Goal: Task Accomplishment & Management: Manage account settings

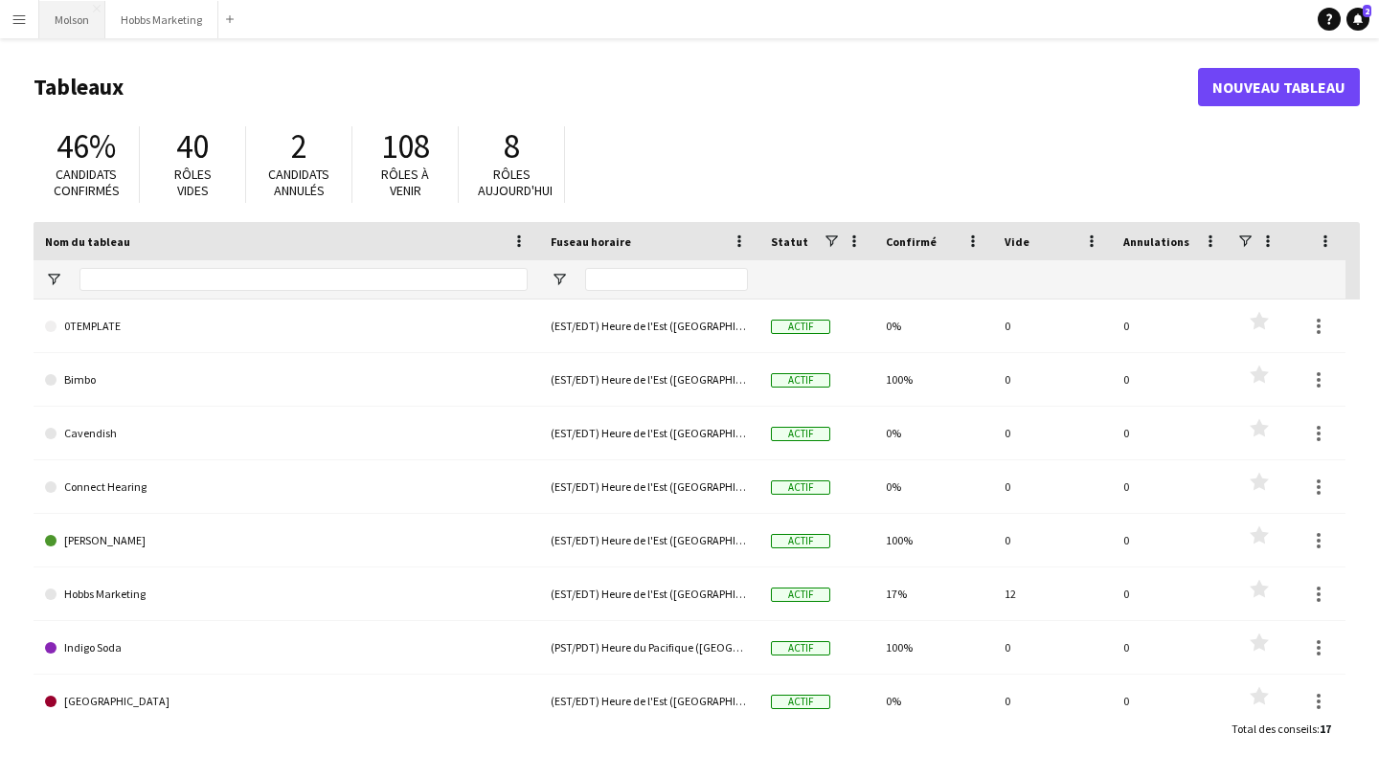
click at [58, 25] on button "Molson Fermer" at bounding box center [72, 19] width 66 height 37
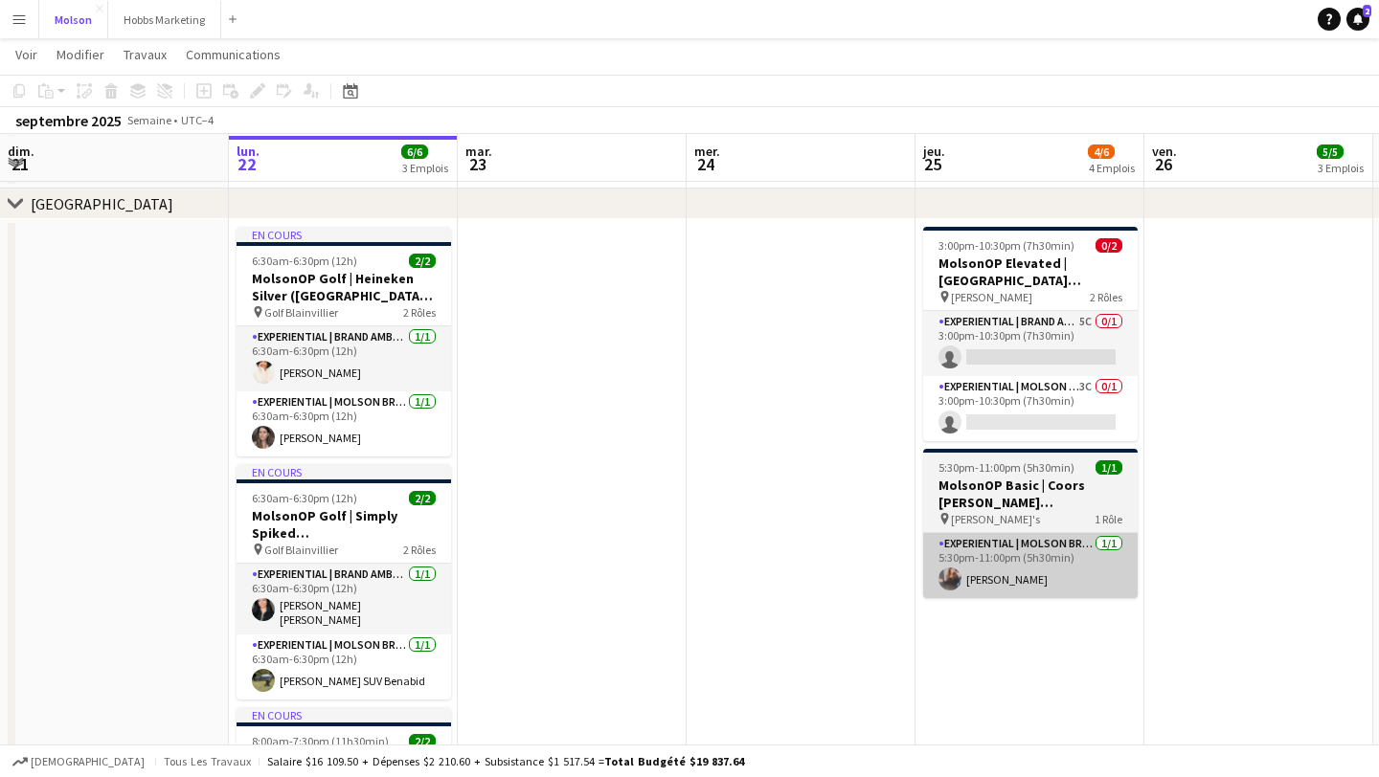
scroll to position [85, 0]
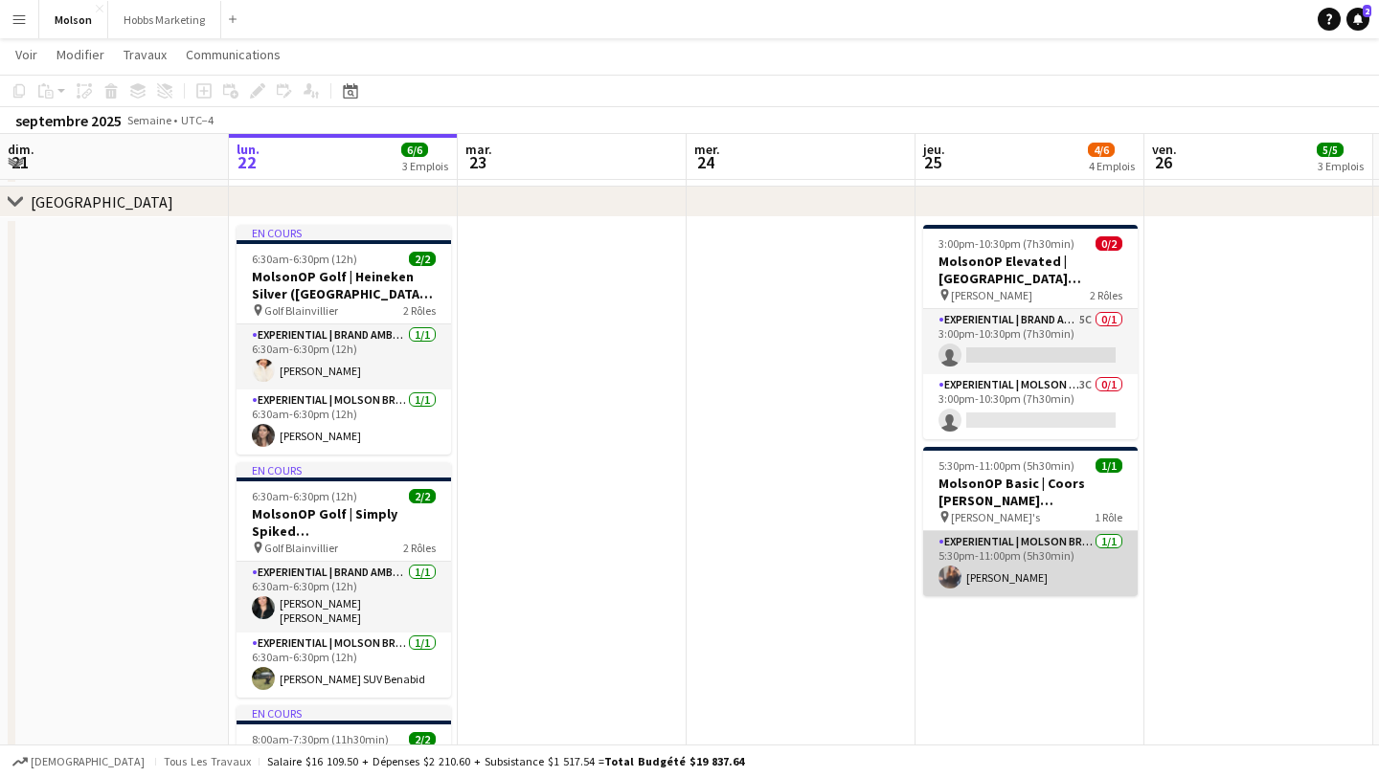
click at [1034, 573] on app-card-role "Experiential | Molson Brand Specialist [DATE] 5:30pm-11:00pm (5h30min) [PERSON_…" at bounding box center [1030, 563] width 214 height 65
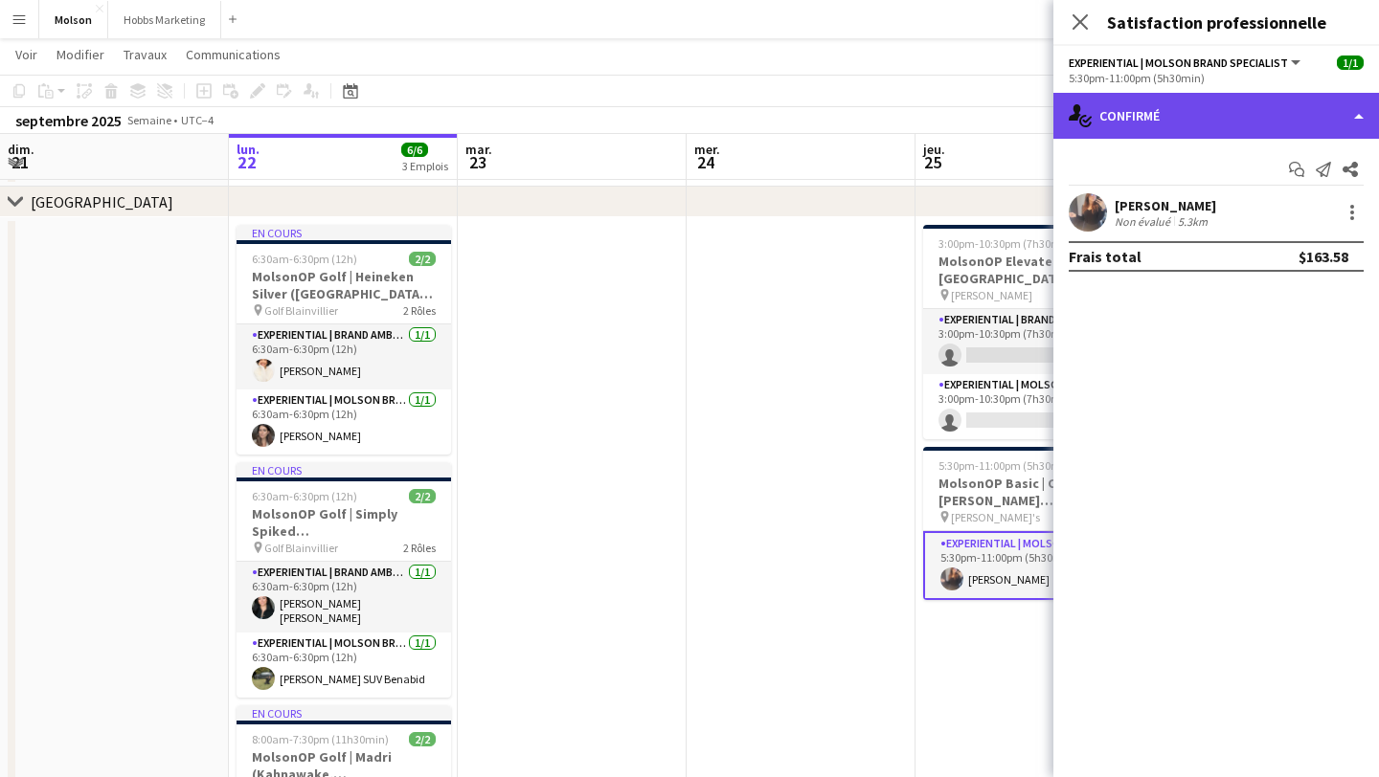
click at [1179, 125] on div "single-neutral-actions-check-2 Confirmé" at bounding box center [1216, 116] width 326 height 46
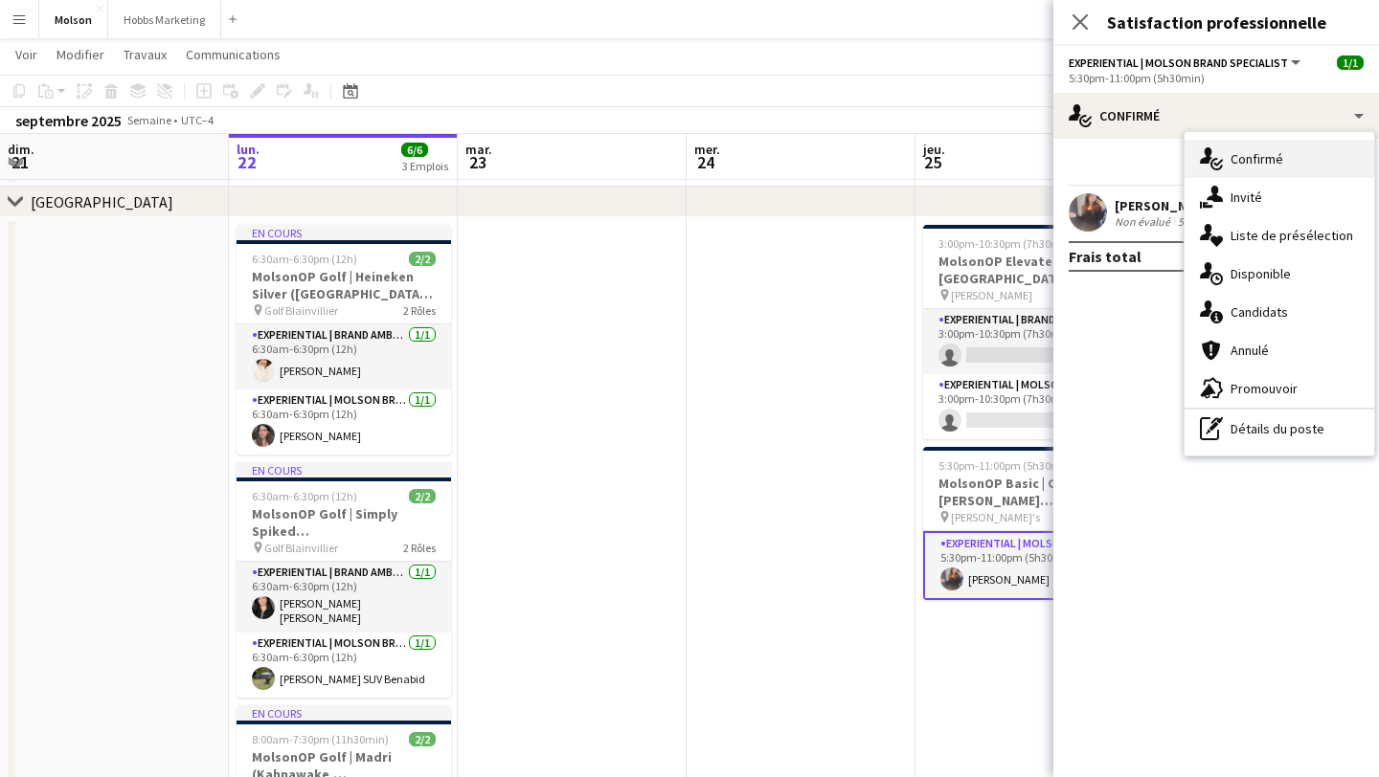
click at [1232, 168] on div "single-neutral-actions-check-2 Confirmé" at bounding box center [1279, 159] width 190 height 38
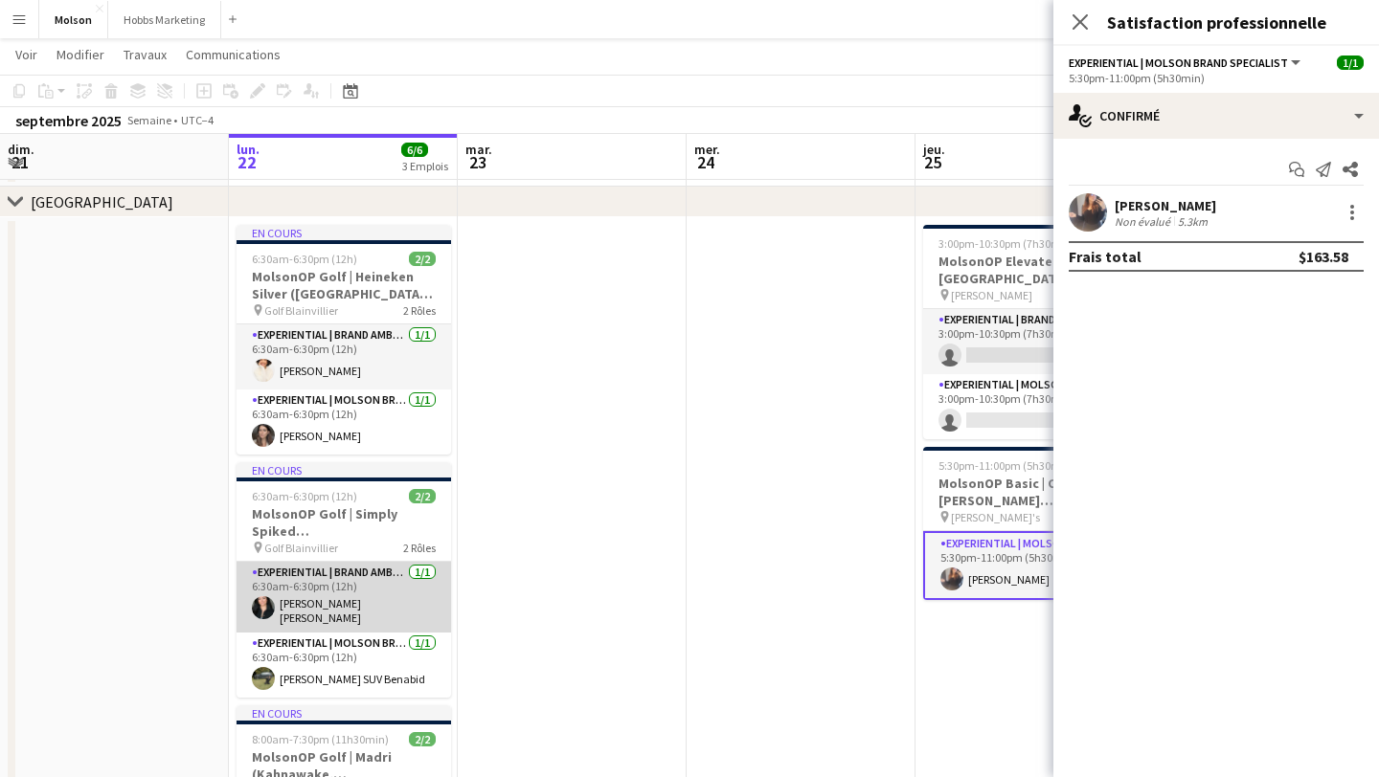
click at [334, 601] on app-card-role "Experiential | Brand Ambassador [DATE] 6:30am-6:30pm (12h) [PERSON_NAME] [PERSO…" at bounding box center [343, 597] width 214 height 71
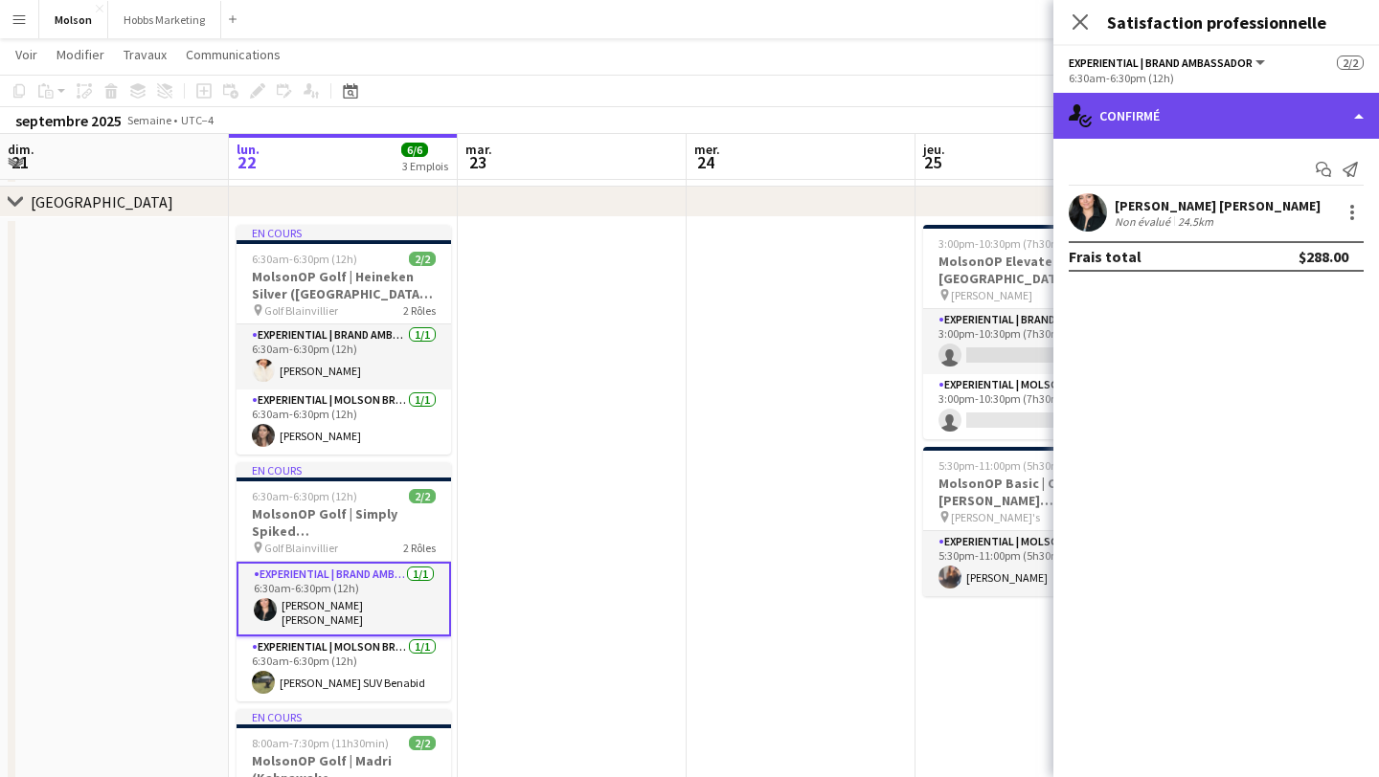
click at [1160, 99] on div "single-neutral-actions-check-2 Confirmé" at bounding box center [1216, 116] width 326 height 46
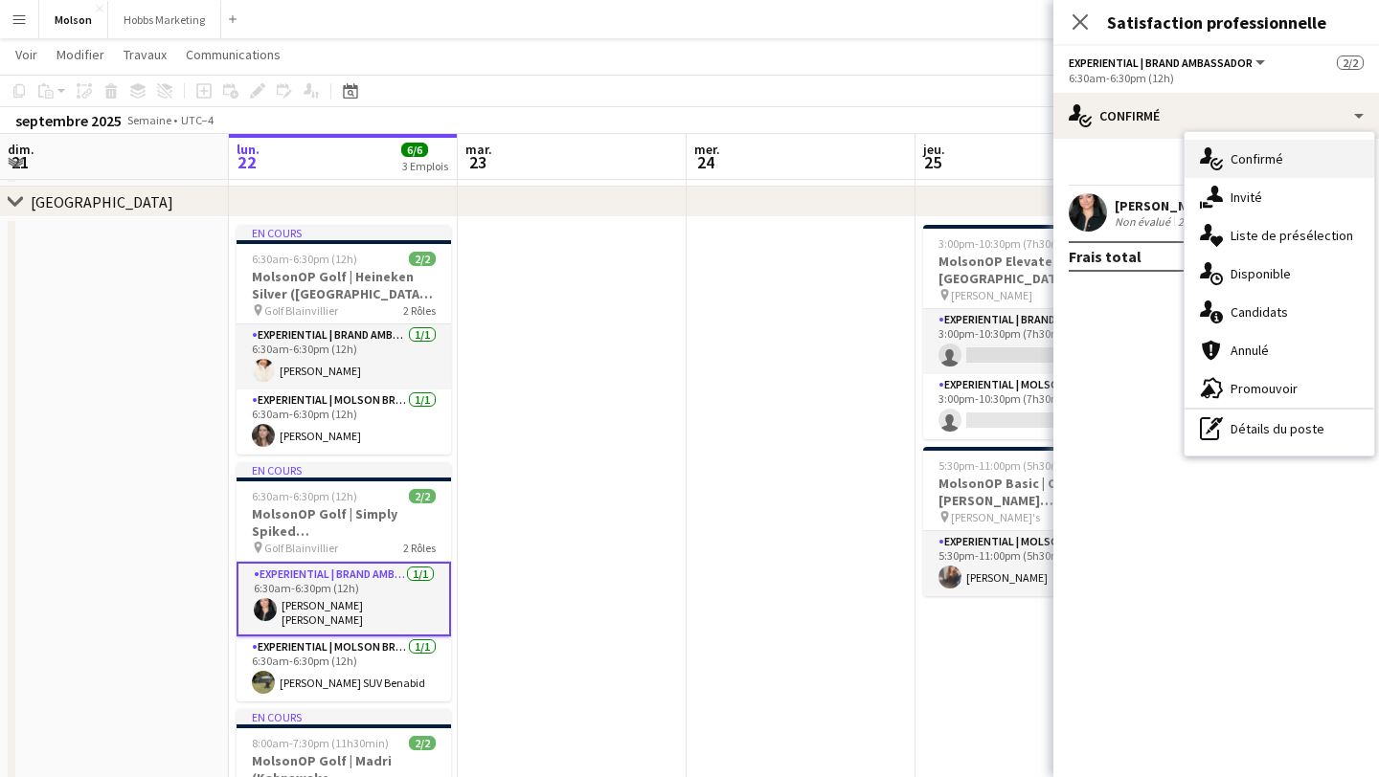
click at [1254, 157] on span "Confirmé" at bounding box center [1256, 158] width 53 height 17
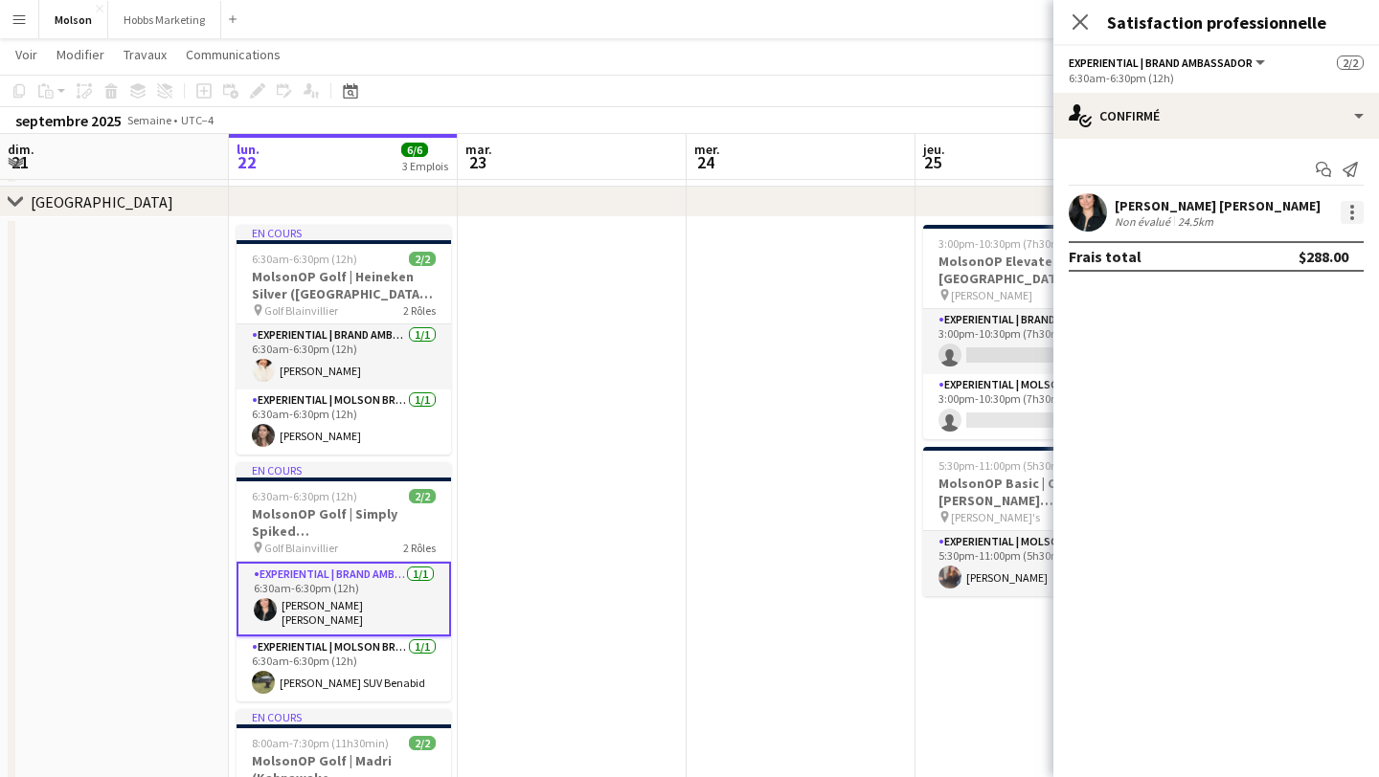
click at [1355, 204] on div at bounding box center [1351, 212] width 23 height 23
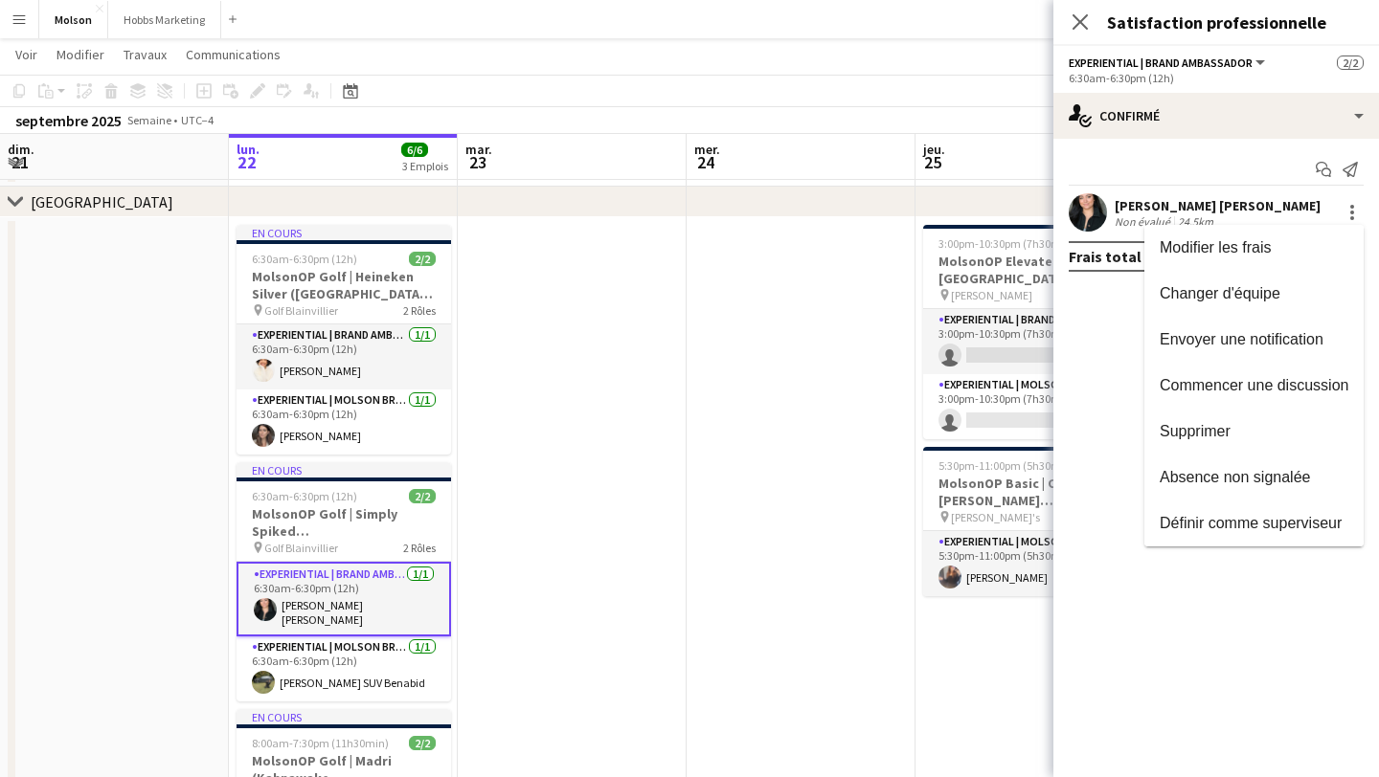
click at [1093, 376] on div at bounding box center [689, 388] width 1379 height 777
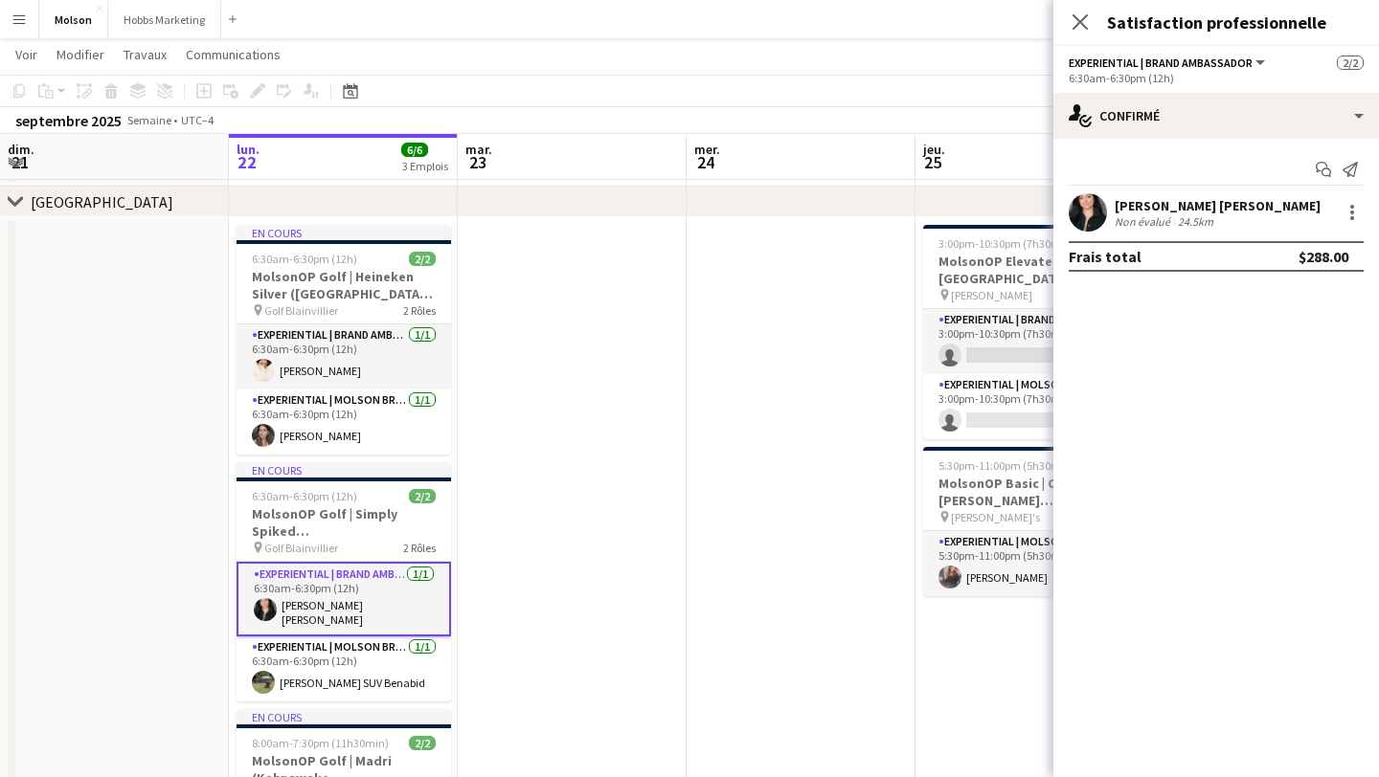
click at [655, 612] on app-date-cell at bounding box center [572, 594] width 229 height 755
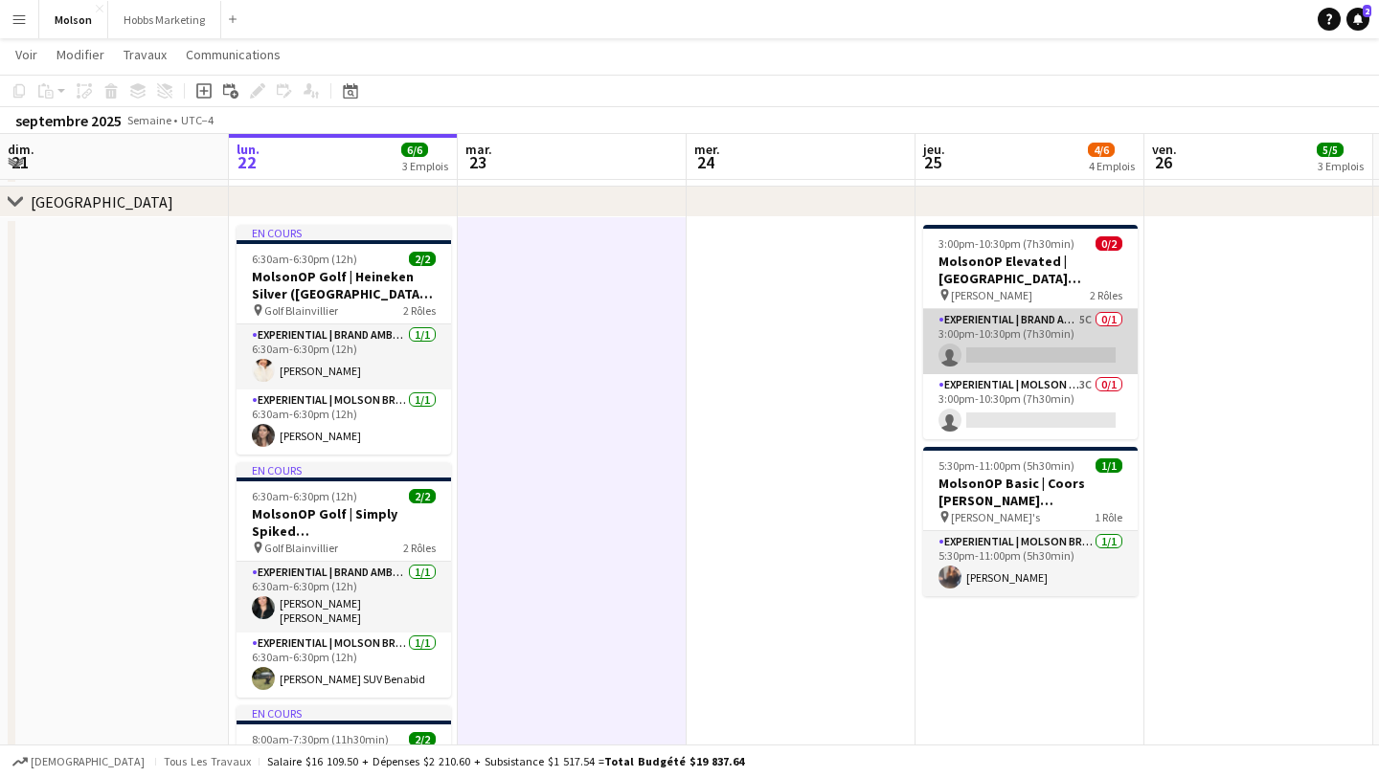
click at [1074, 334] on app-card-role "Experiential | Brand Ambassador 5C 0/1 3:00pm-10:30pm (7h30min) single-neutral-…" at bounding box center [1030, 341] width 214 height 65
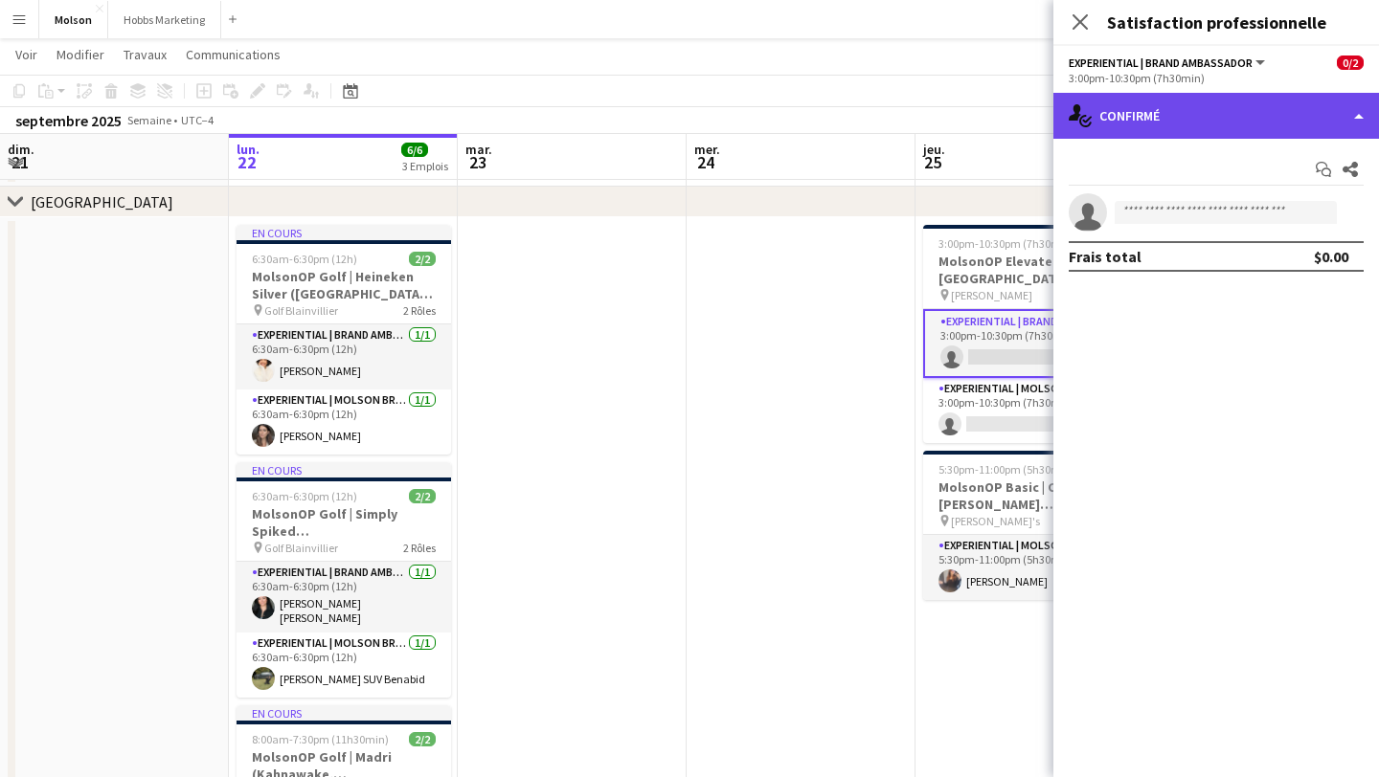
click at [1132, 124] on div "single-neutral-actions-check-2 Confirmé" at bounding box center [1216, 116] width 326 height 46
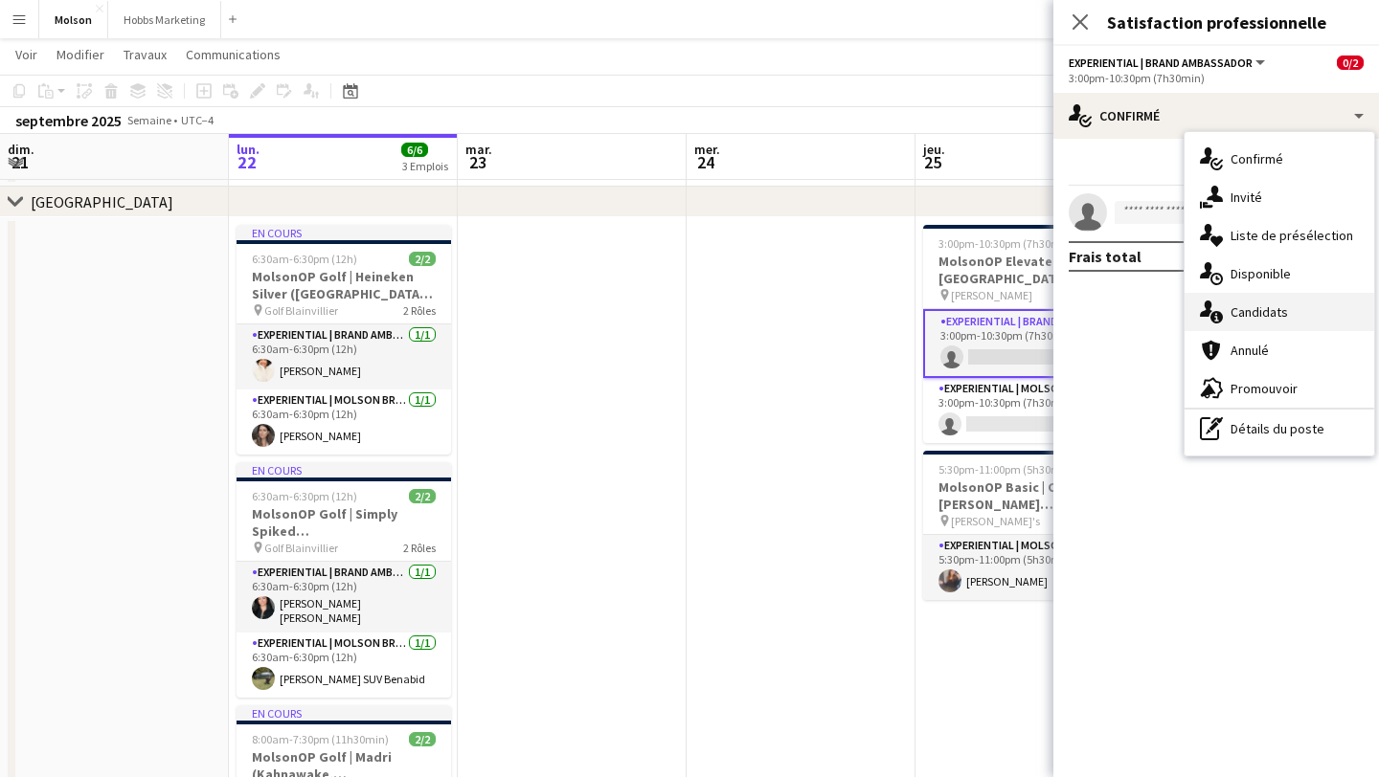
click at [1240, 327] on div "single-neutral-actions-information Candidats" at bounding box center [1279, 312] width 190 height 38
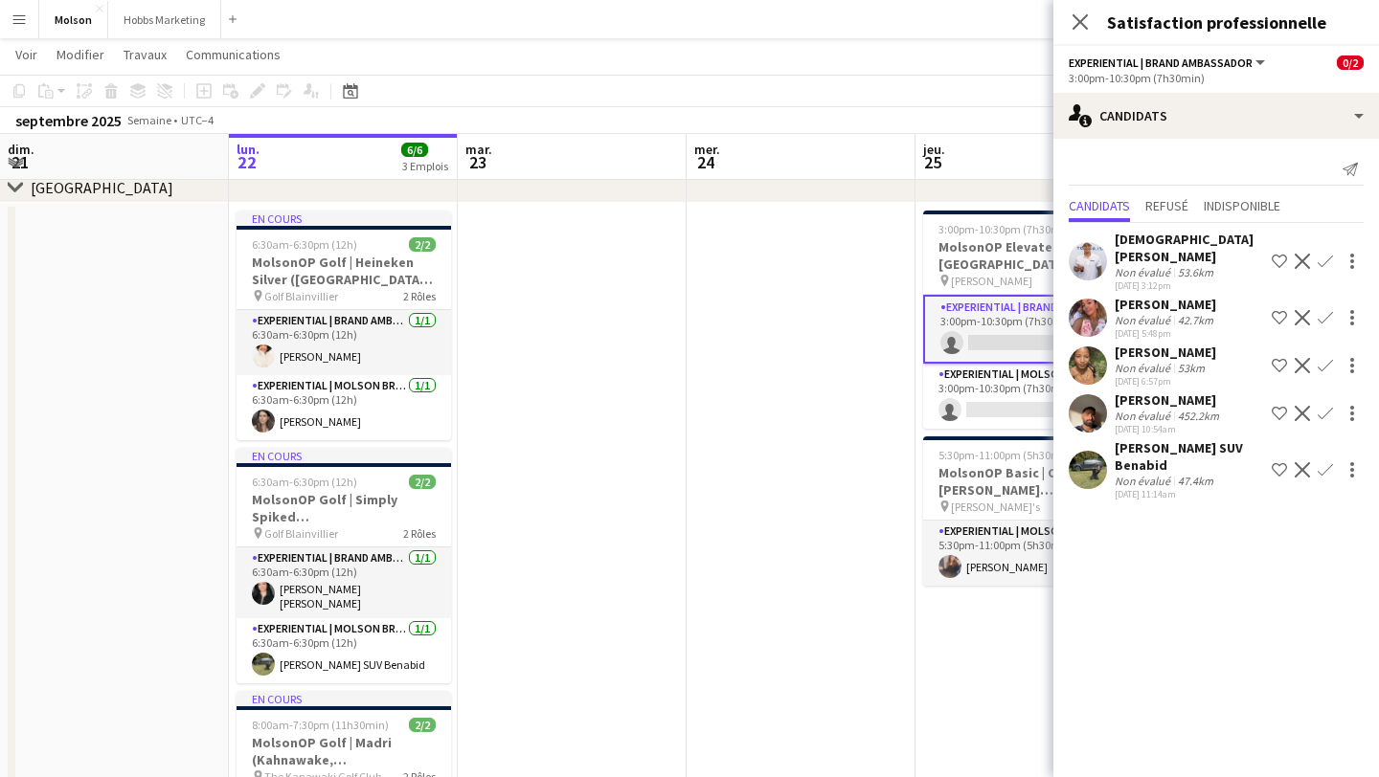
scroll to position [99, 0]
click at [1004, 394] on app-card-role "Experiential | Molson Brand Specialist 3C 0/1 3:00pm-10:30pm (7h30min) single-n…" at bounding box center [1030, 397] width 214 height 65
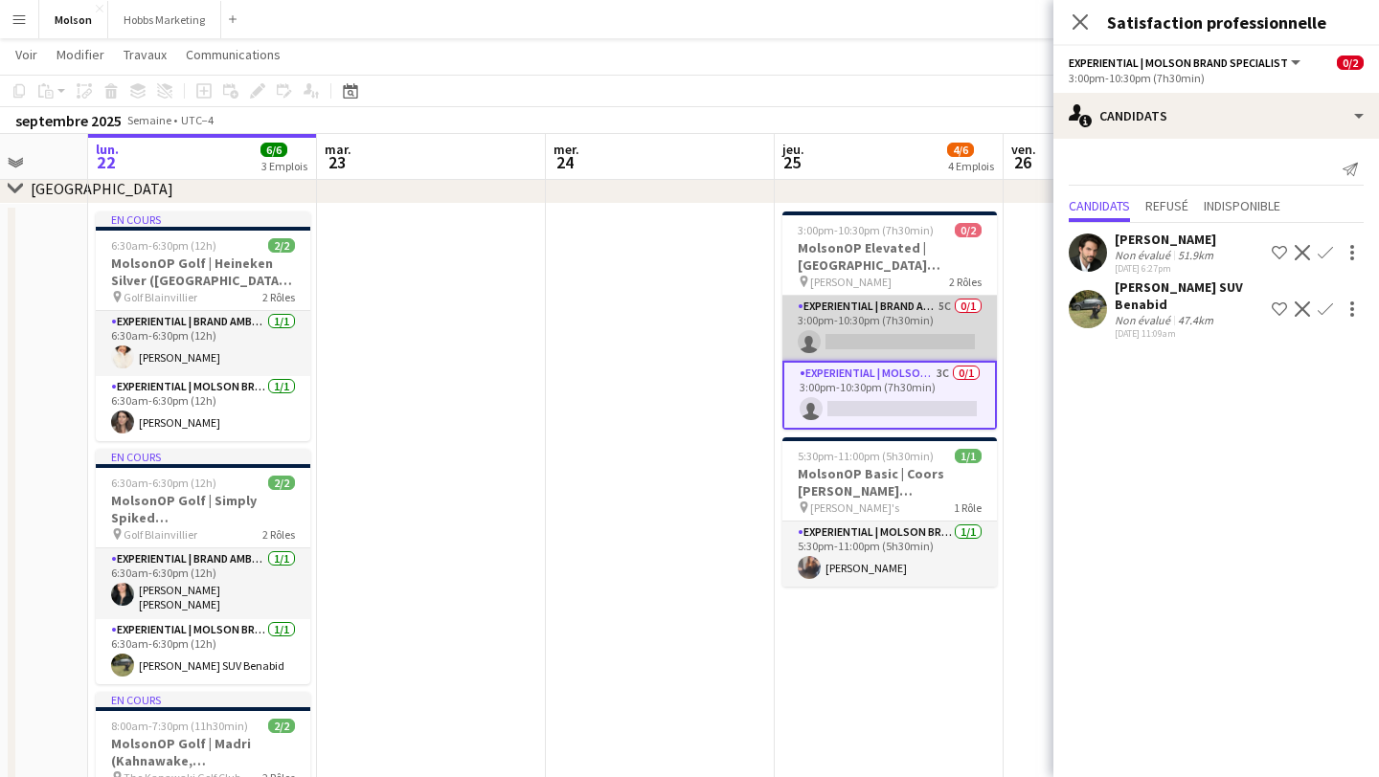
scroll to position [0, 642]
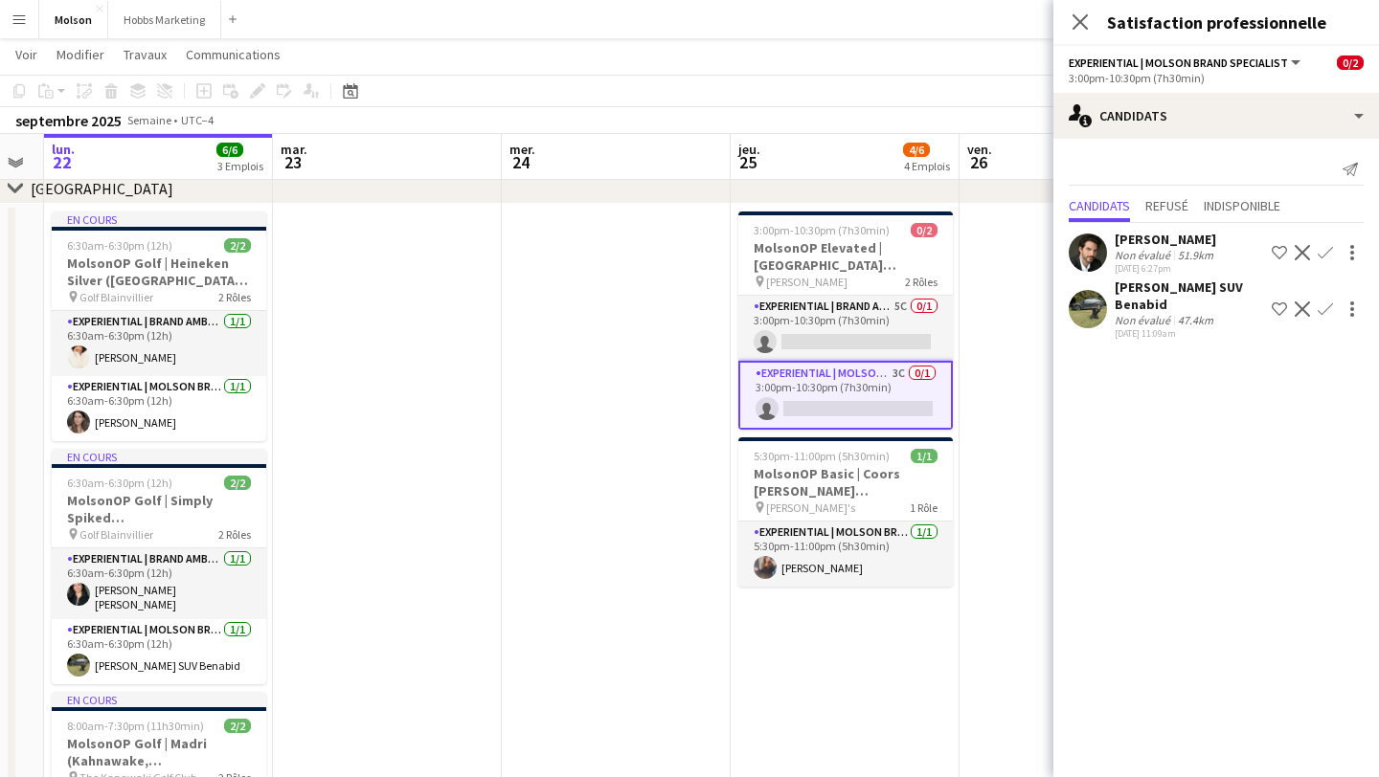
click at [1322, 302] on app-icon "Confirmer" at bounding box center [1324, 309] width 15 height 15
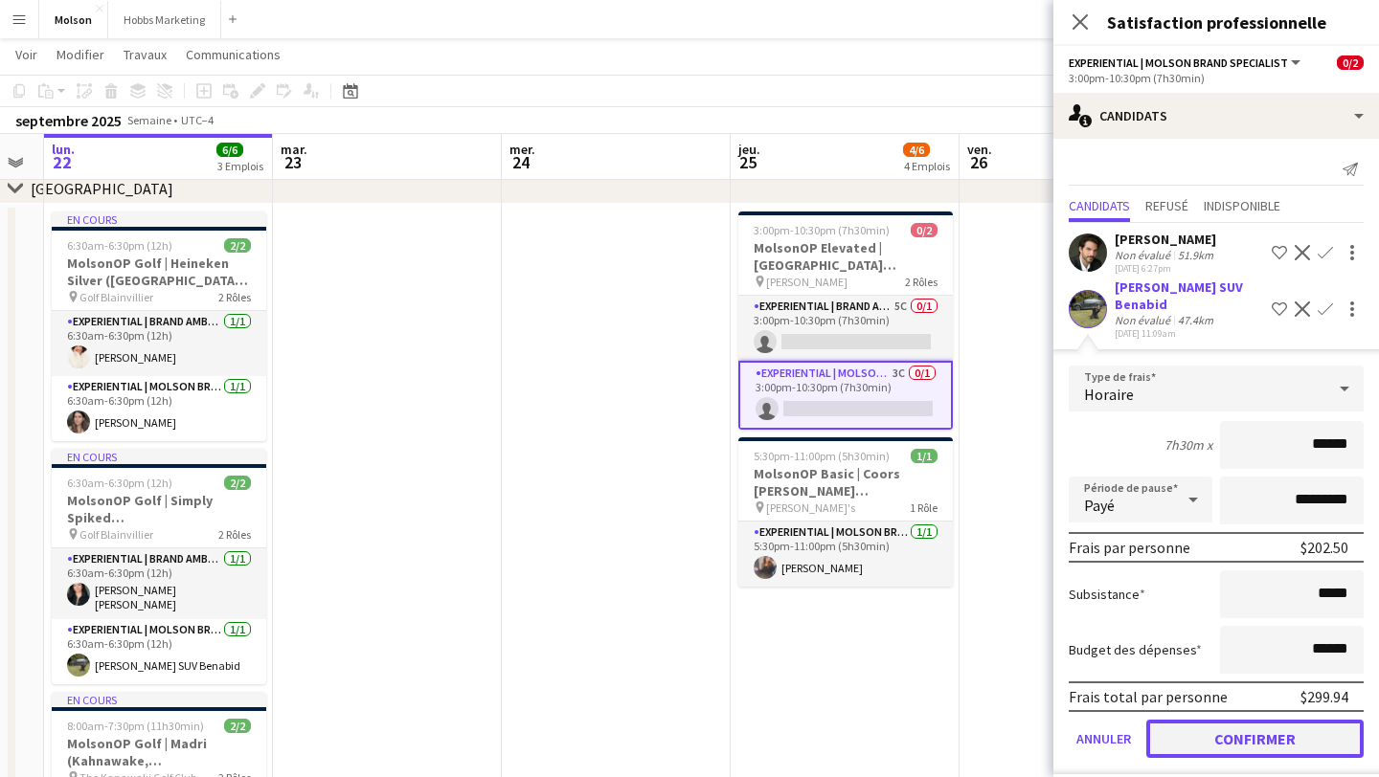
click at [1282, 720] on button "Confirmer" at bounding box center [1254, 739] width 217 height 38
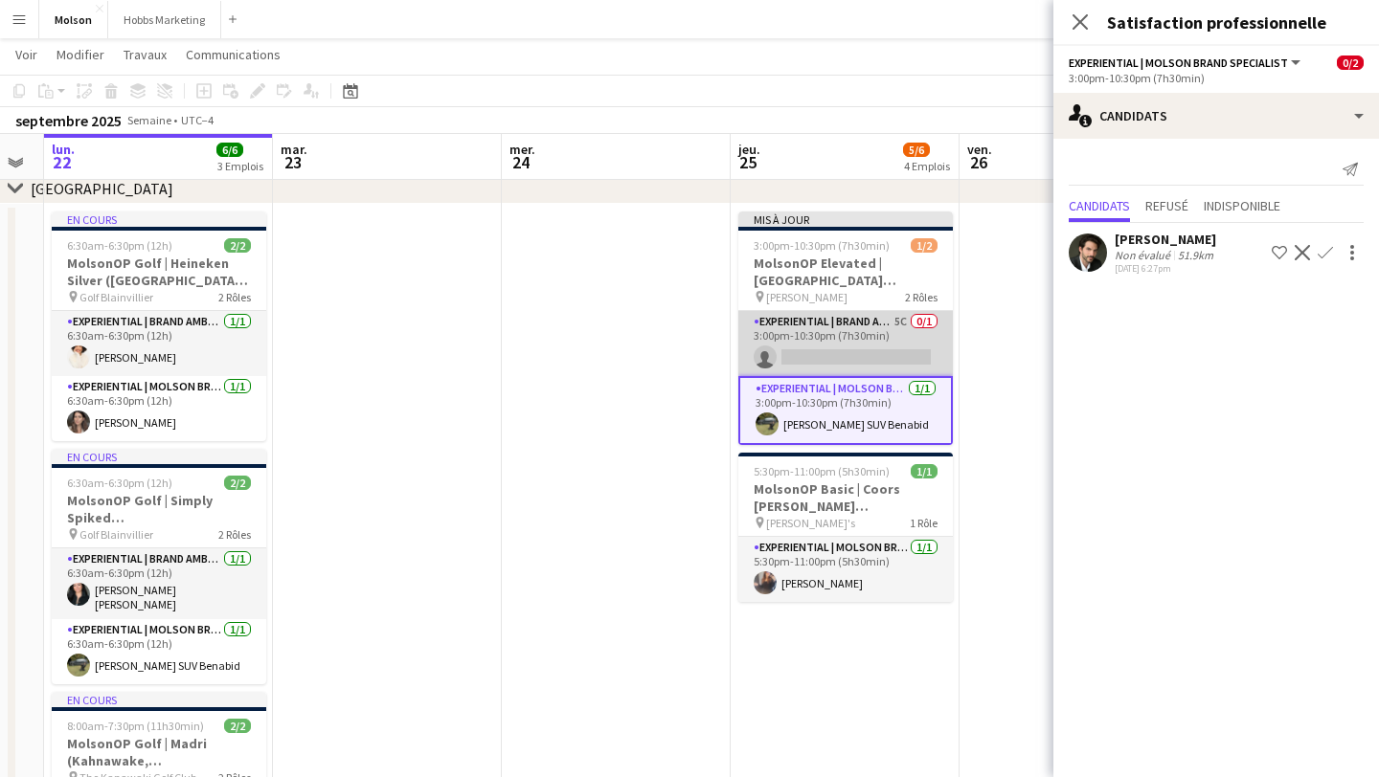
click at [844, 341] on app-card-role "Experiential | Brand Ambassador 5C 0/1 3:00pm-10:30pm (7h30min) single-neutral-…" at bounding box center [845, 343] width 214 height 65
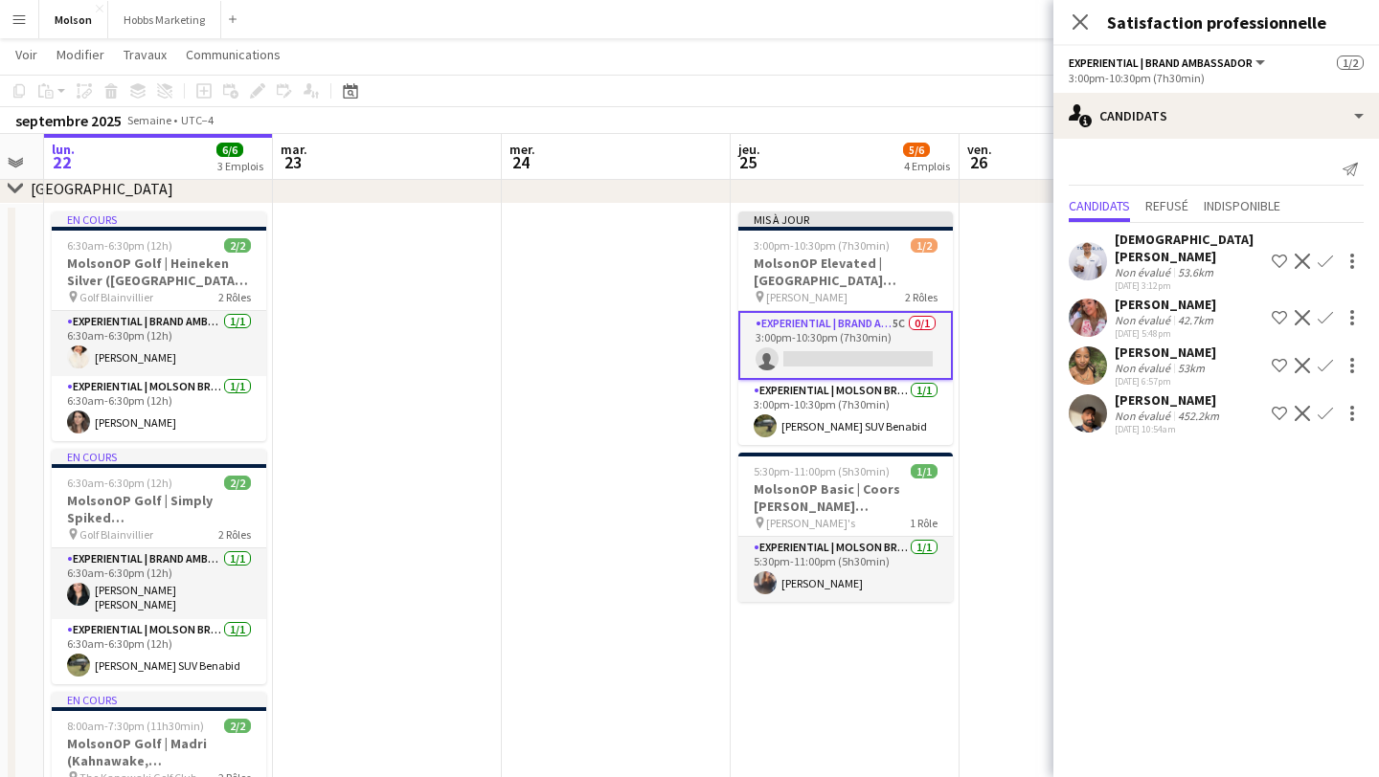
click at [1325, 358] on app-icon "Confirmer" at bounding box center [1324, 365] width 15 height 15
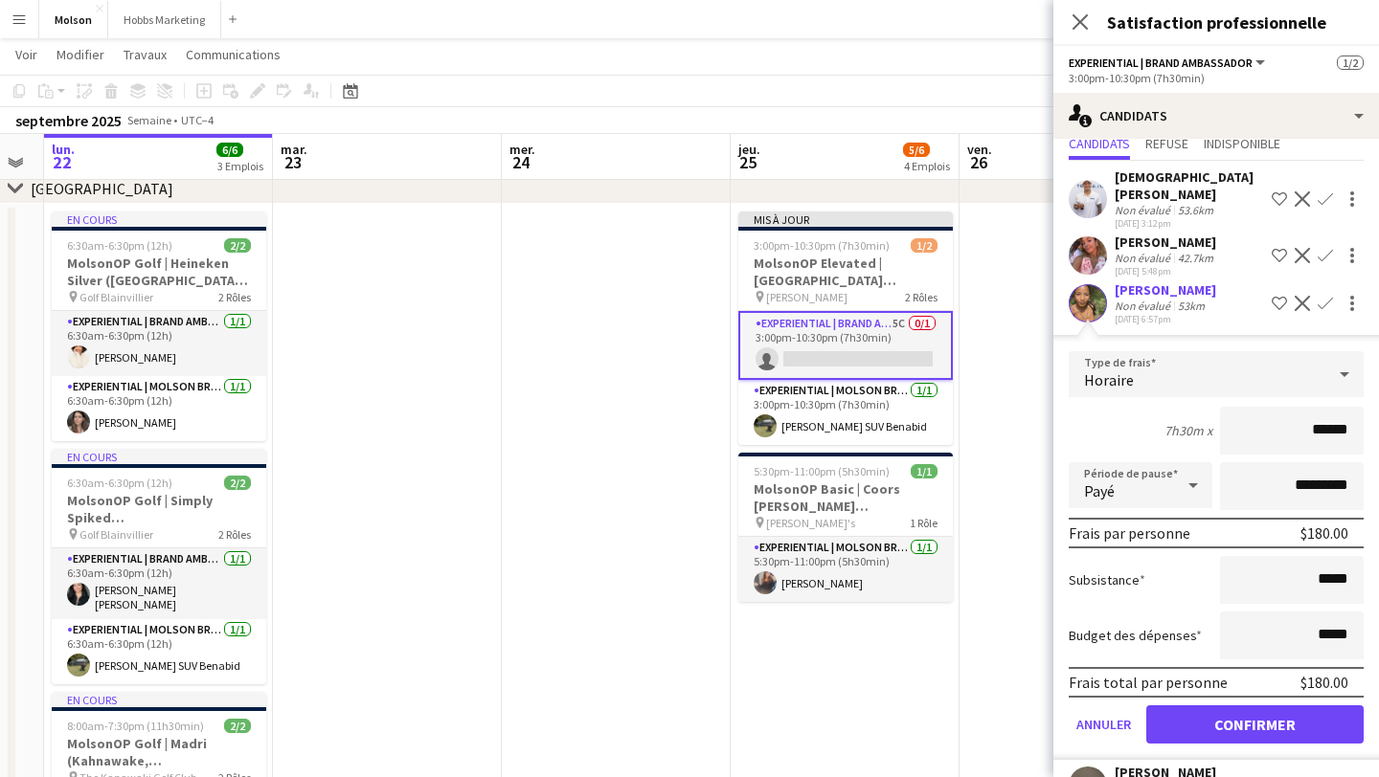
scroll to position [64, 0]
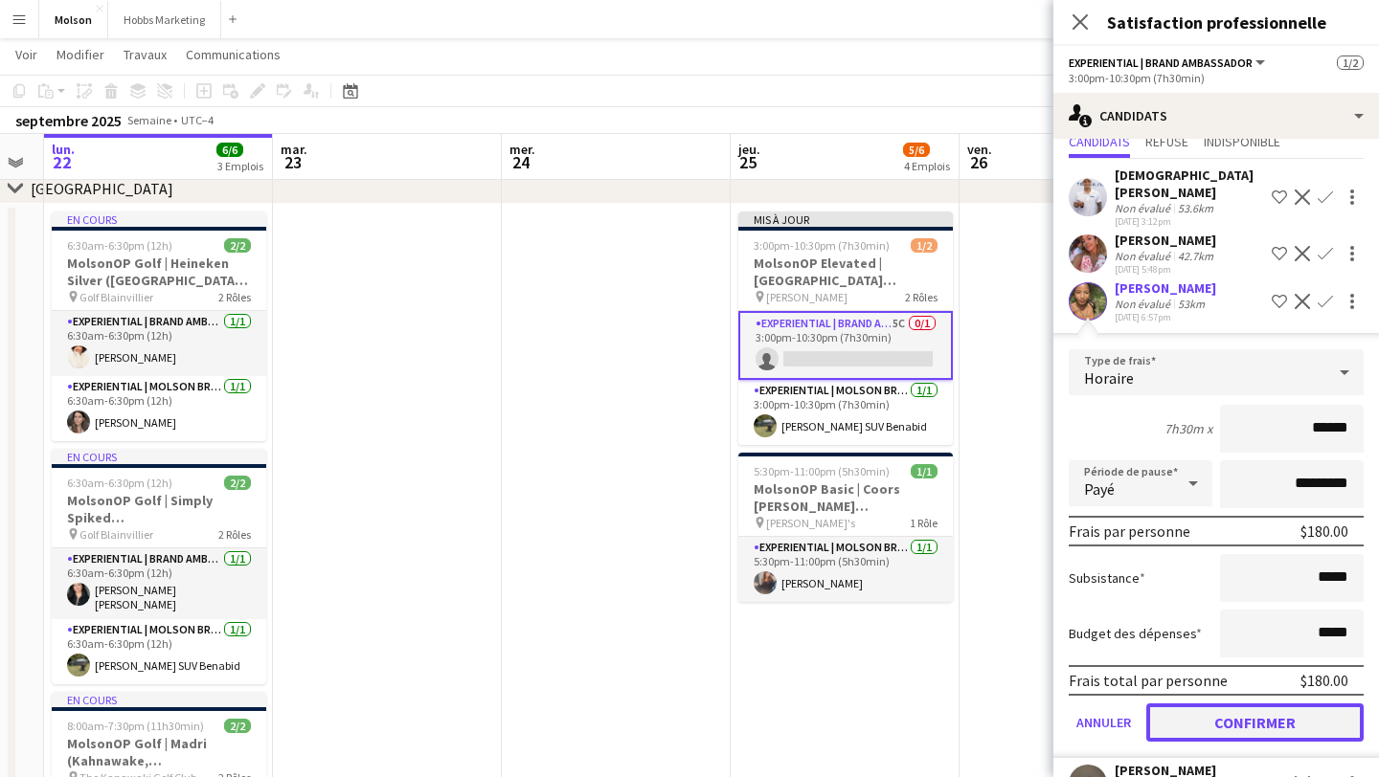
click at [1243, 704] on button "Confirmer" at bounding box center [1254, 723] width 217 height 38
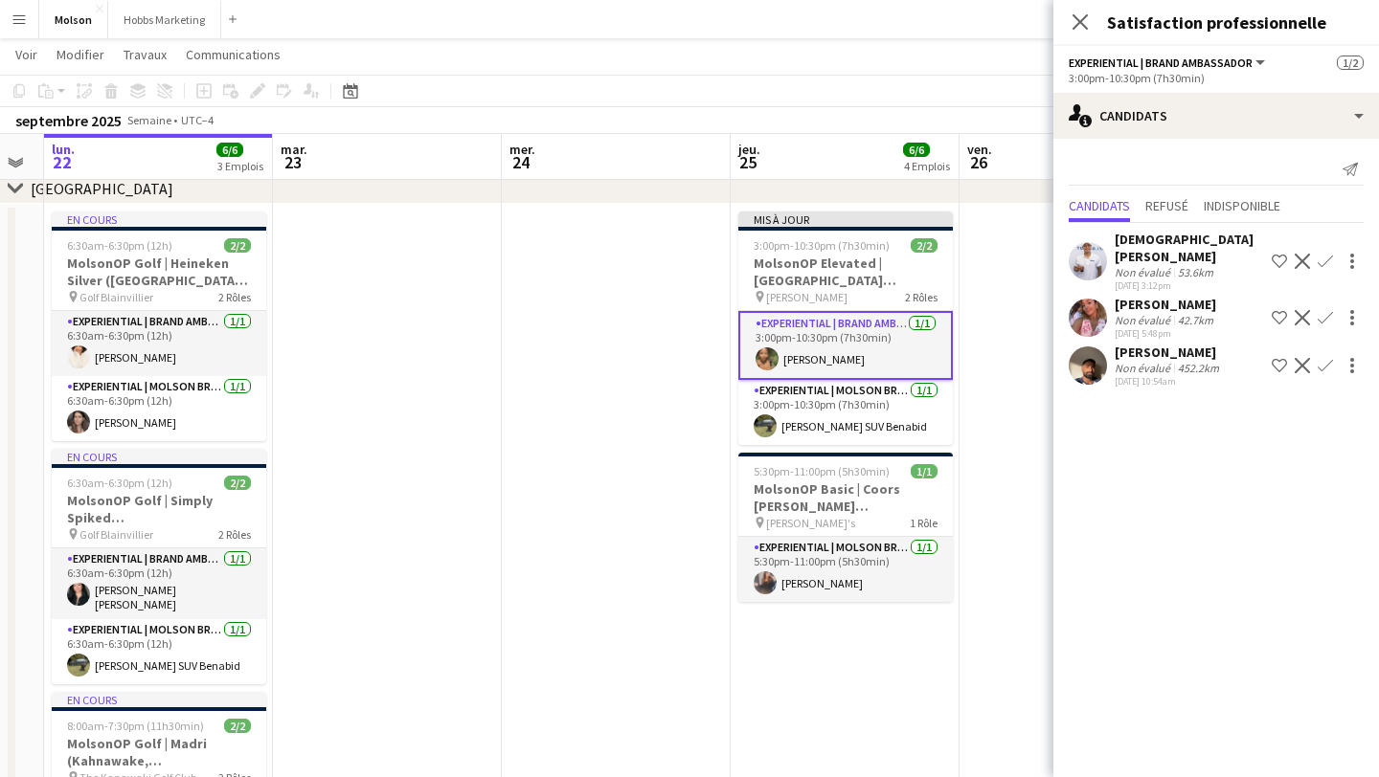
scroll to position [0, 0]
click at [29, 58] on span "Voir" at bounding box center [26, 54] width 22 height 17
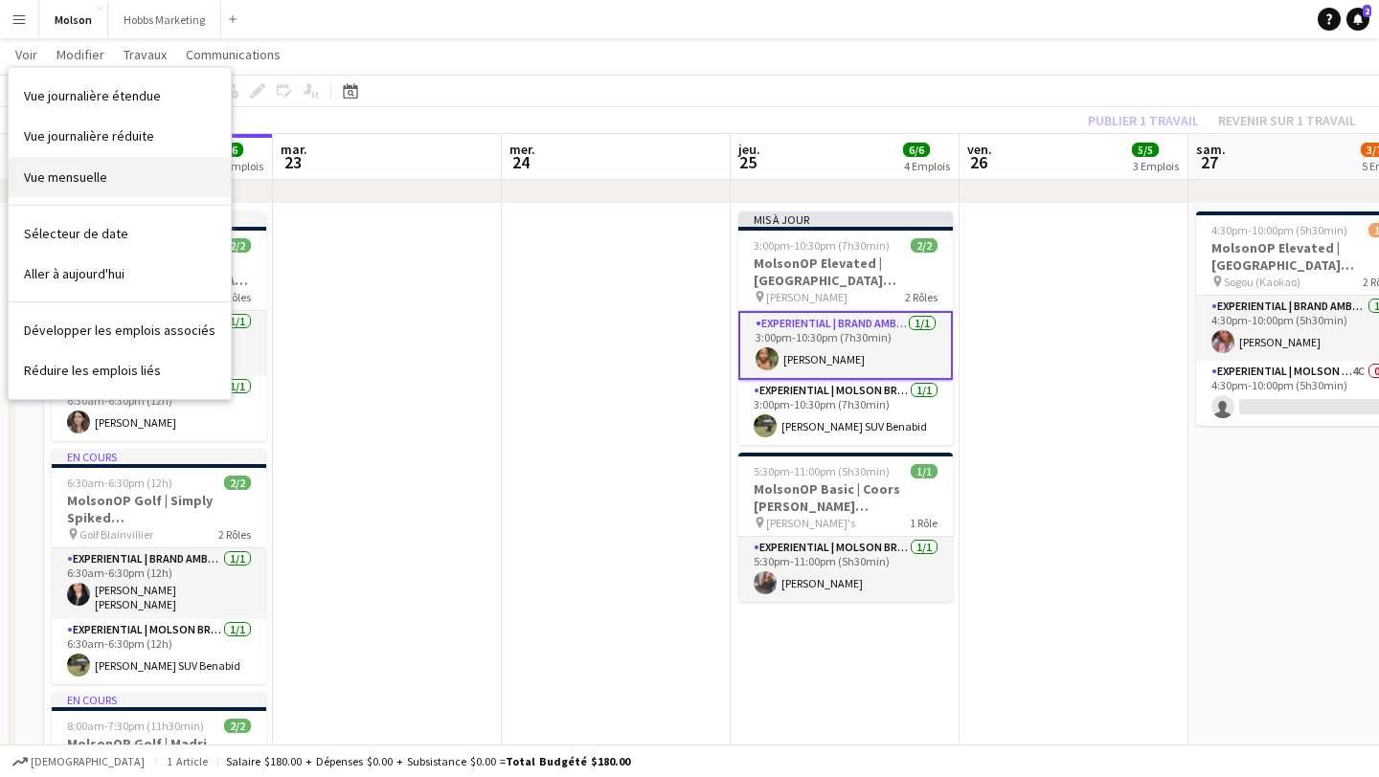
click at [146, 166] on link "Vue mensuelle" at bounding box center [120, 177] width 222 height 40
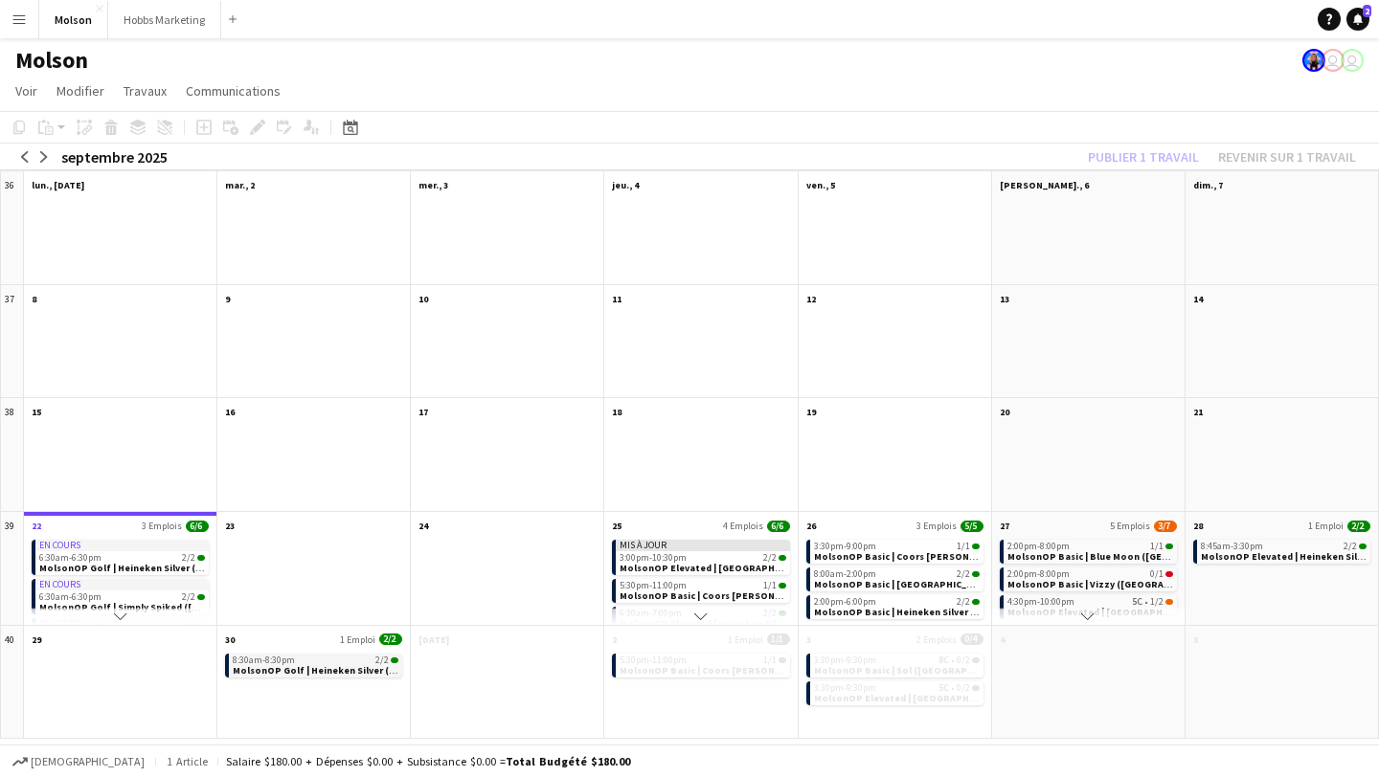
click at [352, 671] on span "MolsonOP Golf | Heineken Silver (Joliette, [GEOGRAPHIC_DATA])" at bounding box center [383, 670] width 300 height 12
click at [315, 642] on app-month-view-date-header "30 1 Emploi 2/2" at bounding box center [313, 638] width 192 height 24
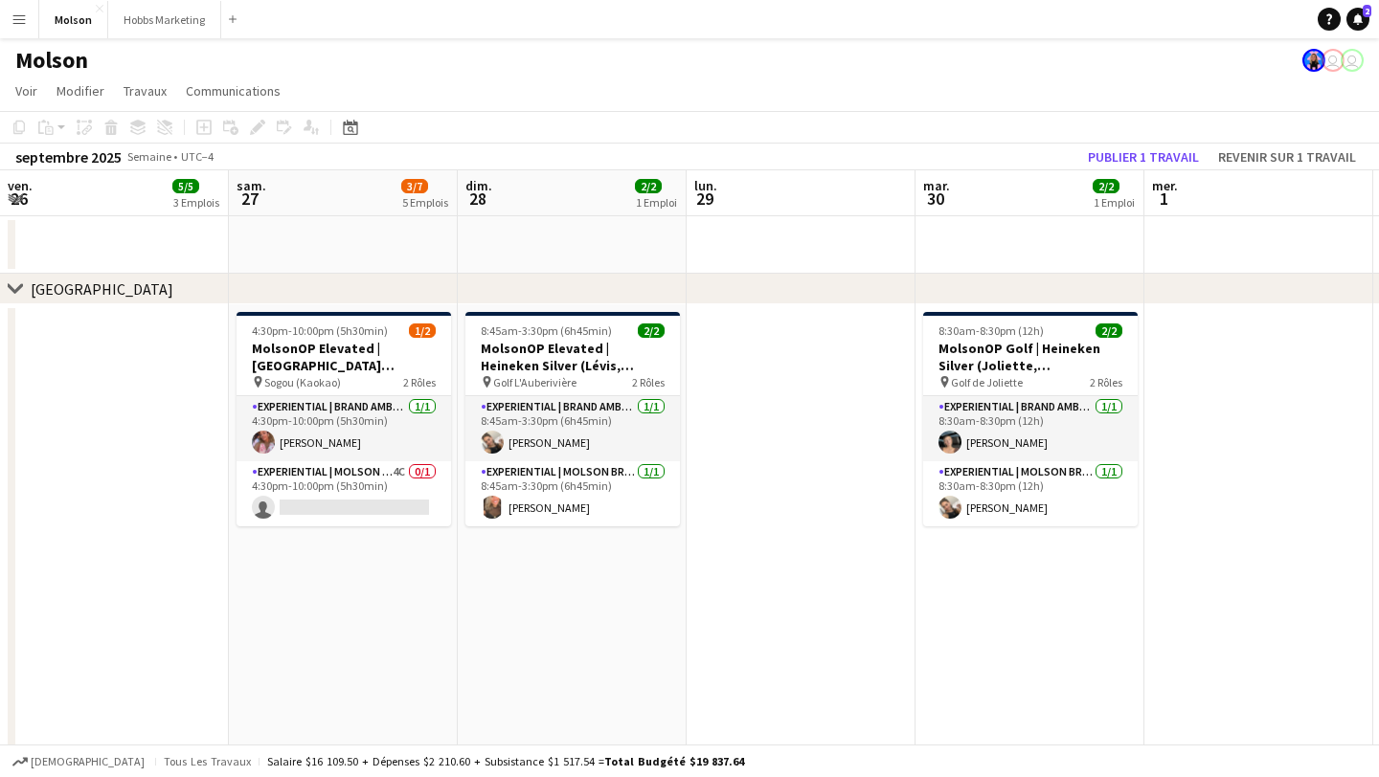
scroll to position [0, 659]
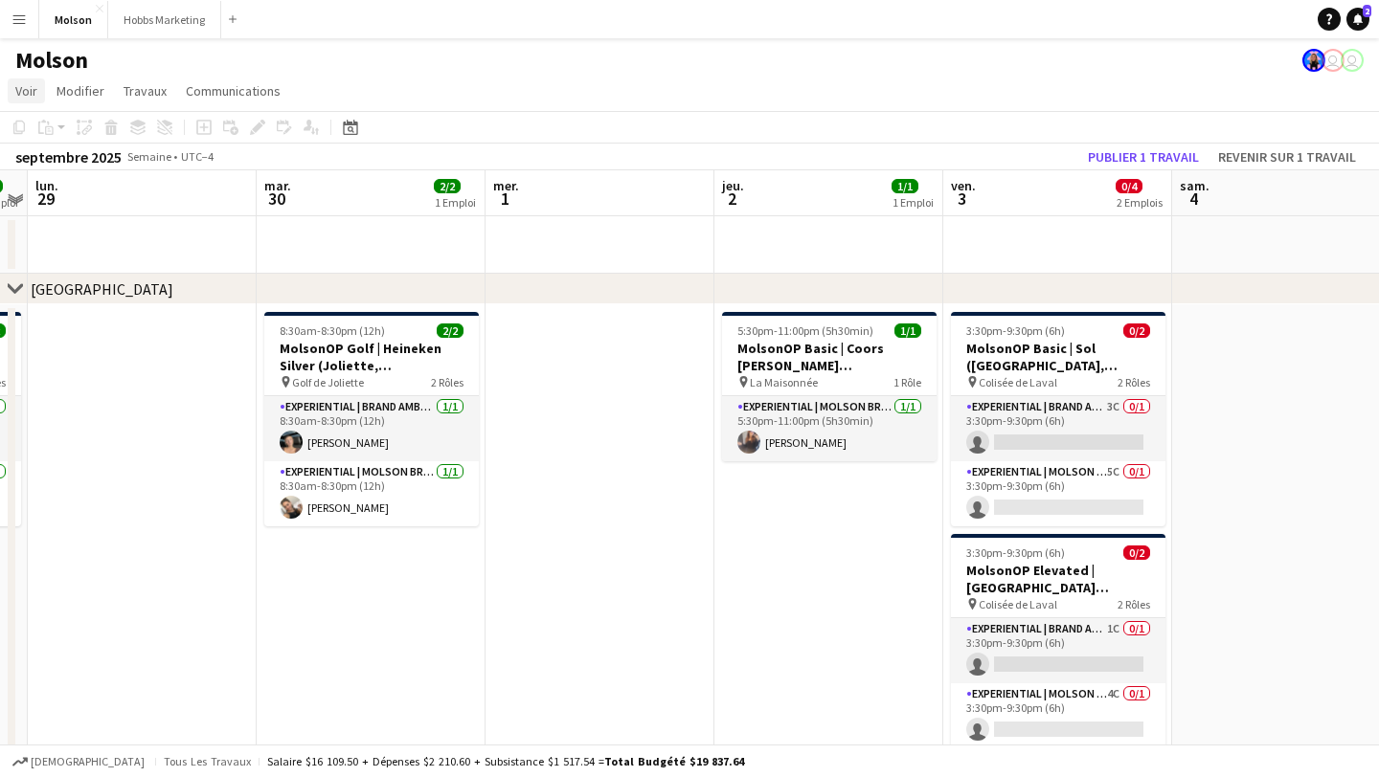
click at [18, 91] on span "Voir" at bounding box center [26, 90] width 22 height 17
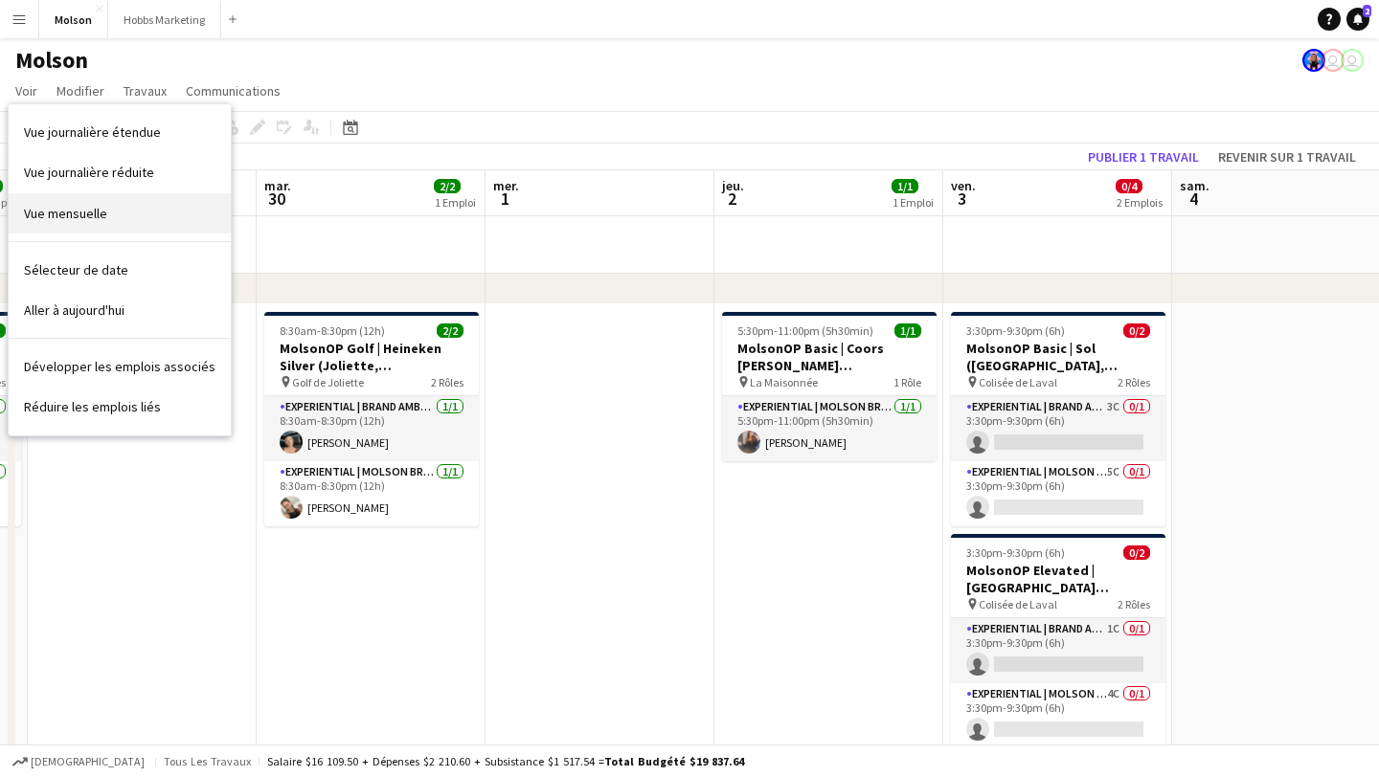
click at [138, 221] on link "Vue mensuelle" at bounding box center [120, 213] width 222 height 40
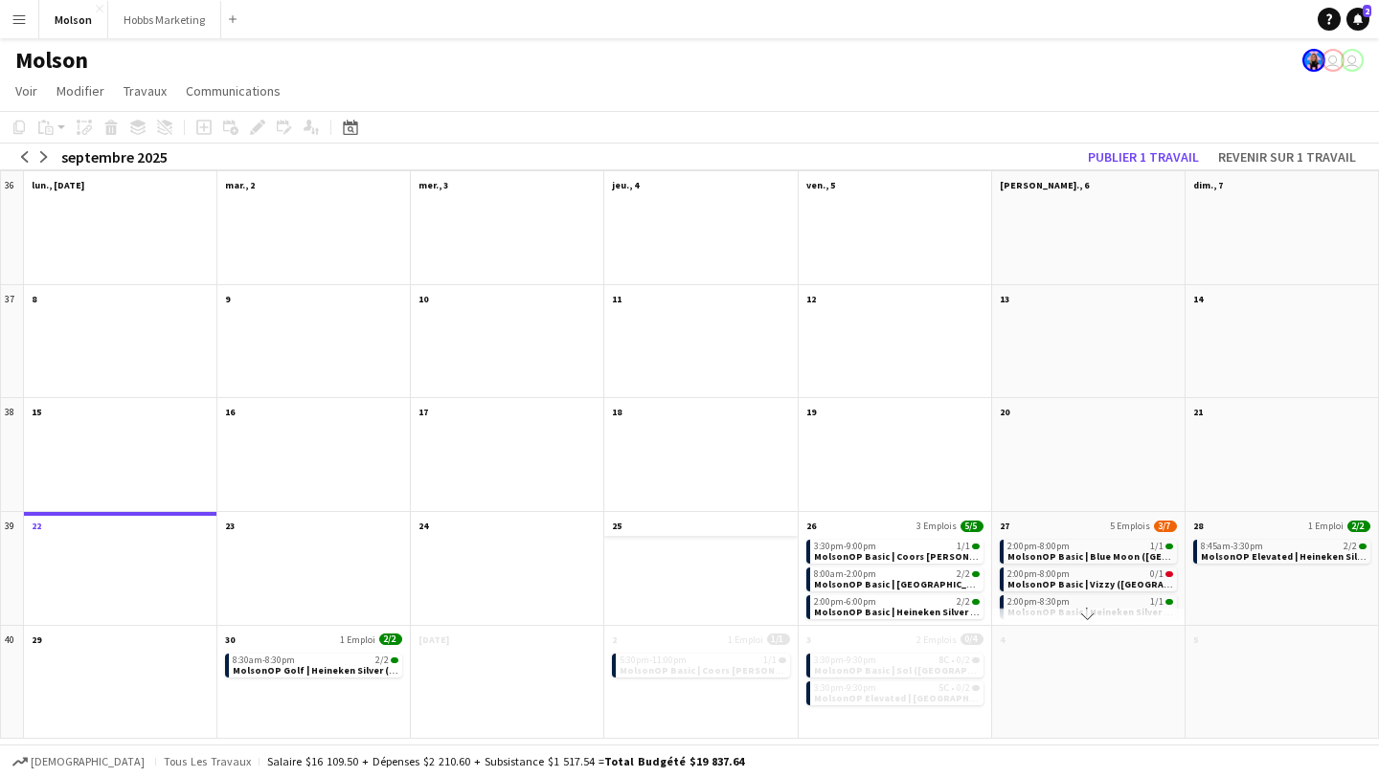
click at [720, 530] on app-month-view-date-header "25" at bounding box center [700, 524] width 192 height 24
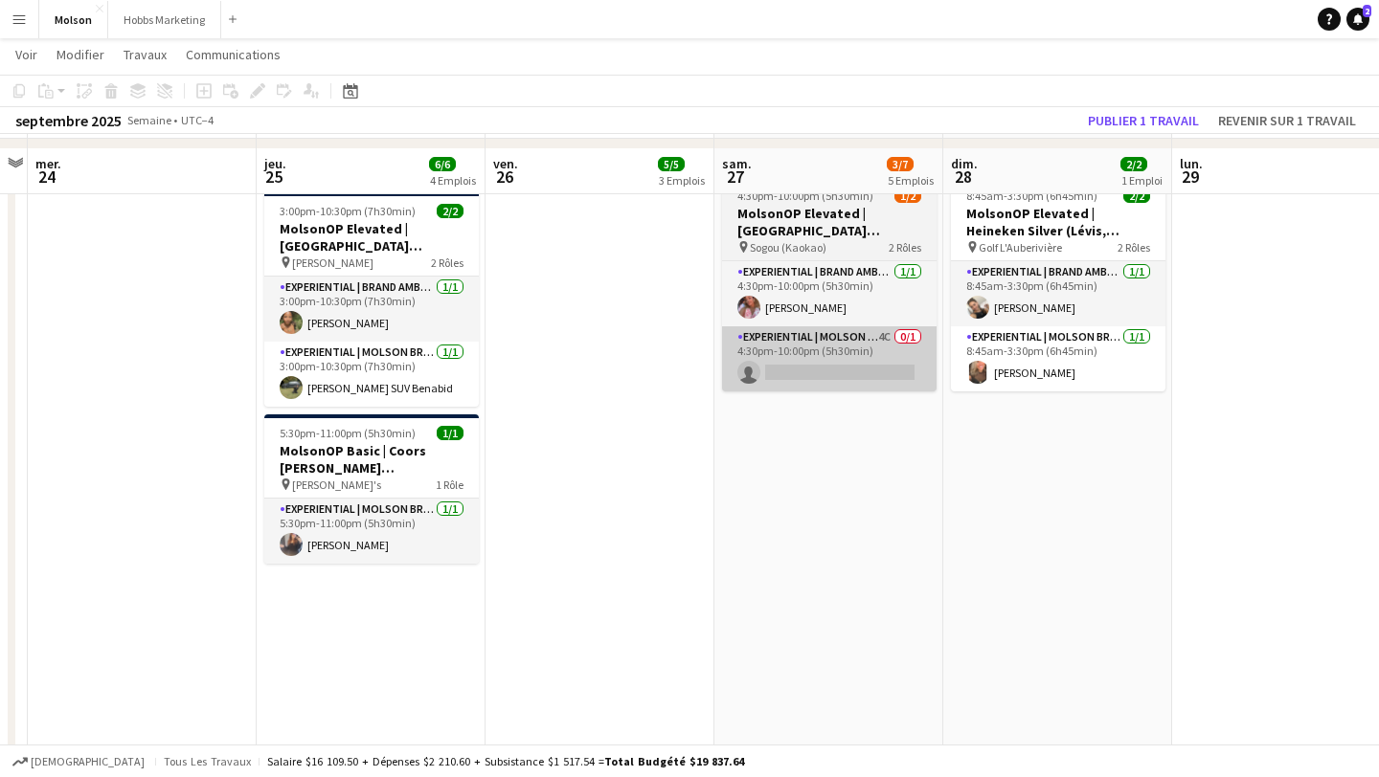
scroll to position [130, 0]
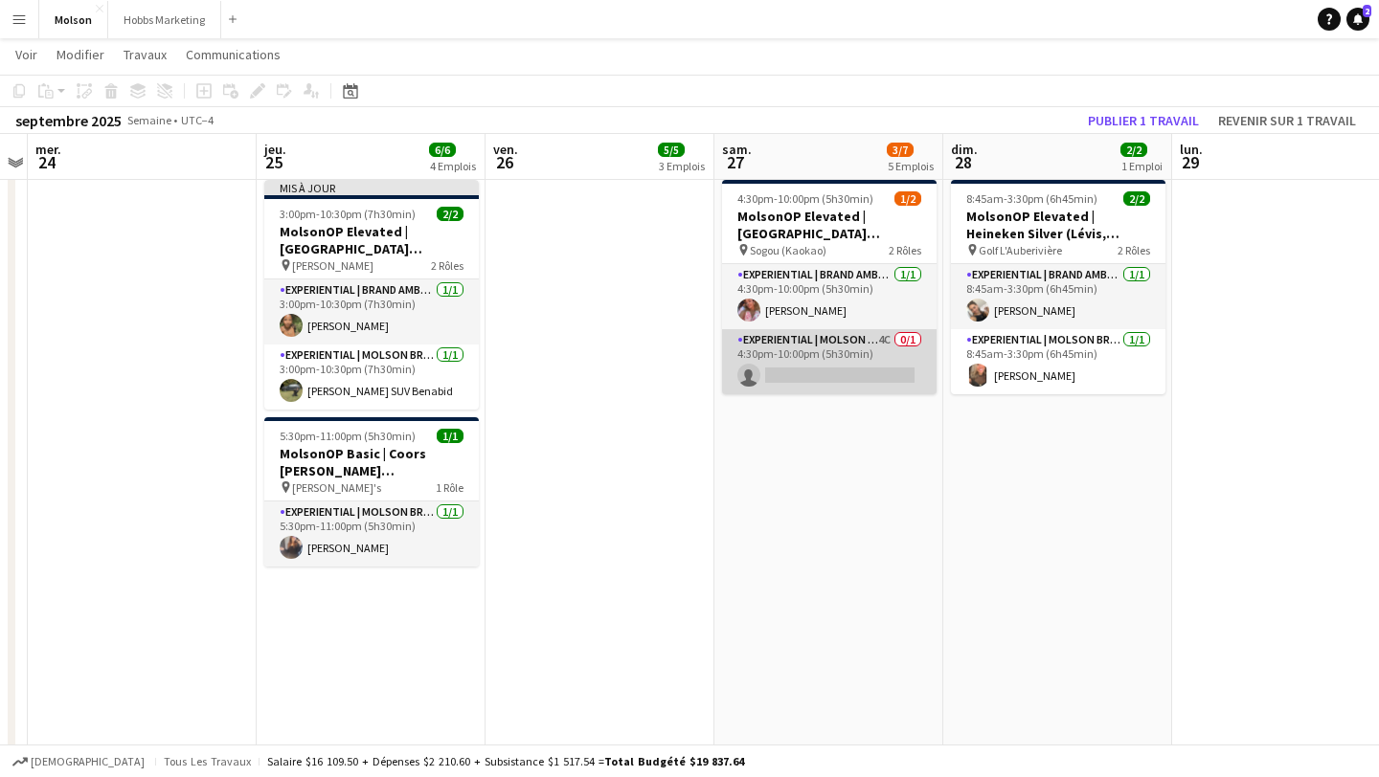
click at [842, 351] on app-card-role "Experiential | Molson Brand Specialist 4C 0/1 4:30pm-10:00pm (5h30min) single-n…" at bounding box center [829, 361] width 214 height 65
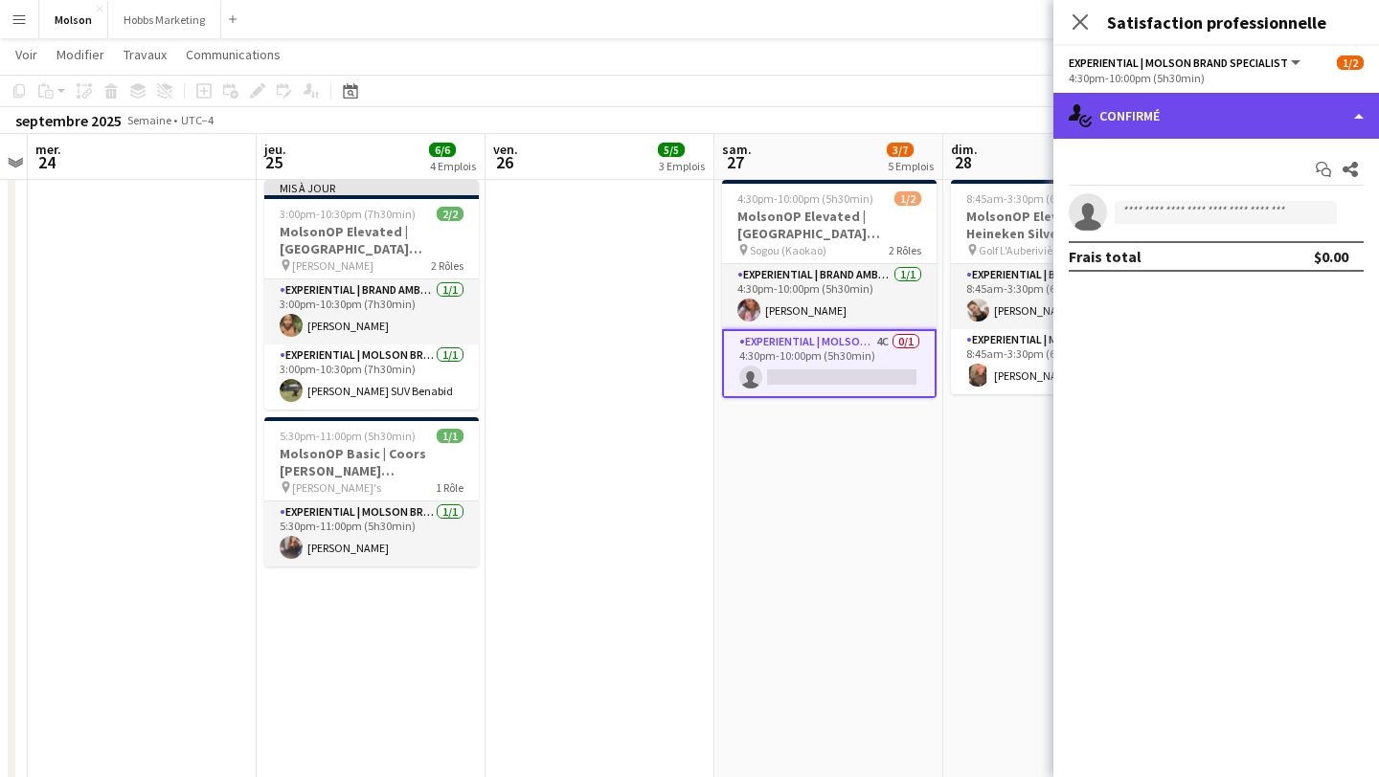
click at [1186, 122] on div "single-neutral-actions-check-2 Confirmé" at bounding box center [1216, 116] width 326 height 46
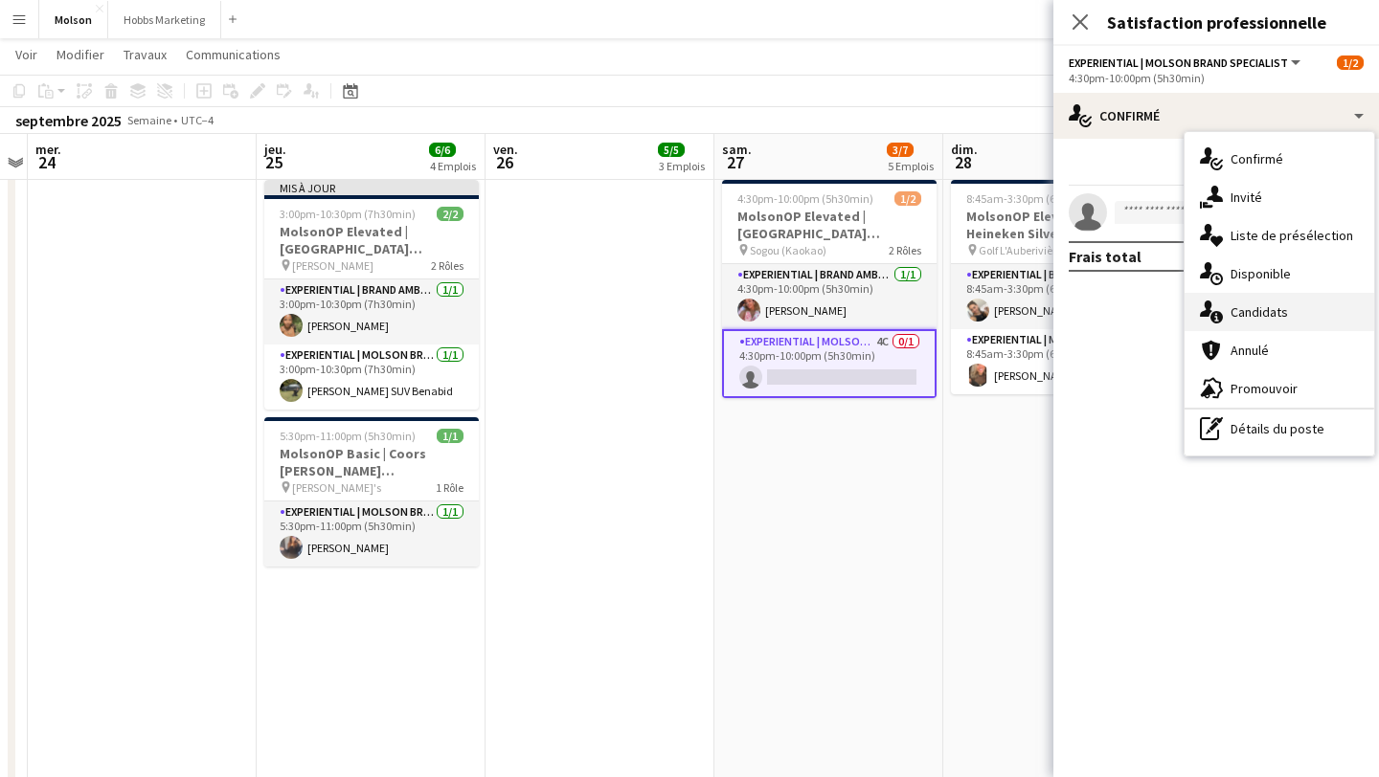
click at [1237, 307] on span "Candidats" at bounding box center [1258, 312] width 57 height 17
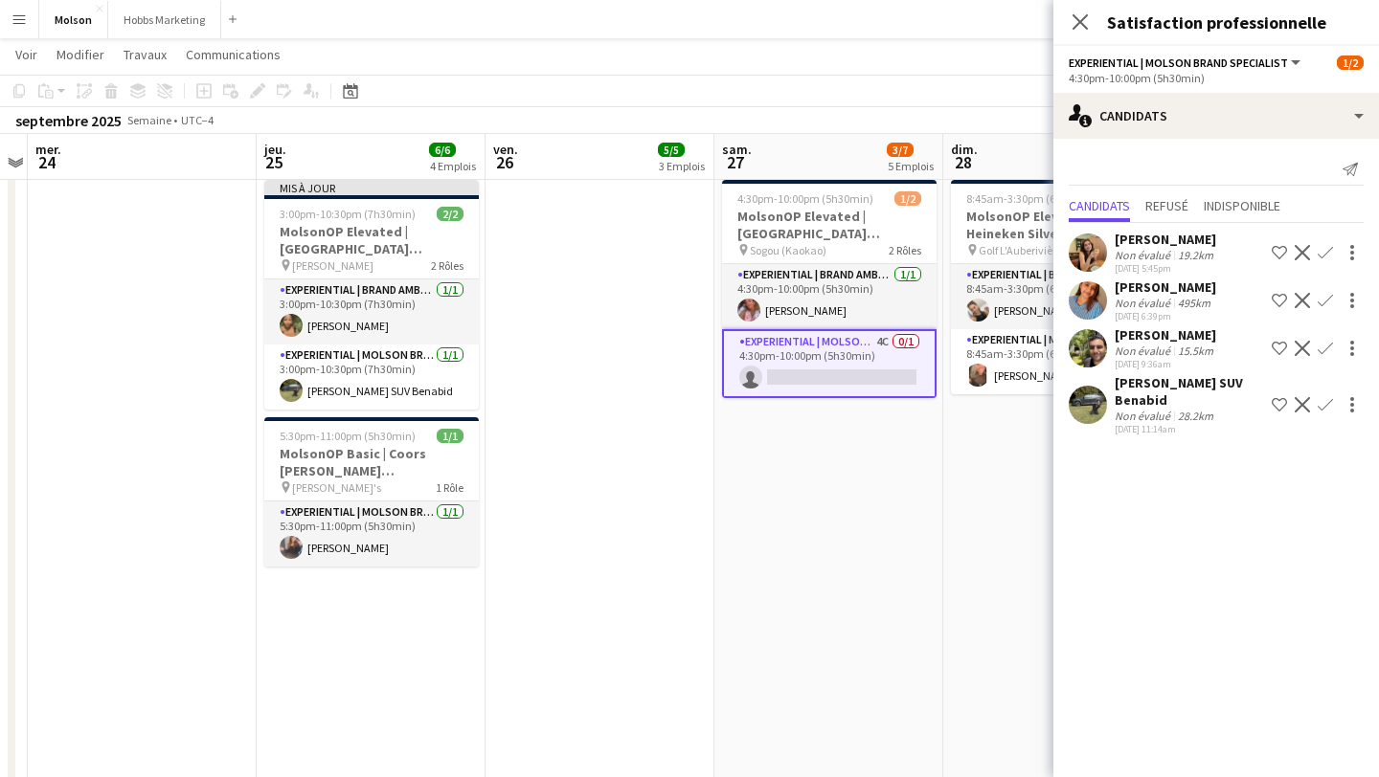
click at [1324, 397] on app-icon "Confirmer" at bounding box center [1324, 404] width 15 height 15
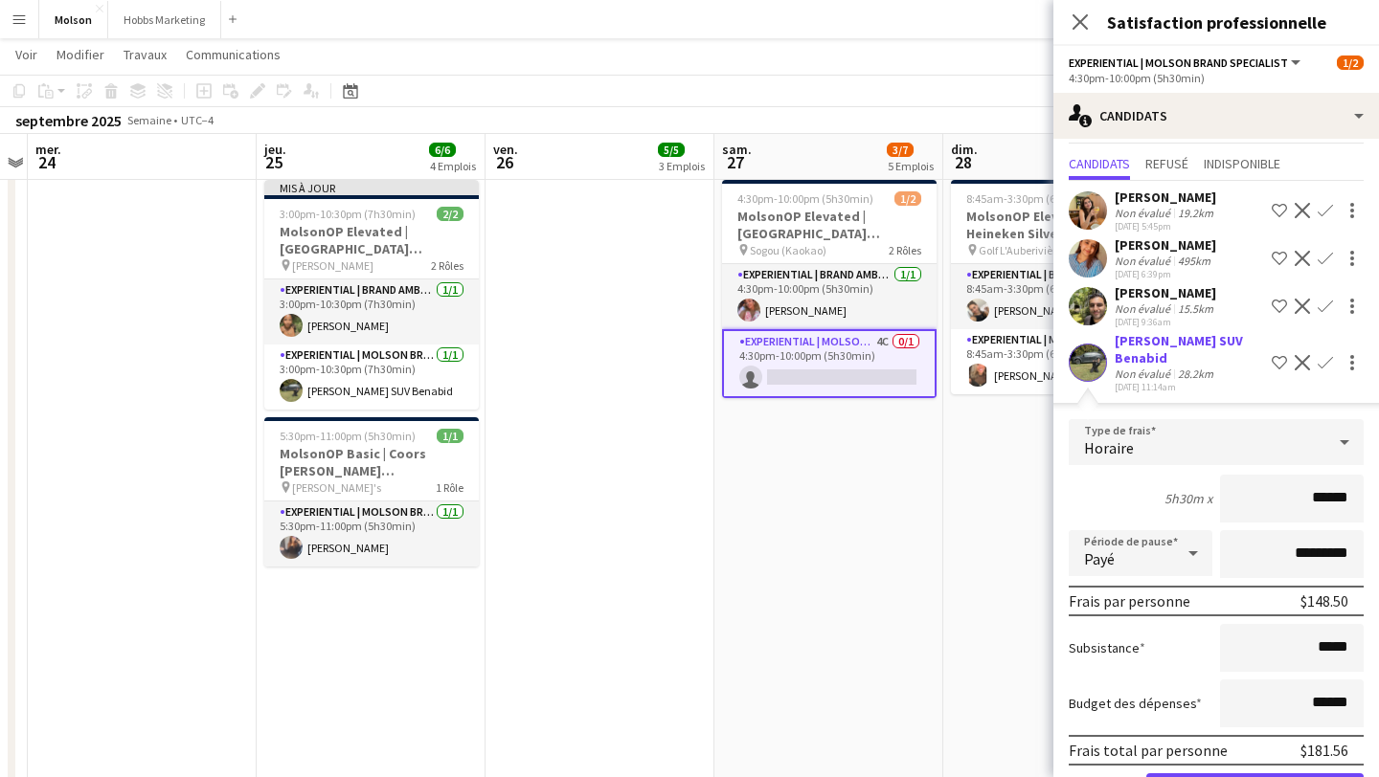
scroll to position [95, 0]
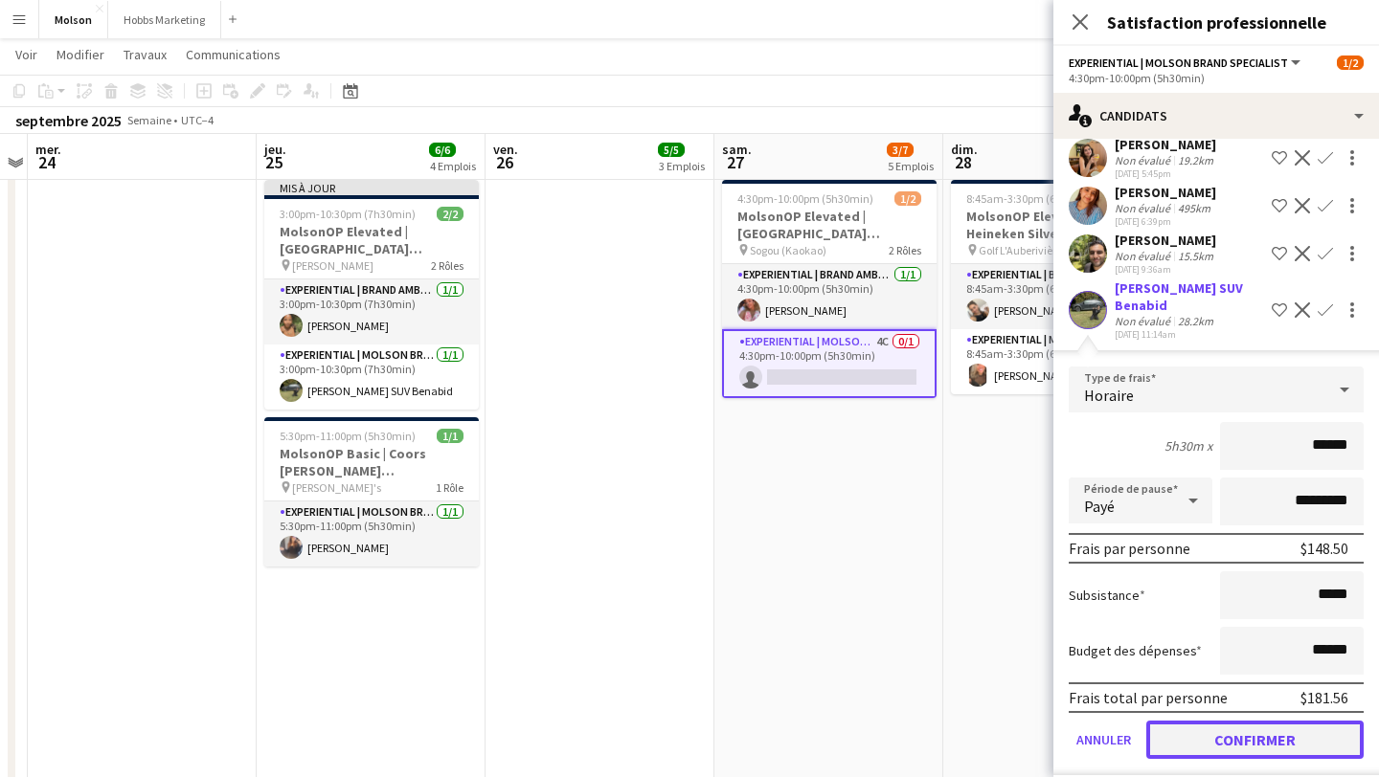
click at [1246, 723] on button "Confirmer" at bounding box center [1254, 740] width 217 height 38
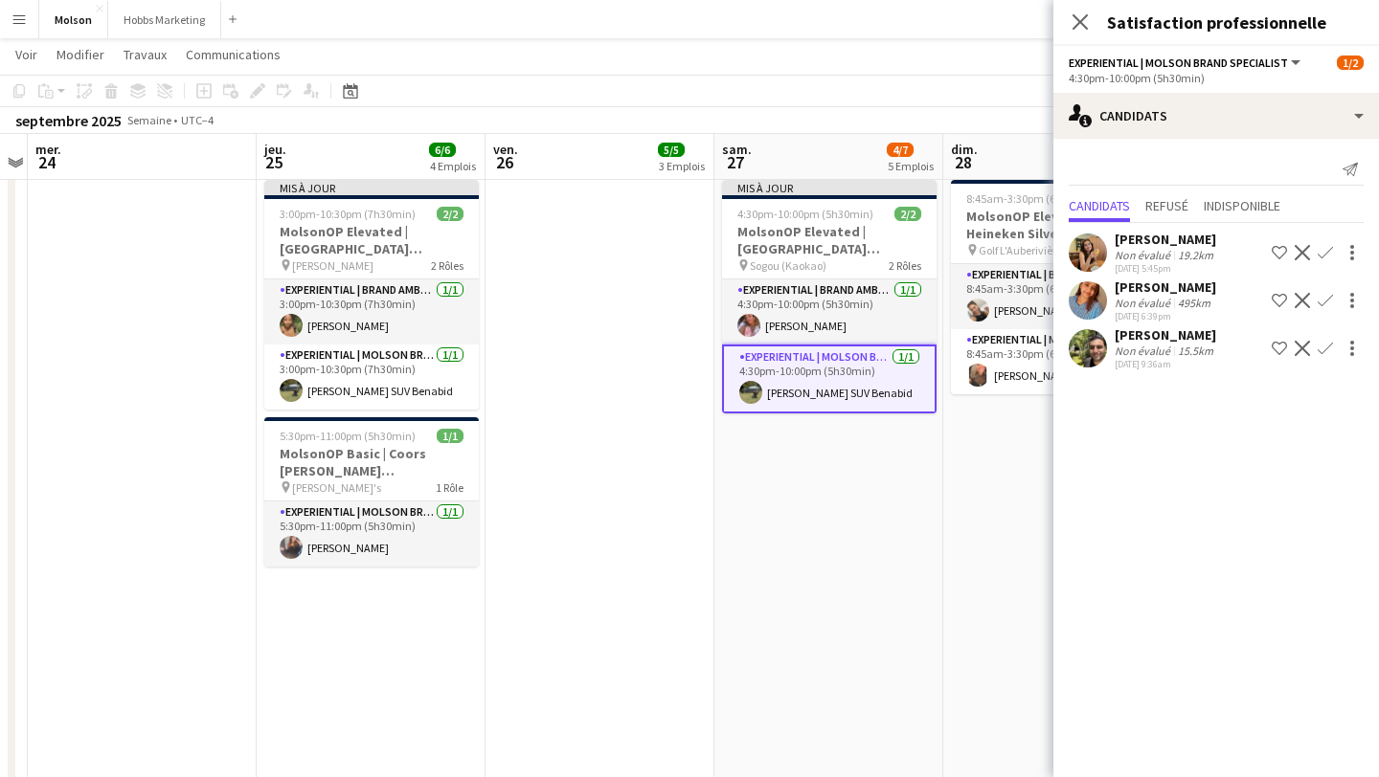
click at [980, 466] on app-date-cell "8:45am-3:30pm (6h45min) 2/2 MolsonOP Elevated | Heineken Silver (Lévis, [GEOGRA…" at bounding box center [1057, 549] width 229 height 755
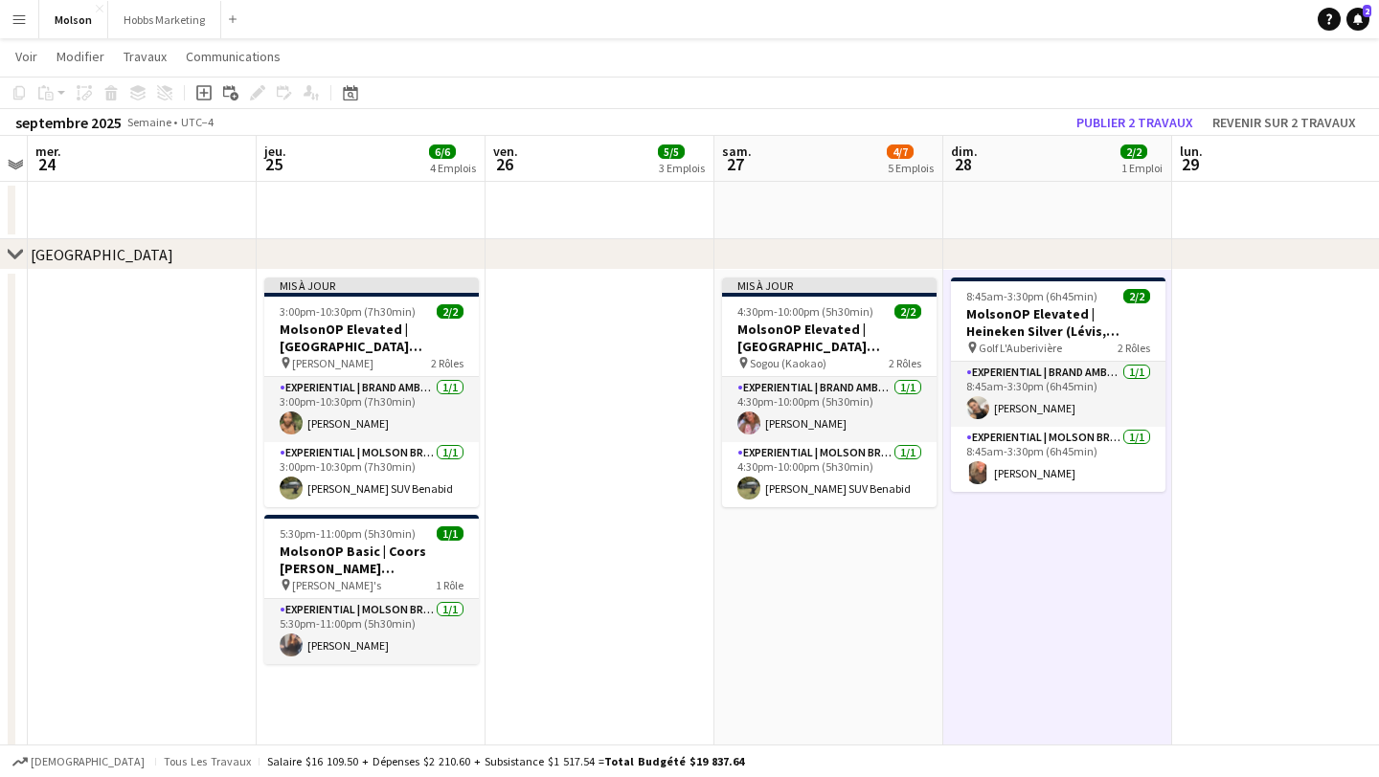
scroll to position [41, 0]
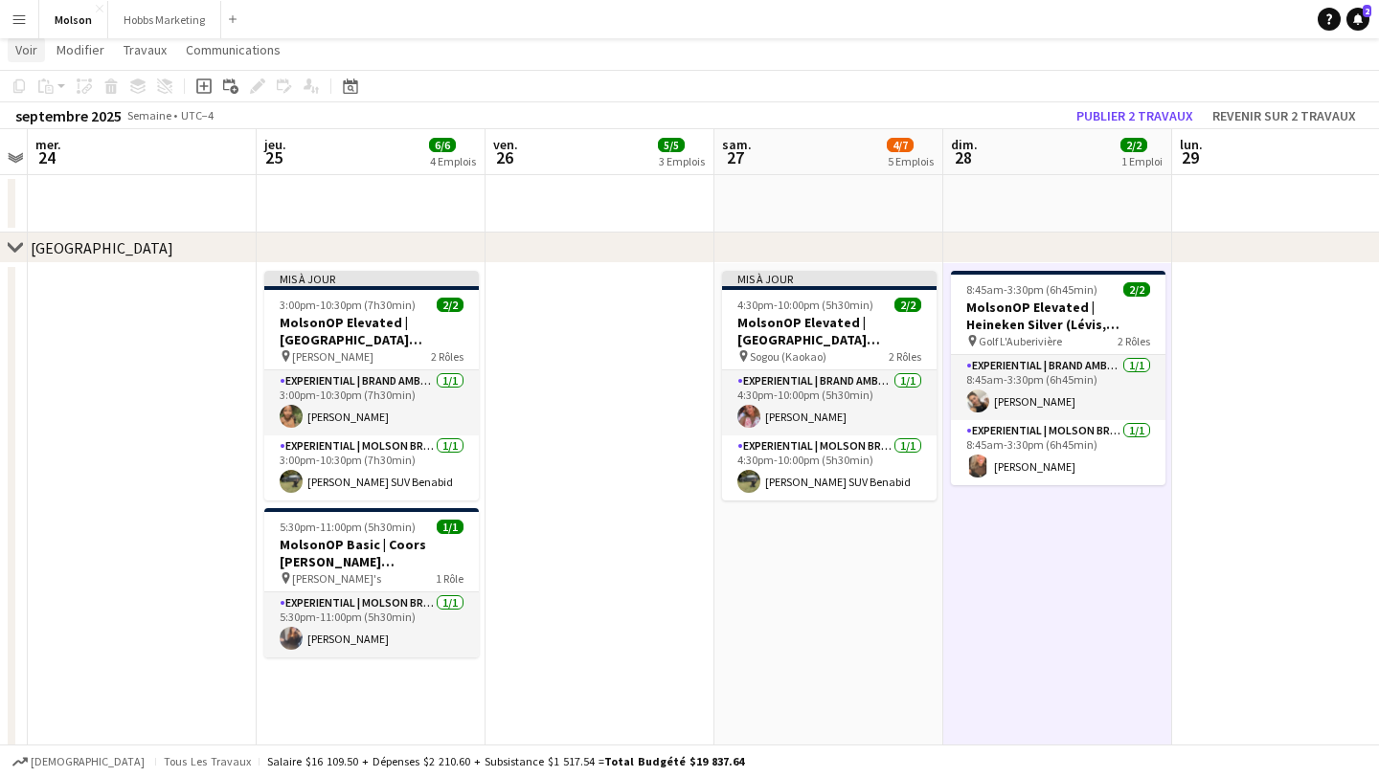
click at [26, 56] on span "Voir" at bounding box center [26, 49] width 22 height 17
click at [27, 44] on span "Voir" at bounding box center [26, 49] width 22 height 17
click at [31, 44] on span "Voir" at bounding box center [26, 49] width 22 height 17
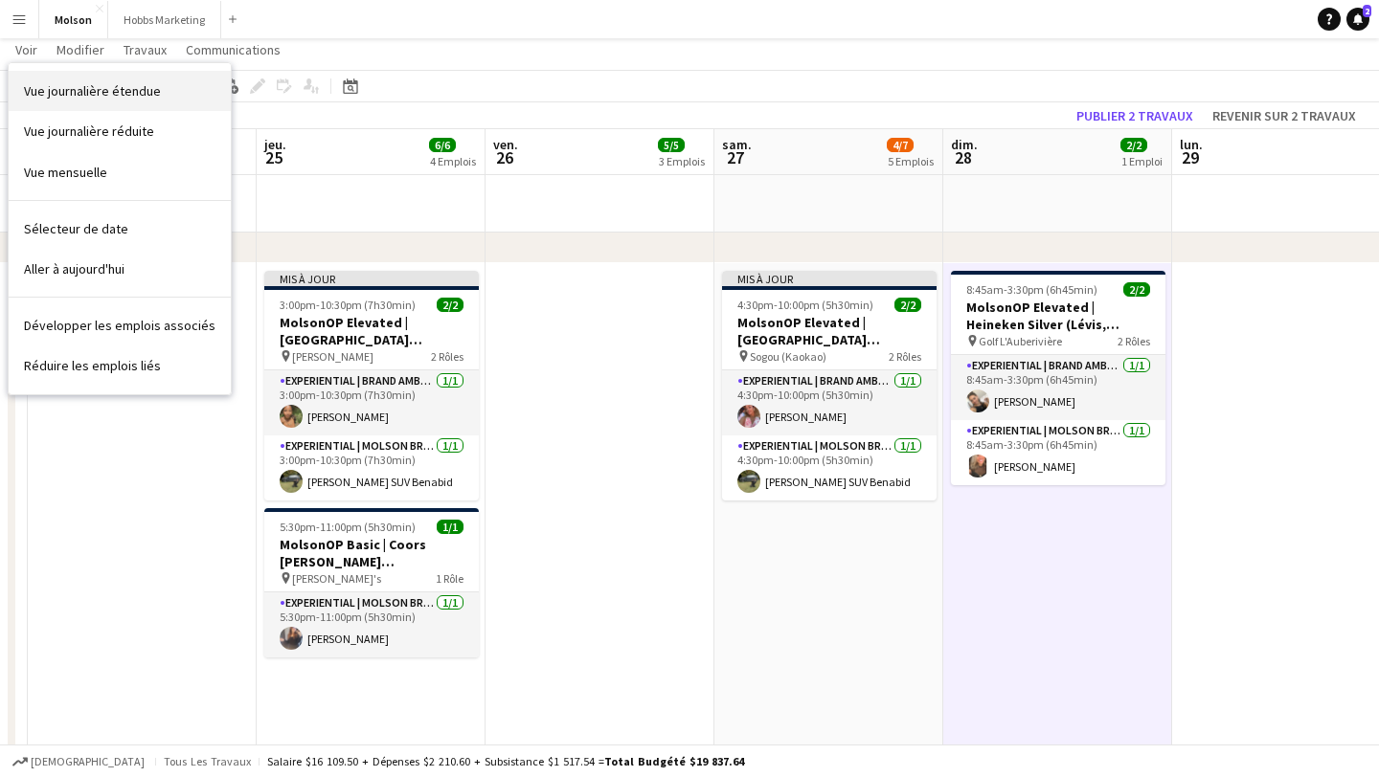
click at [93, 86] on span "Vue journalière étendue" at bounding box center [92, 90] width 137 height 17
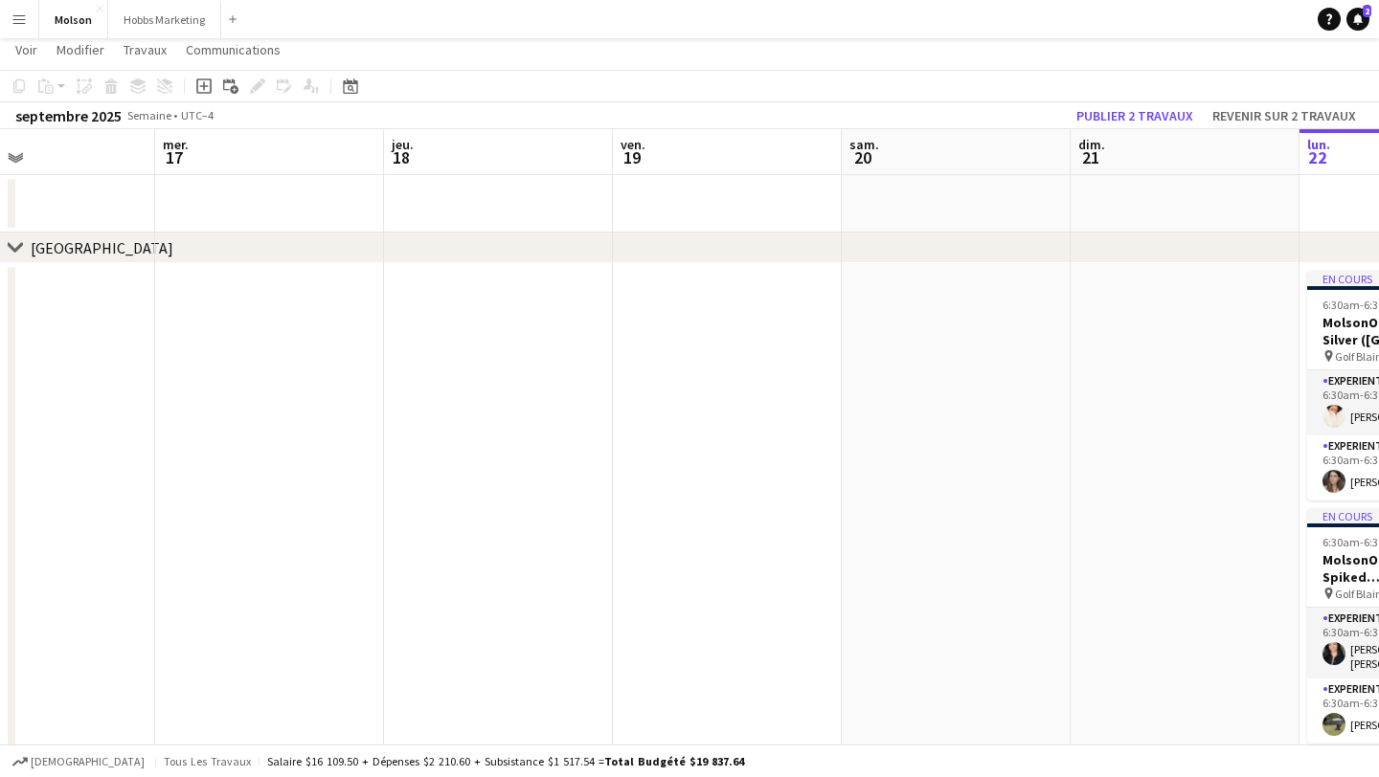
scroll to position [0, 432]
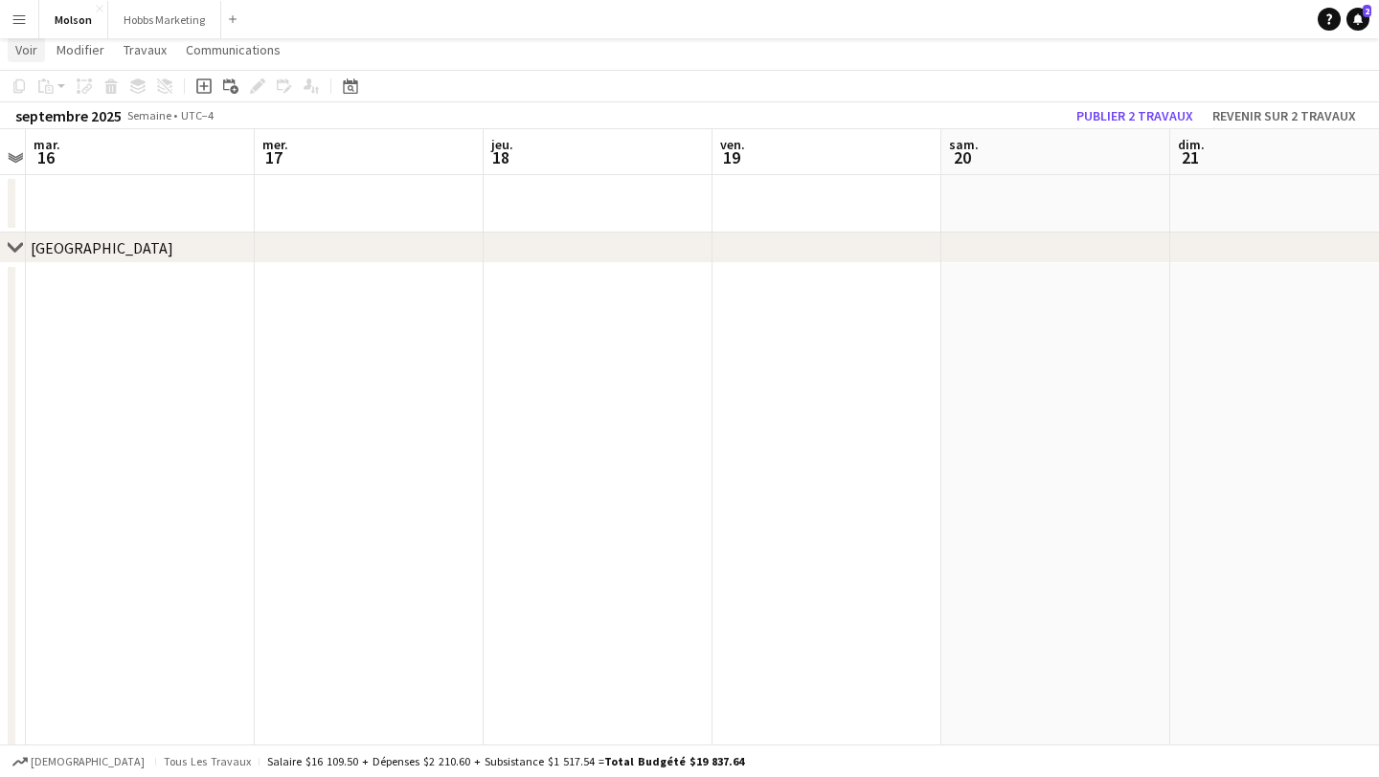
click at [32, 50] on span "Voir" at bounding box center [26, 49] width 22 height 17
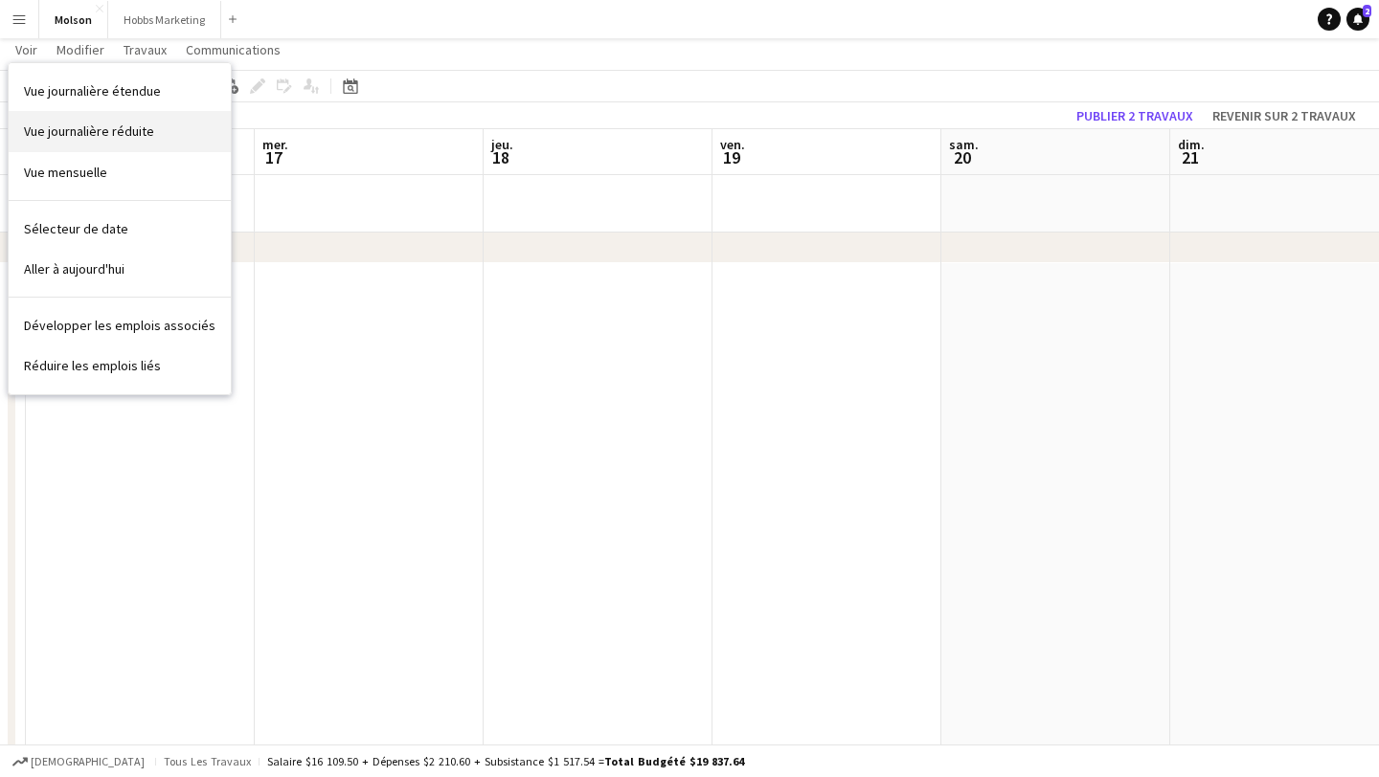
click at [75, 126] on span "Vue journalière réduite" at bounding box center [89, 131] width 130 height 17
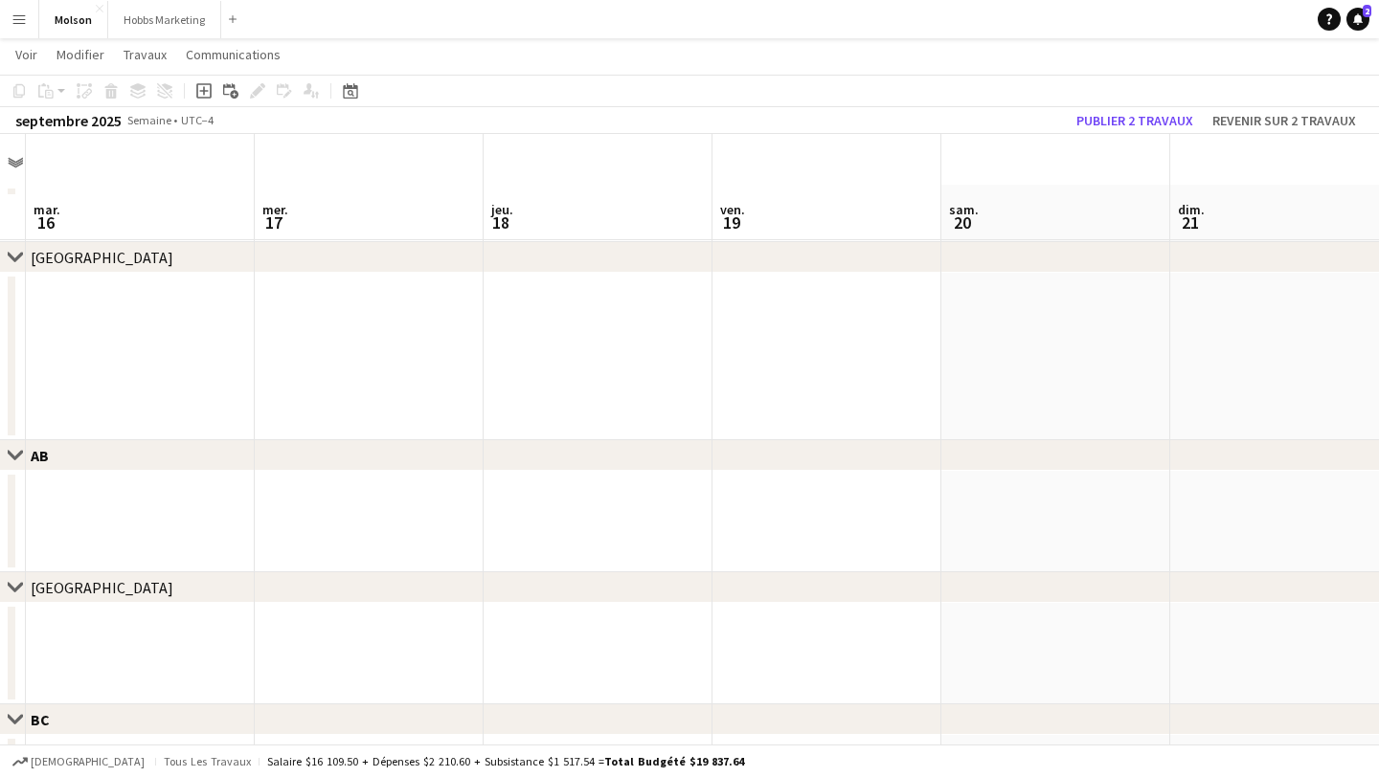
scroll to position [0, 0]
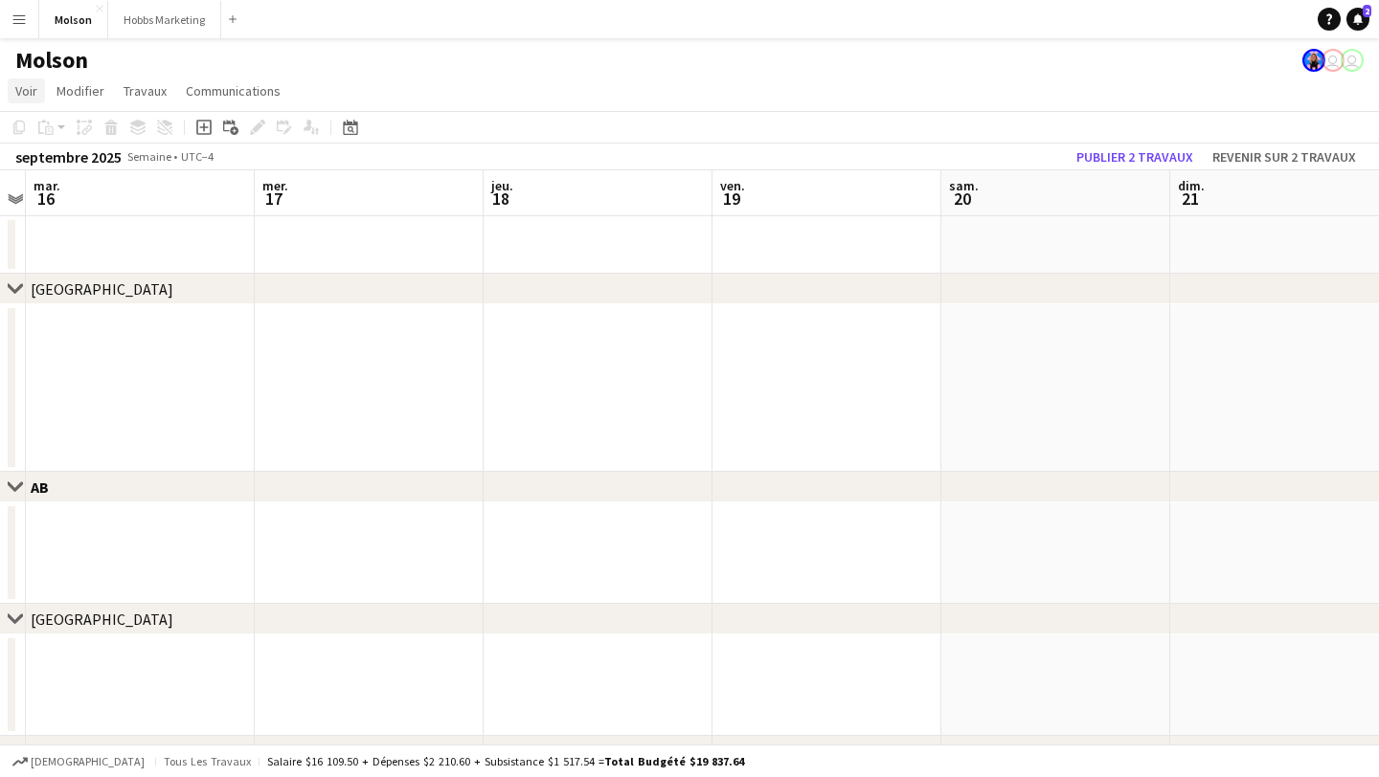
click at [44, 89] on link "Voir" at bounding box center [26, 91] width 37 height 25
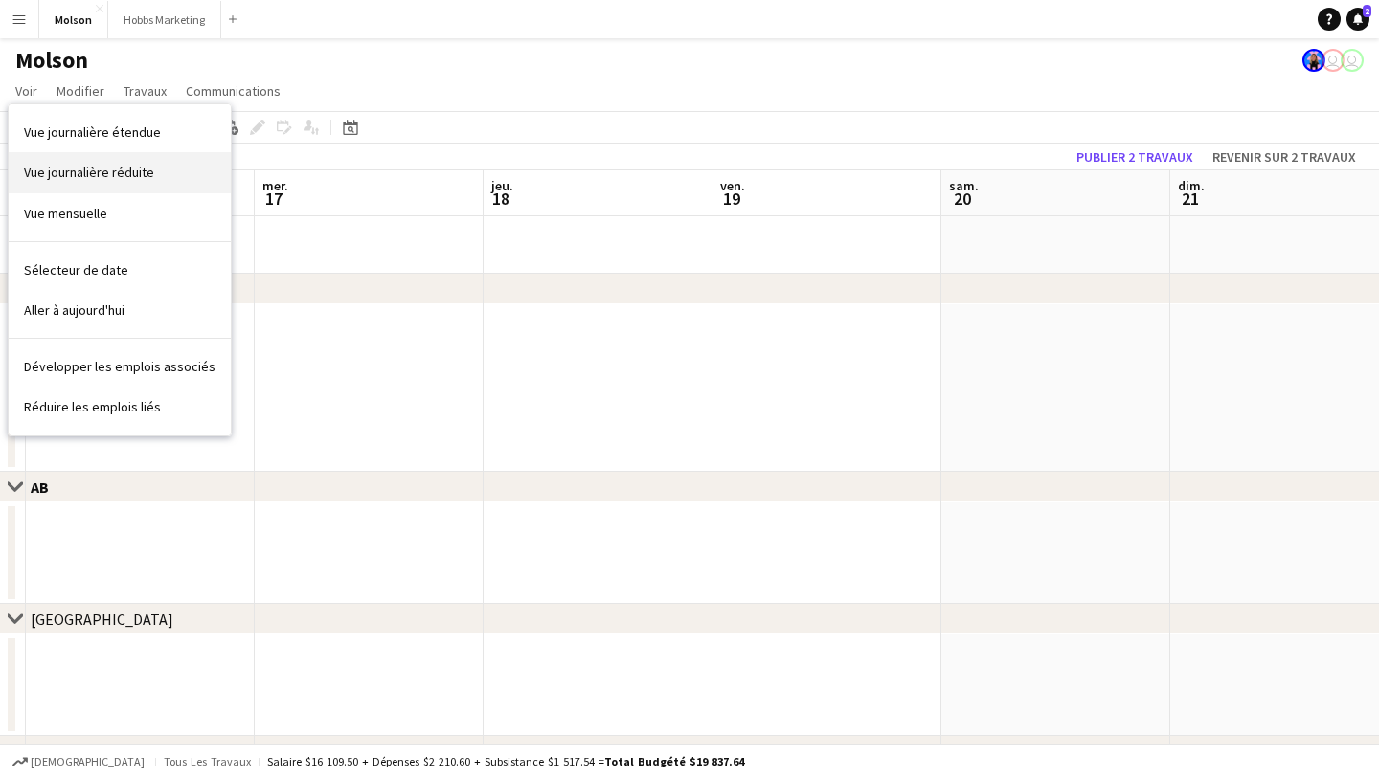
click at [113, 169] on span "Vue journalière réduite" at bounding box center [89, 172] width 130 height 17
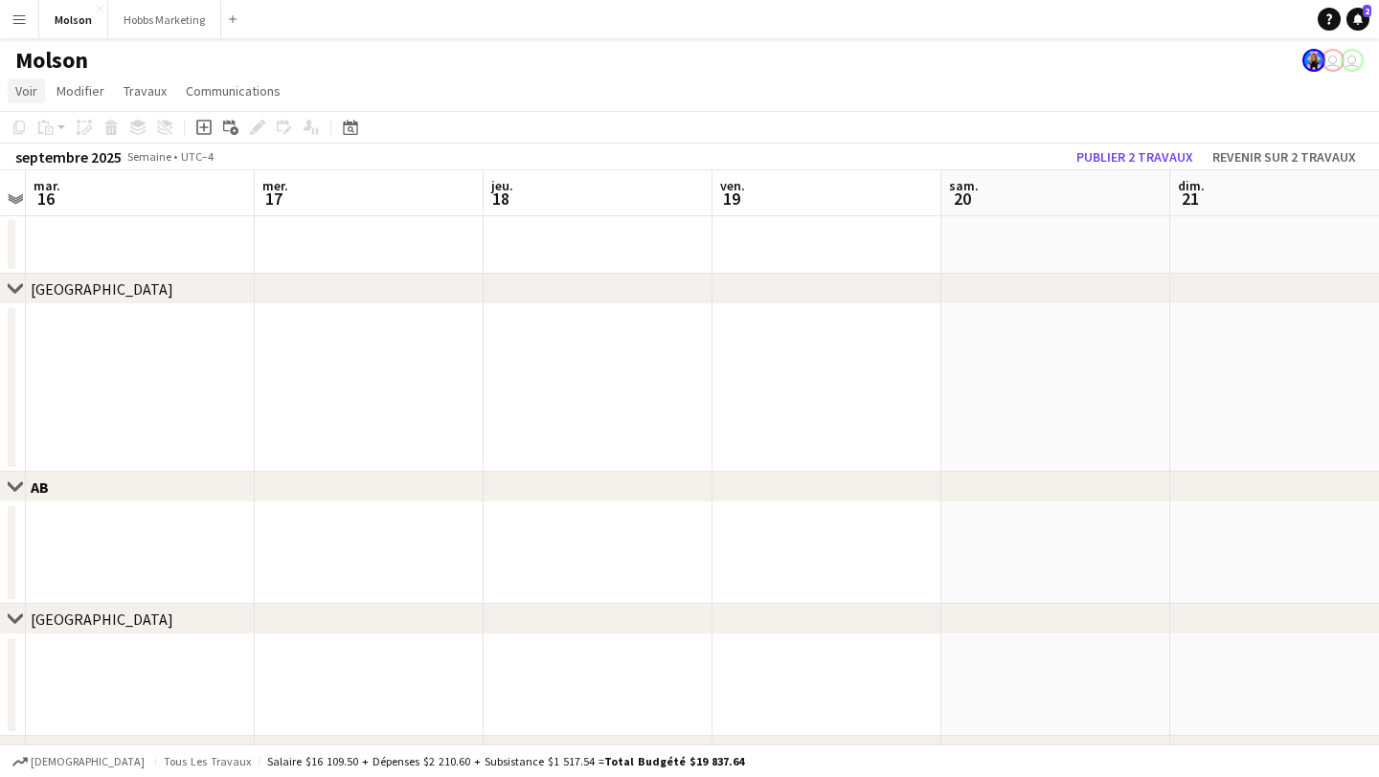
click at [32, 89] on span "Voir" at bounding box center [26, 90] width 22 height 17
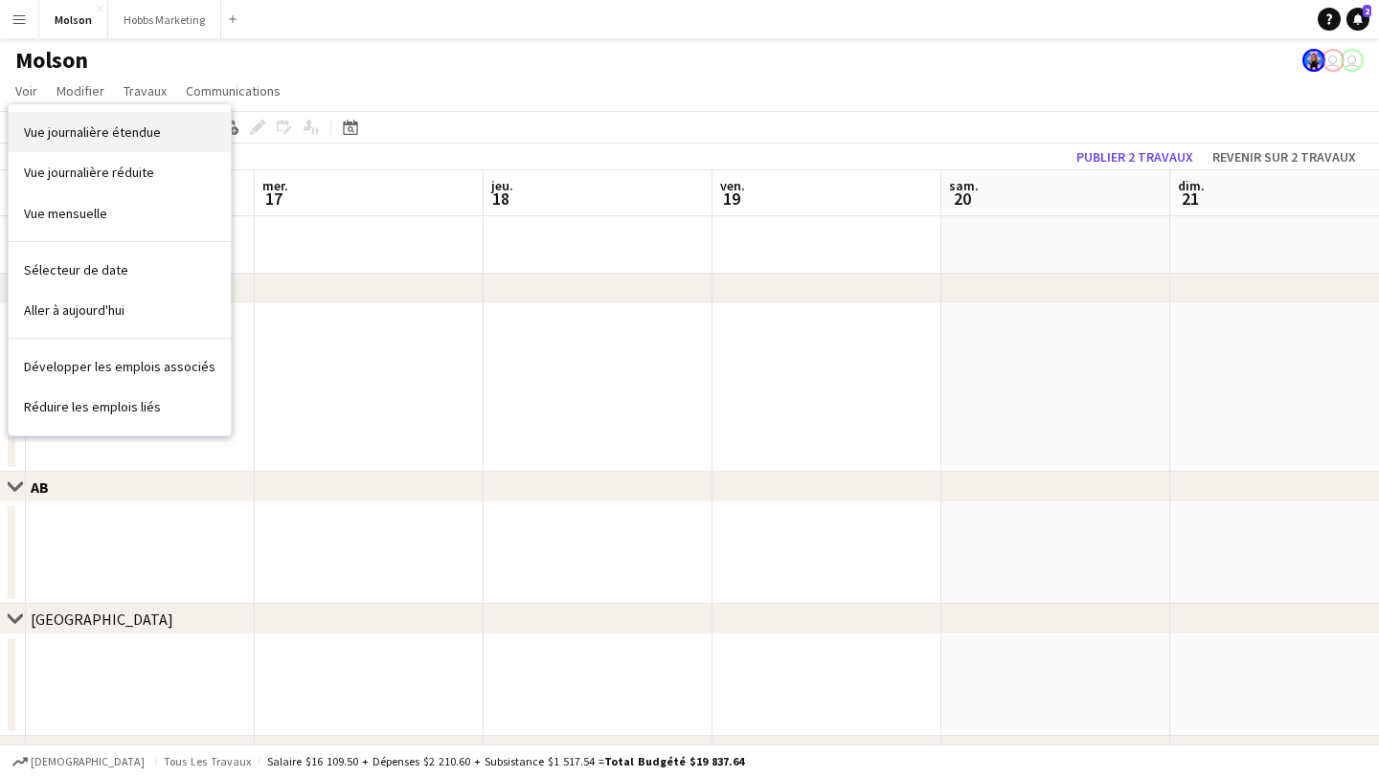
click at [123, 135] on span "Vue journalière étendue" at bounding box center [92, 132] width 137 height 17
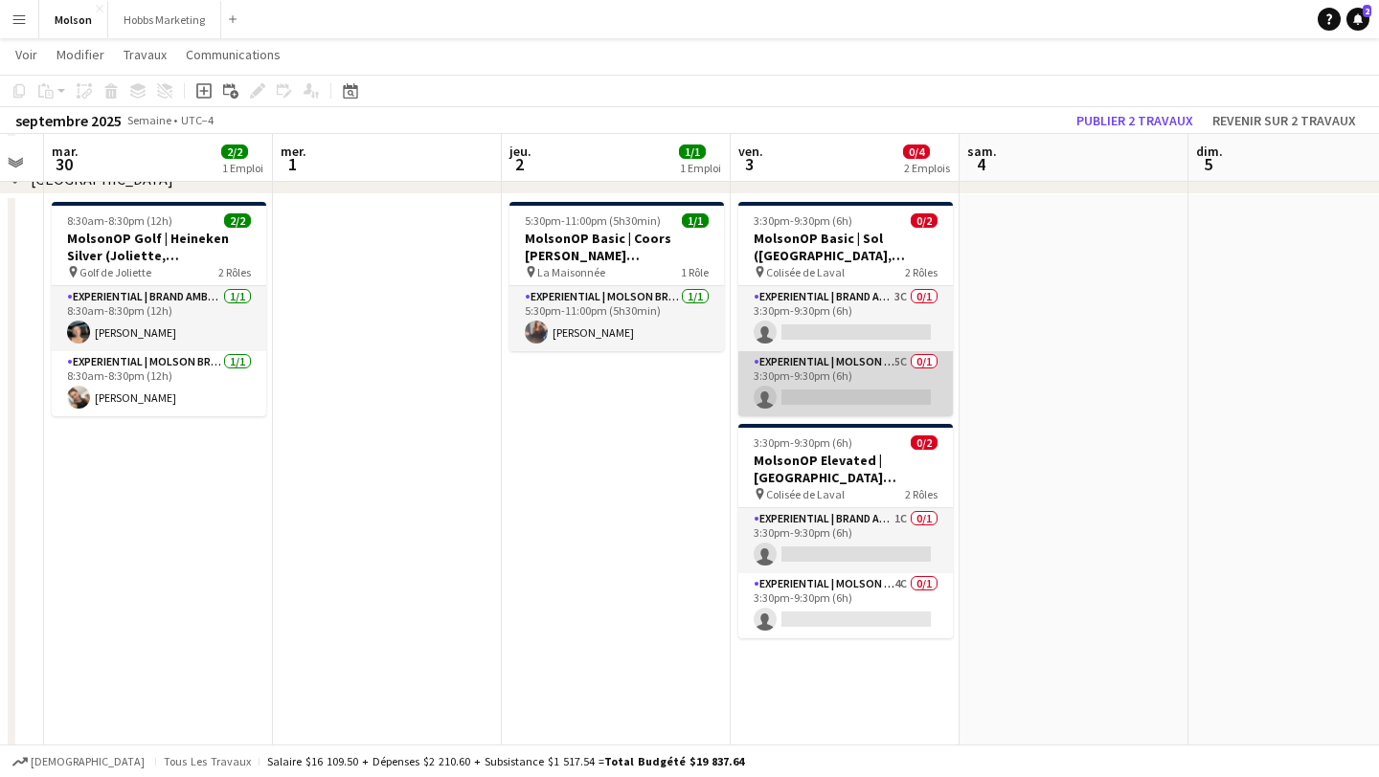
scroll to position [109, 0]
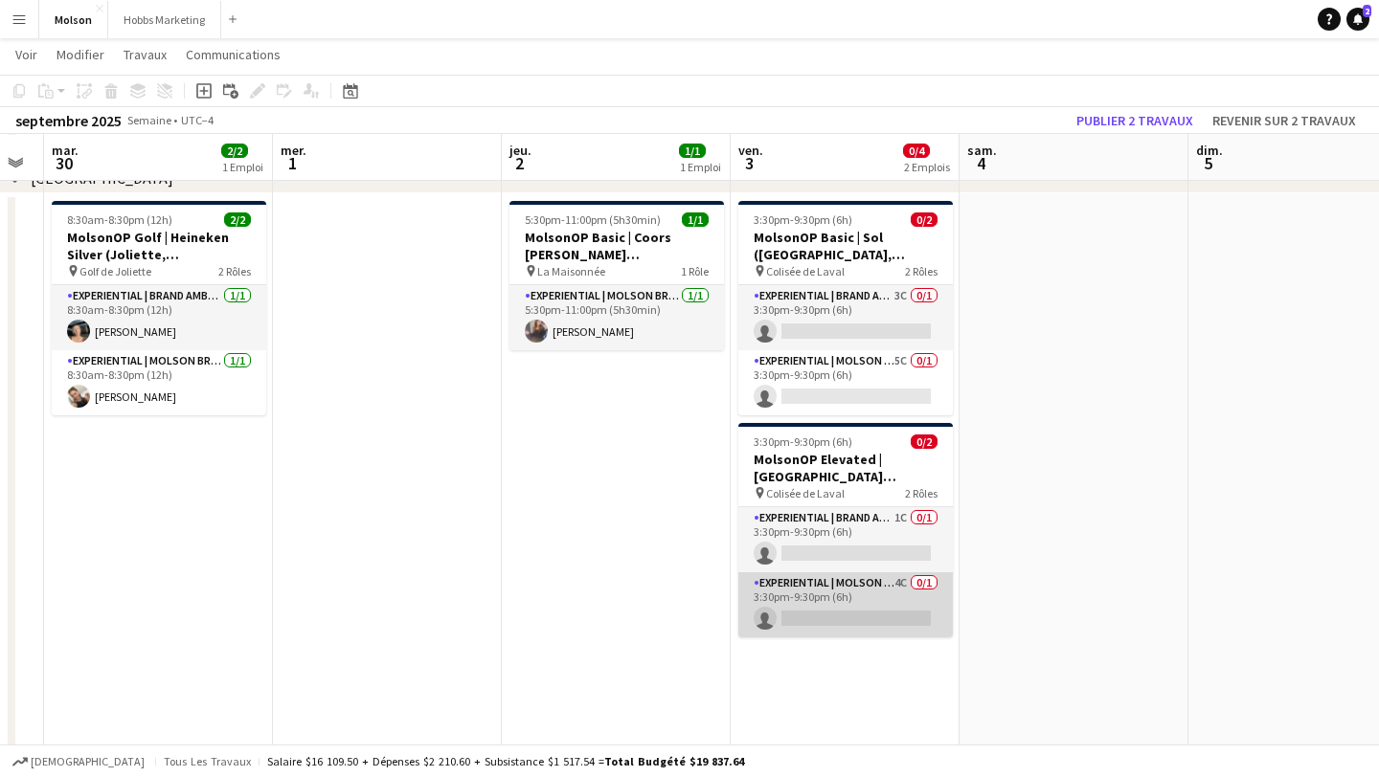
click at [860, 586] on app-card-role "Experiential | Molson Brand Specialist 4C 0/1 3:30pm-9:30pm (6h) single-neutral…" at bounding box center [845, 605] width 214 height 65
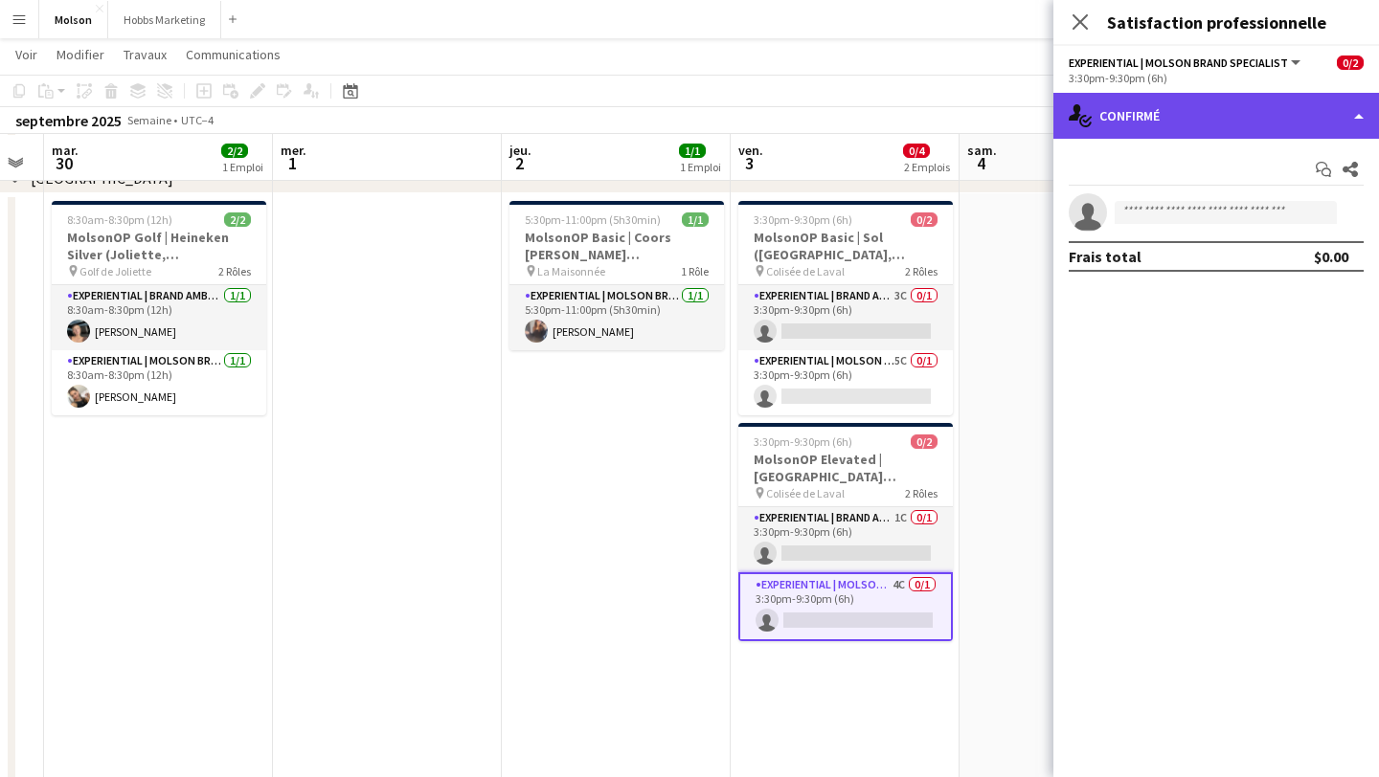
click at [1267, 109] on div "single-neutral-actions-check-2 Confirmé" at bounding box center [1216, 116] width 326 height 46
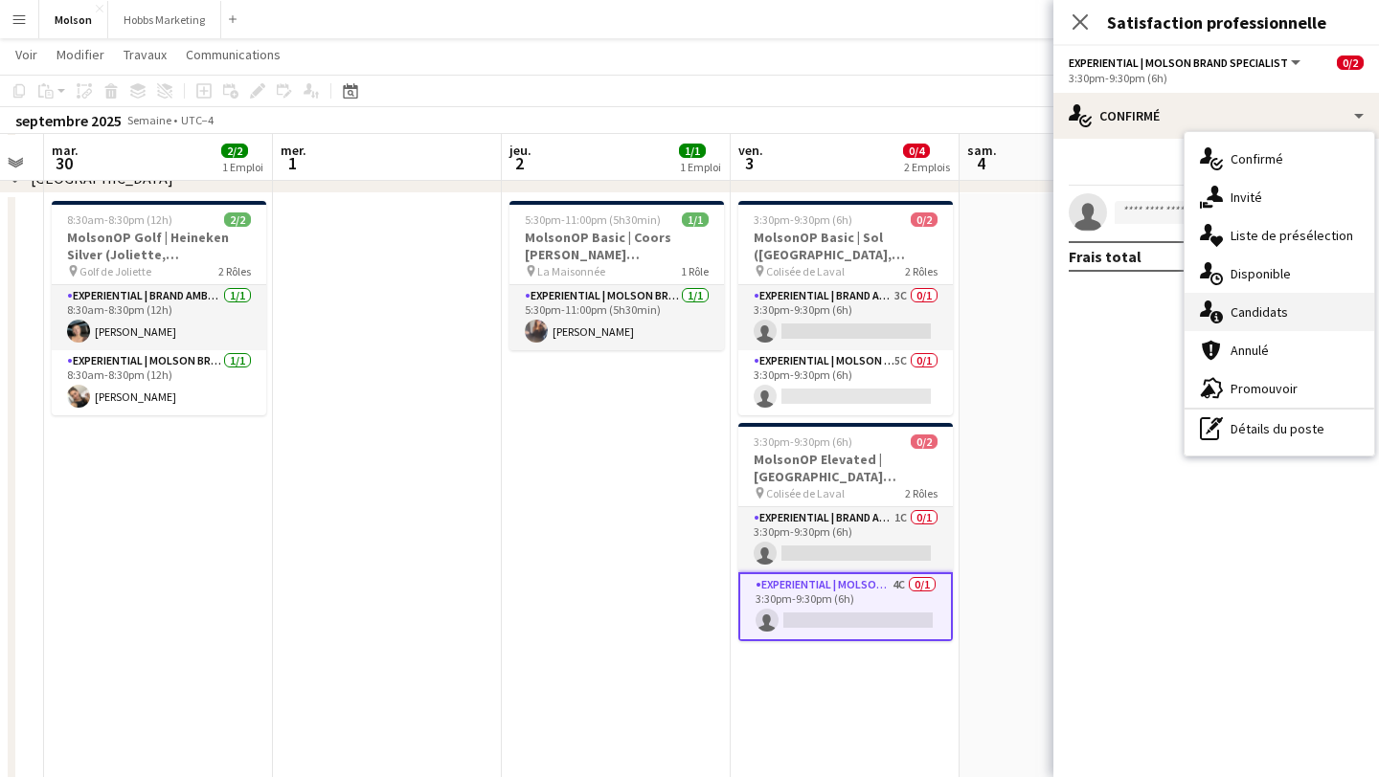
click at [1268, 316] on span "Candidats" at bounding box center [1258, 312] width 57 height 17
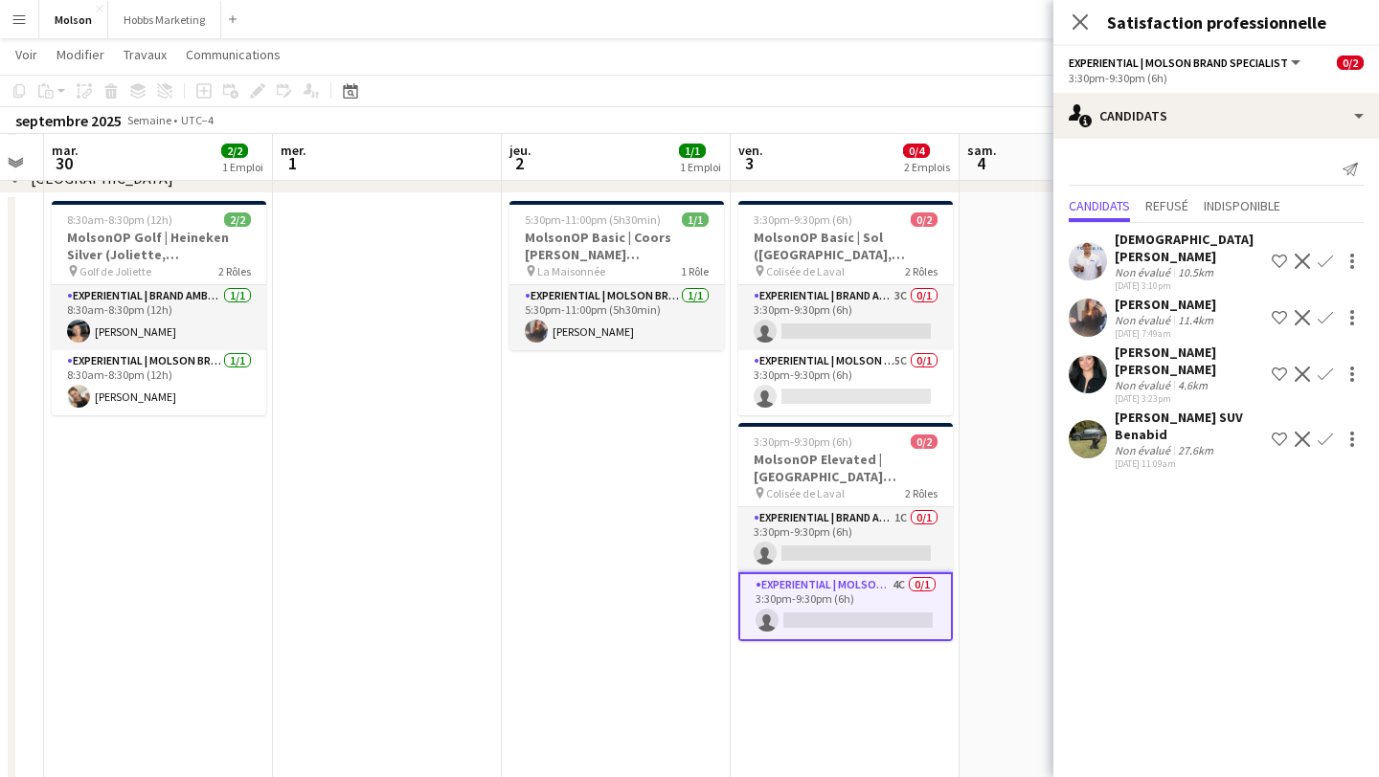
click at [1327, 310] on app-icon "Confirmer" at bounding box center [1324, 317] width 15 height 15
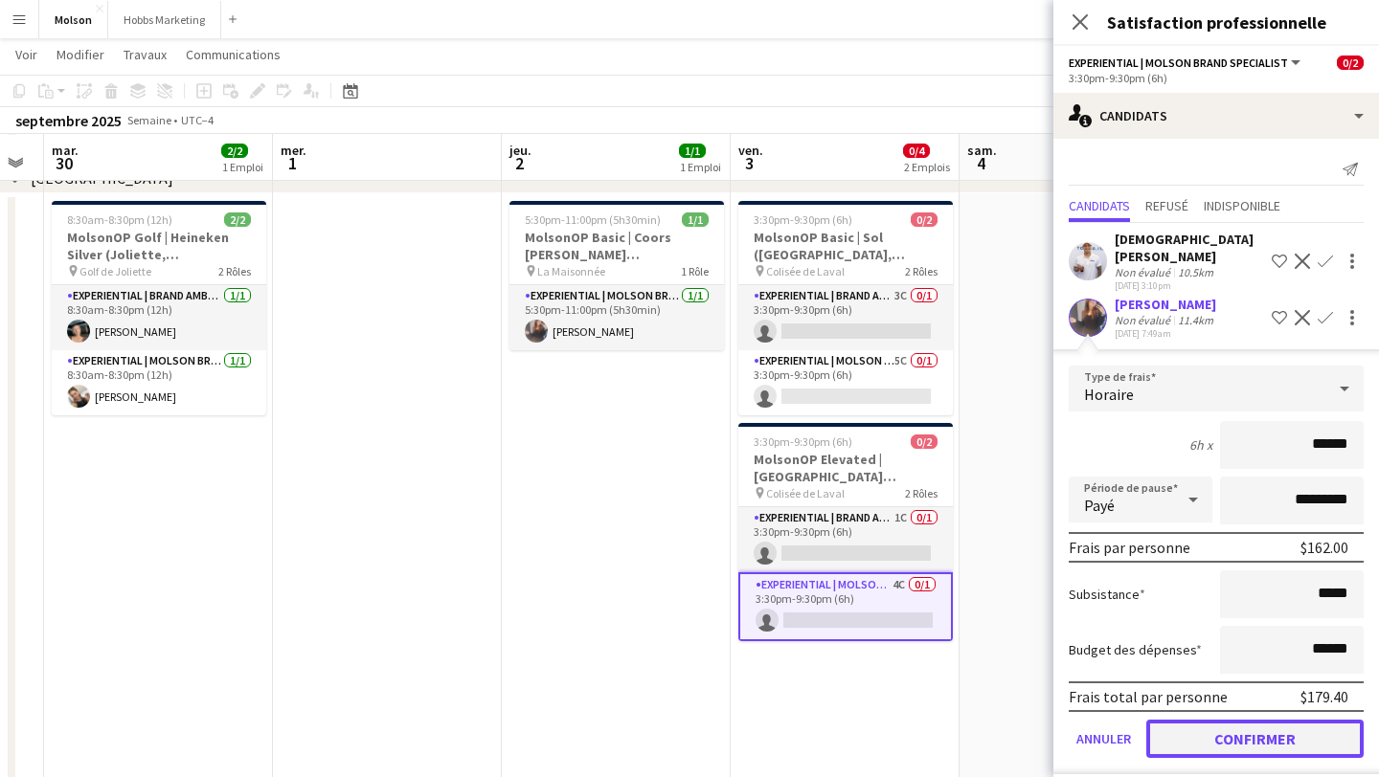
click at [1215, 723] on button "Confirmer" at bounding box center [1254, 739] width 217 height 38
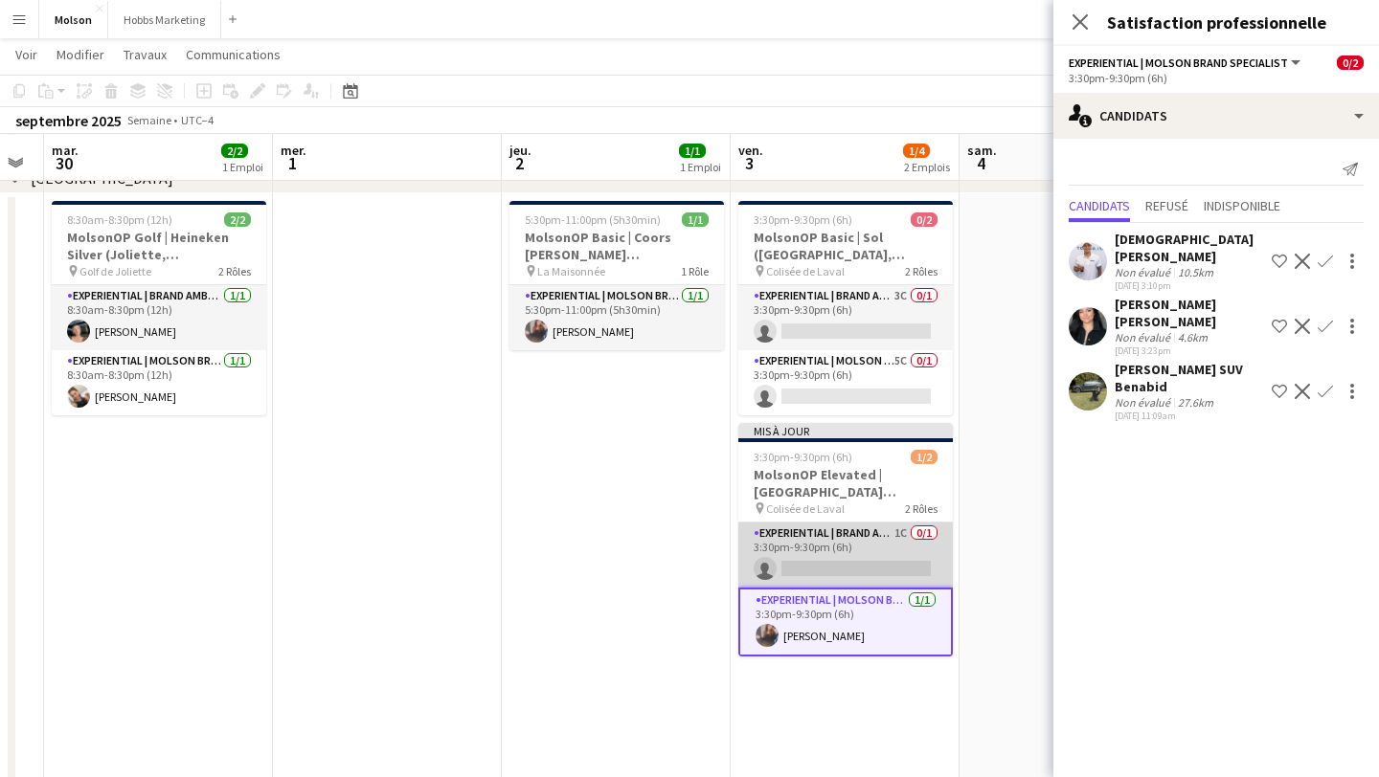
click at [875, 555] on app-card-role "Experiential | Brand Ambassador 1C 0/1 3:30pm-9:30pm (6h) single-neutral-actions" at bounding box center [845, 555] width 214 height 65
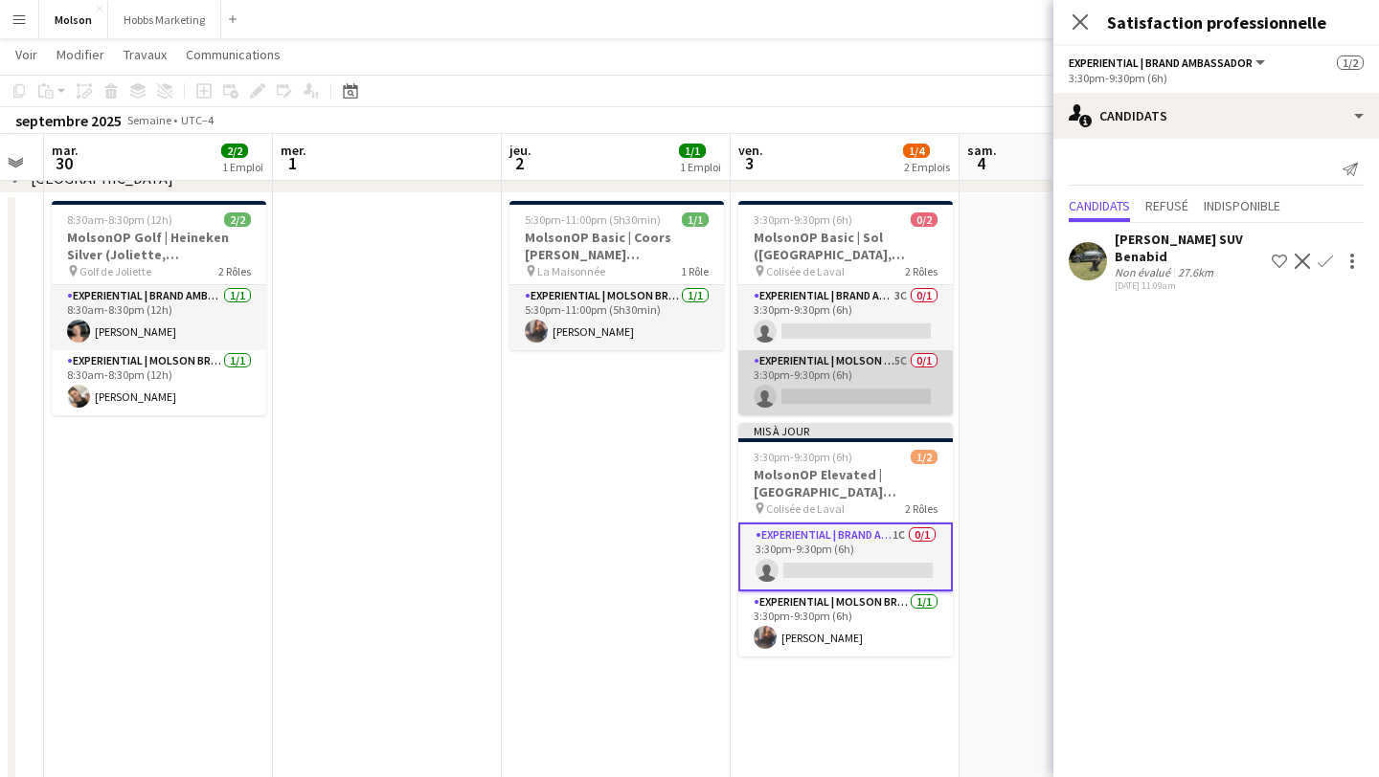
click at [879, 393] on app-card-role "Experiential | Molson Brand Specialist 5C 0/1 3:30pm-9:30pm (6h) single-neutral…" at bounding box center [845, 382] width 214 height 65
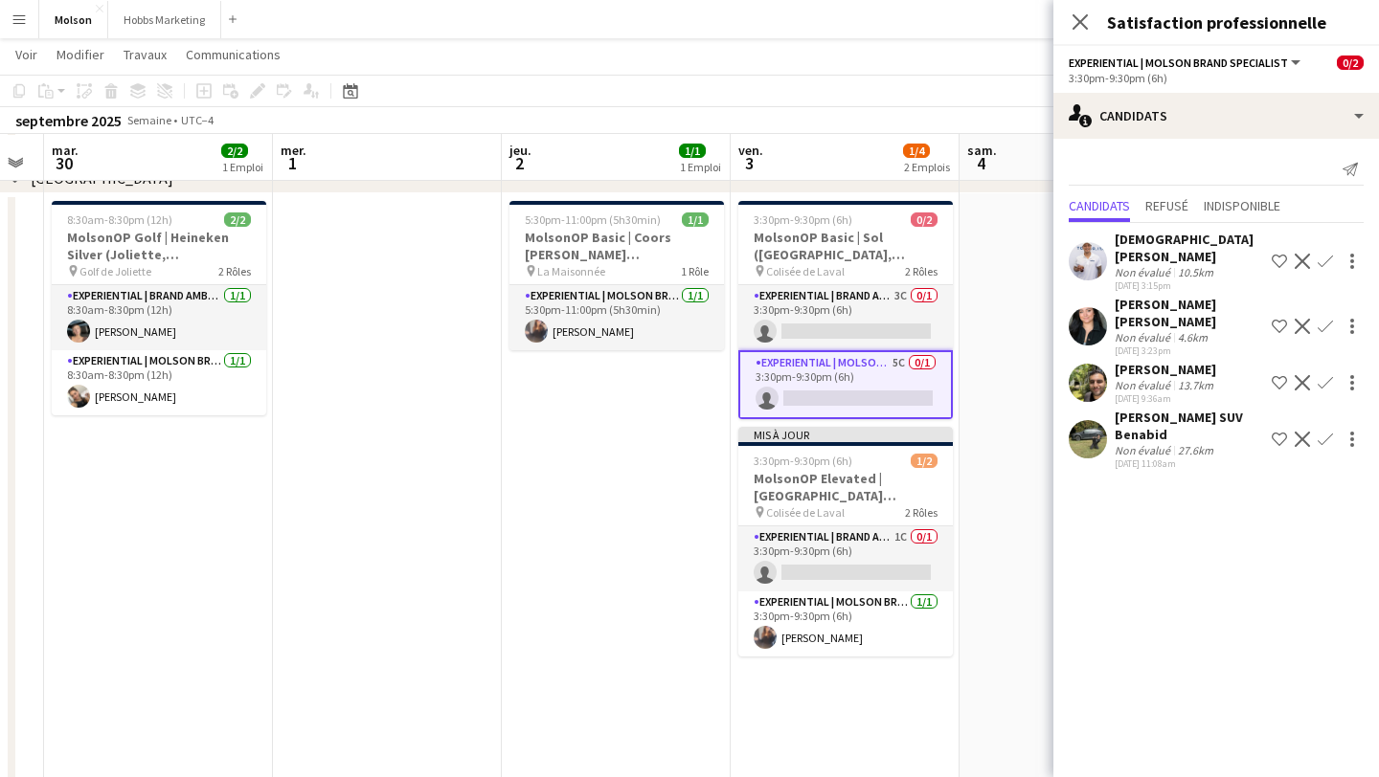
click at [1327, 319] on app-icon "Confirmer" at bounding box center [1324, 326] width 15 height 15
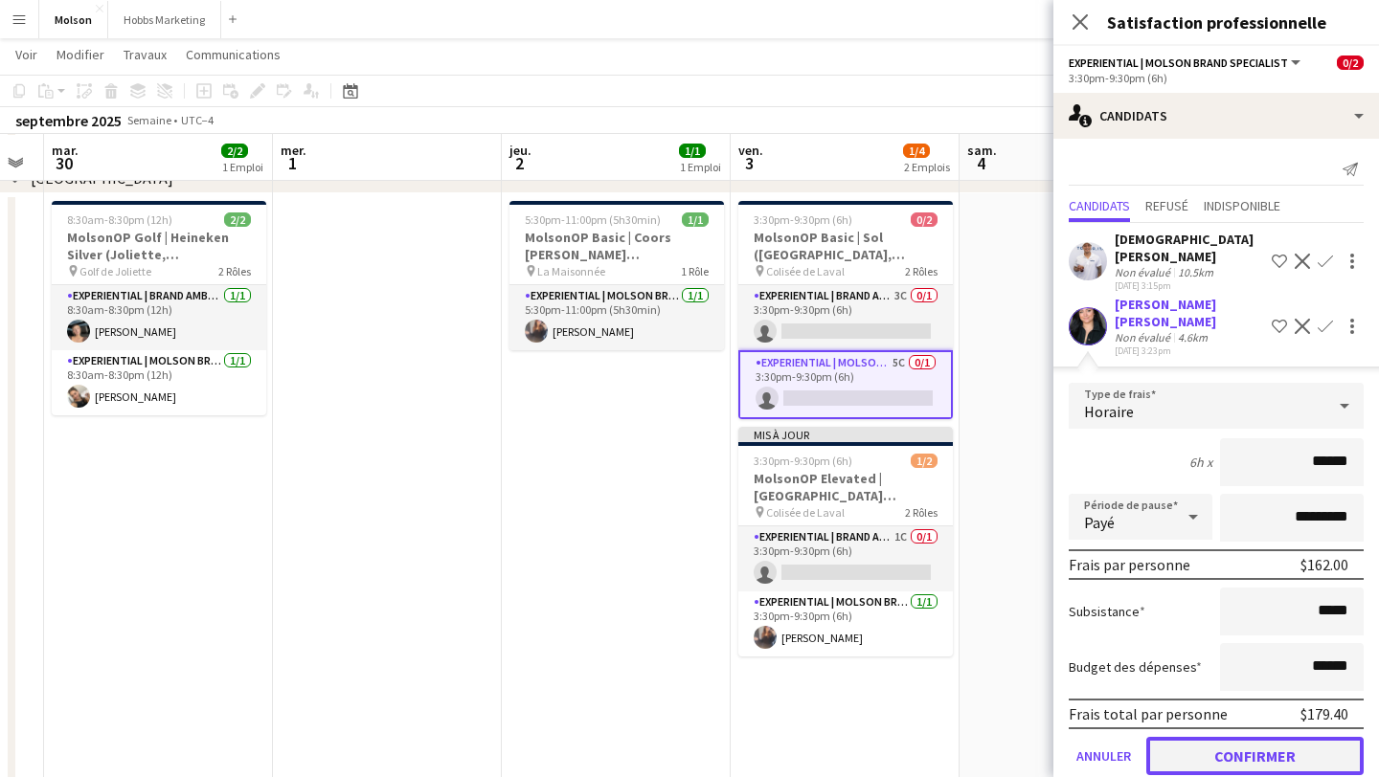
click at [1249, 737] on button "Confirmer" at bounding box center [1254, 756] width 217 height 38
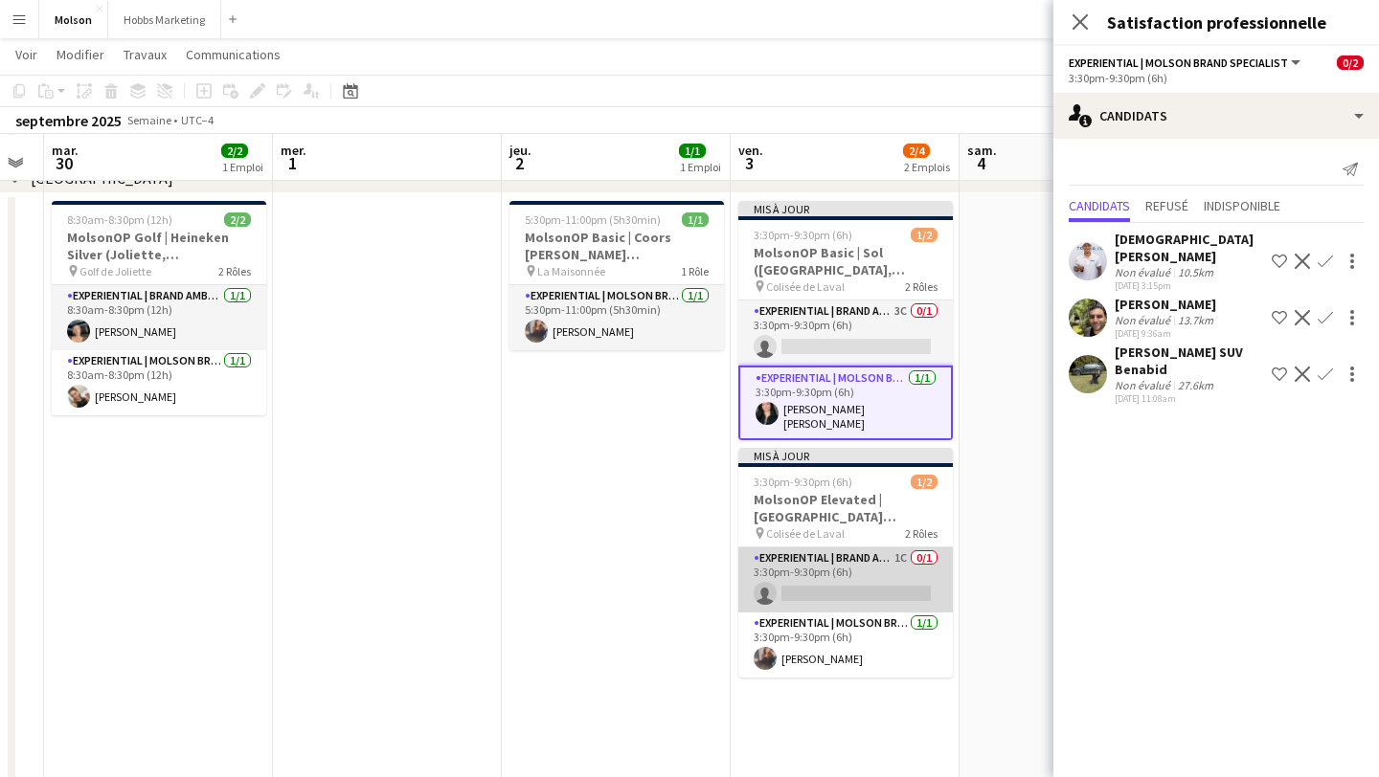
click at [857, 590] on app-card-role "Experiential | Brand Ambassador 1C 0/1 3:30pm-9:30pm (6h) single-neutral-actions" at bounding box center [845, 580] width 214 height 65
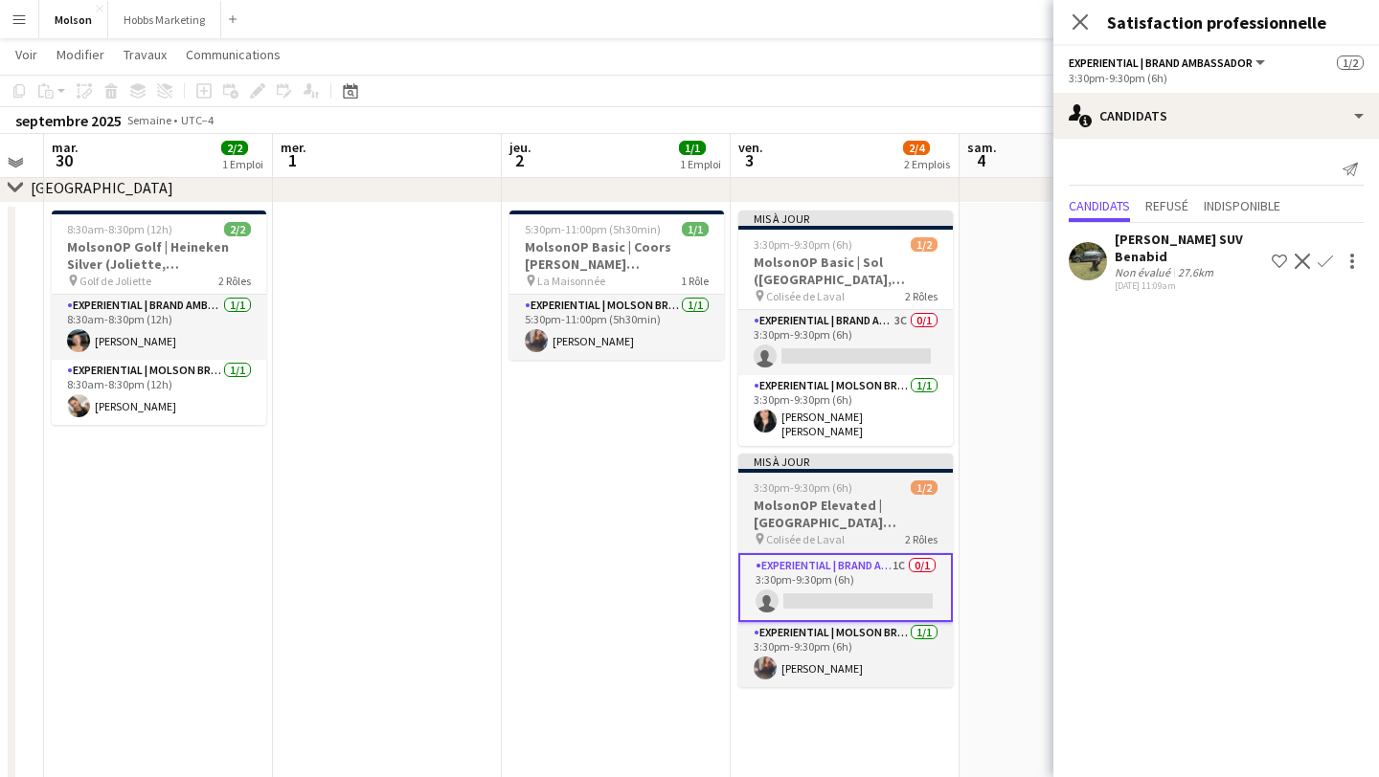
scroll to position [97, 0]
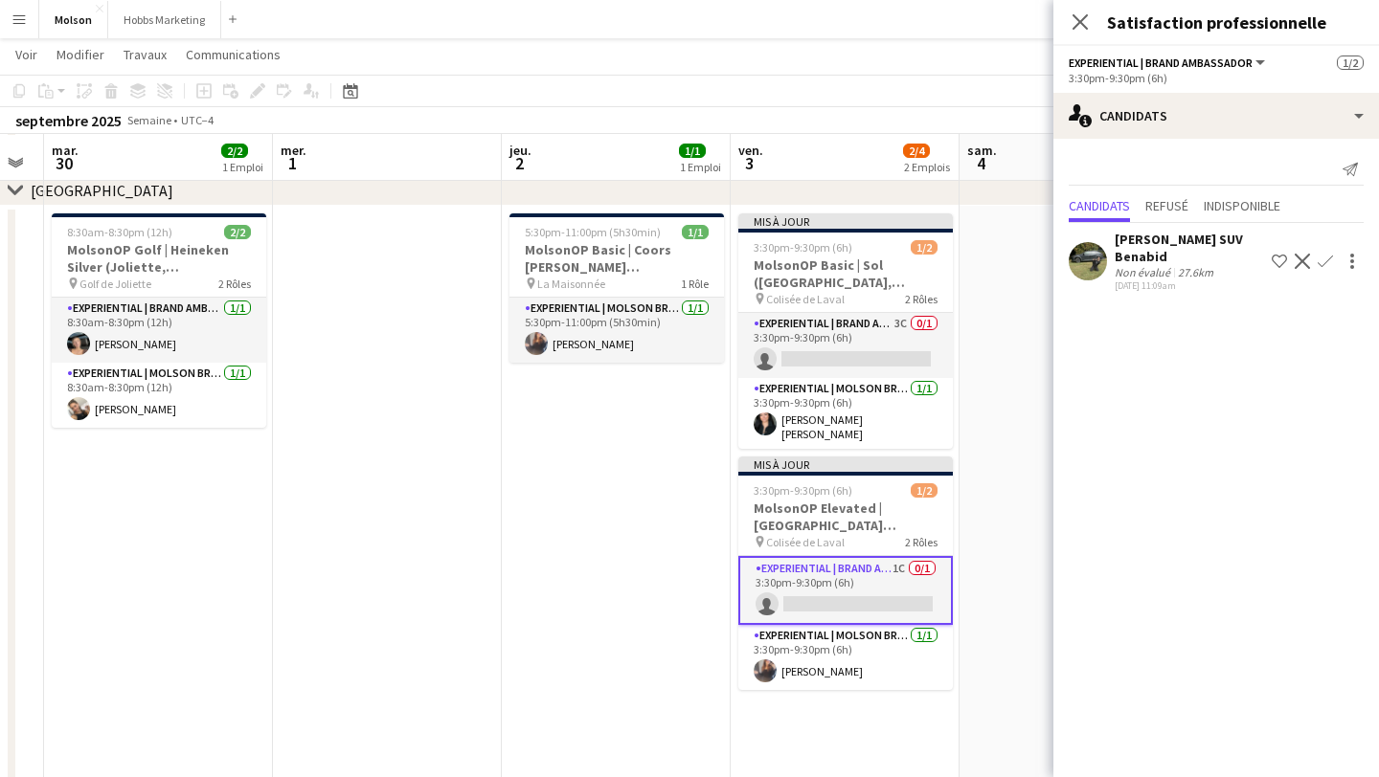
click at [867, 582] on app-card-role "Experiential | Brand Ambassador 1C 0/1 3:30pm-9:30pm (6h) single-neutral-actions" at bounding box center [845, 590] width 214 height 69
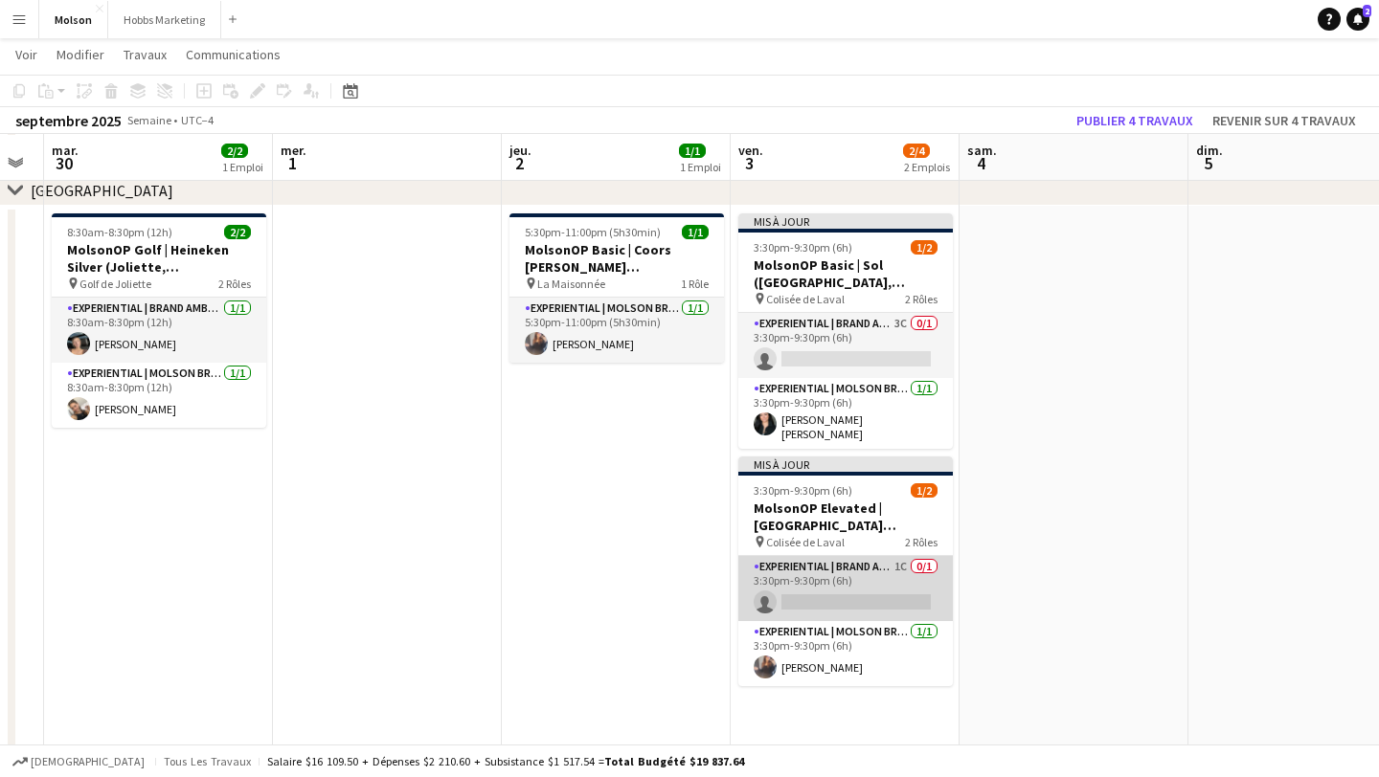
click at [867, 582] on app-card-role "Experiential | Brand Ambassador 1C 0/1 3:30pm-9:30pm (6h) single-neutral-actions" at bounding box center [845, 588] width 214 height 65
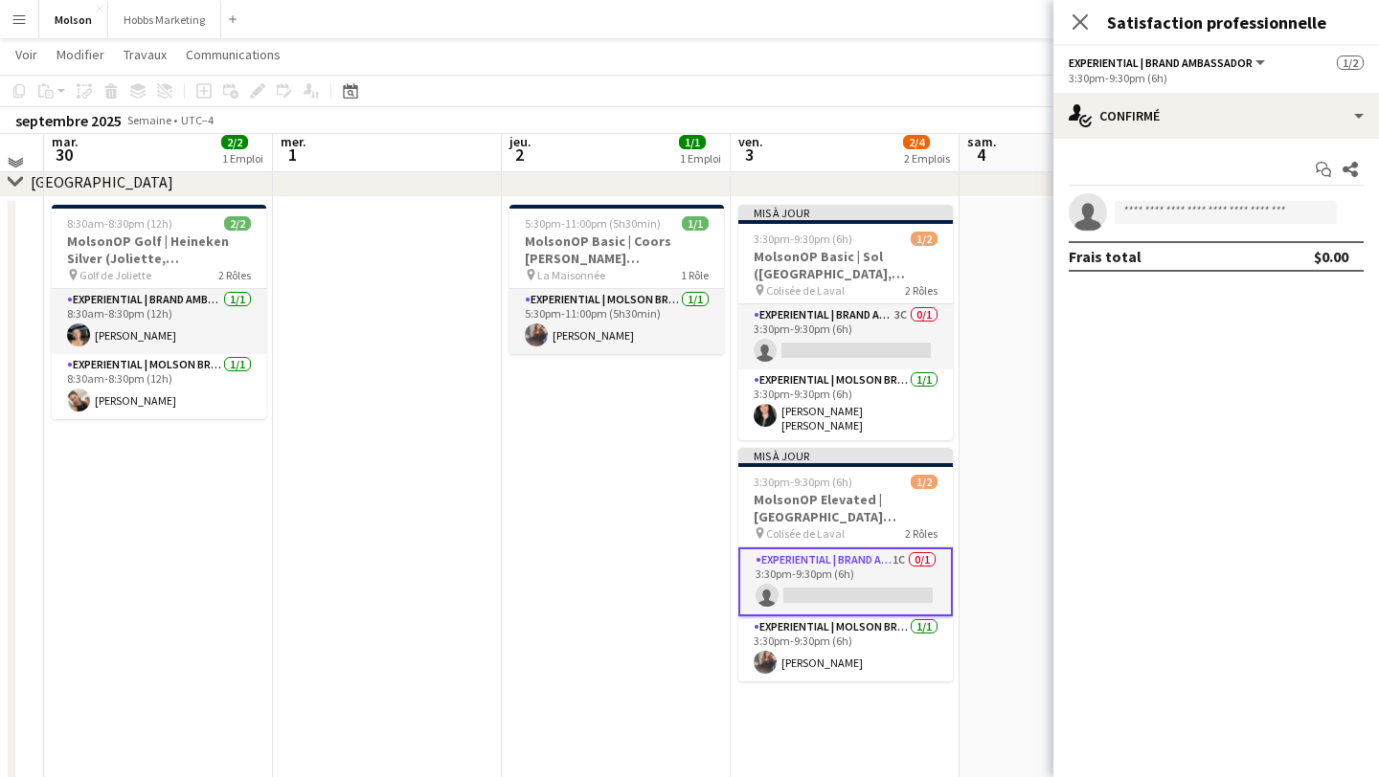
scroll to position [114, 0]
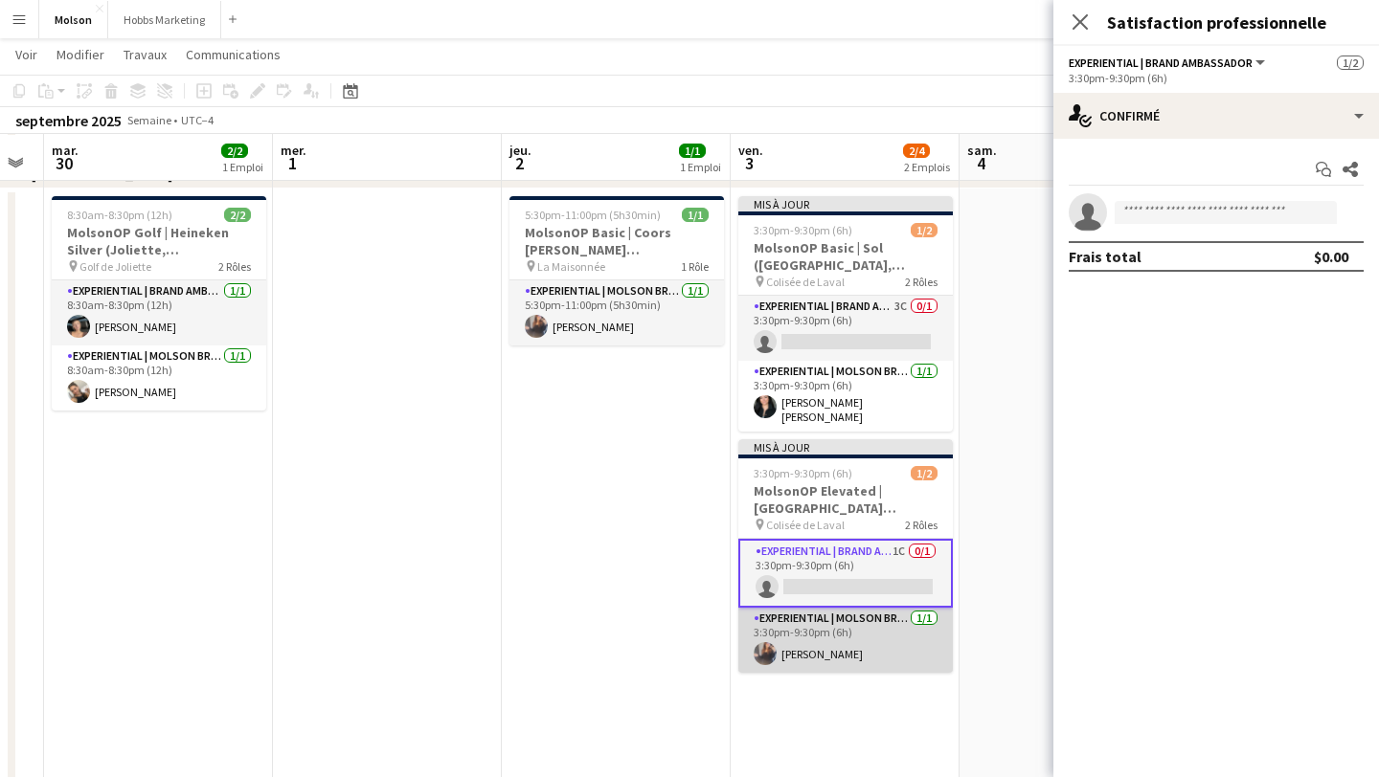
click at [847, 645] on app-card-role "Experiential | Molson Brand Specialist [DATE] 3:30pm-9:30pm (6h) [PERSON_NAME]" at bounding box center [845, 640] width 214 height 65
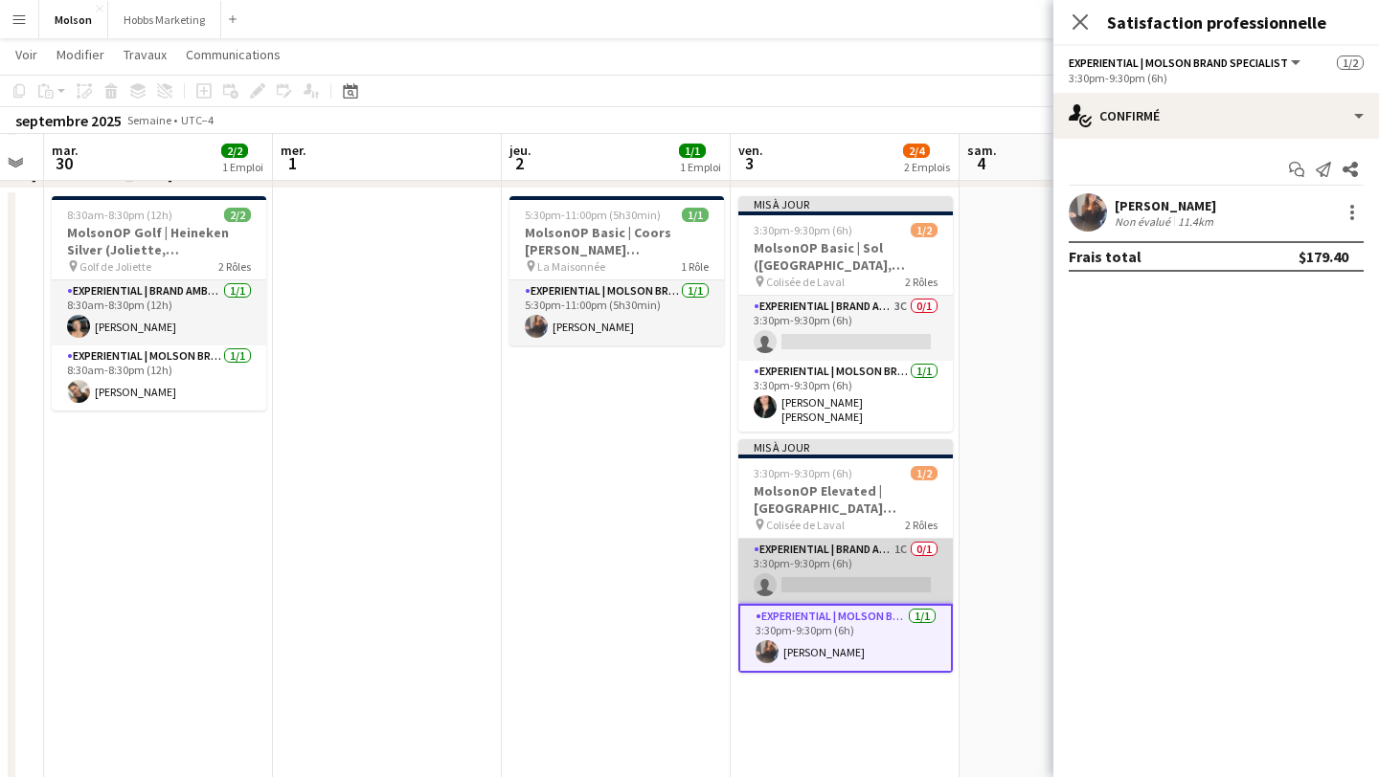
click at [835, 565] on app-card-role "Experiential | Brand Ambassador 1C 0/1 3:30pm-9:30pm (6h) single-neutral-actions" at bounding box center [845, 571] width 214 height 65
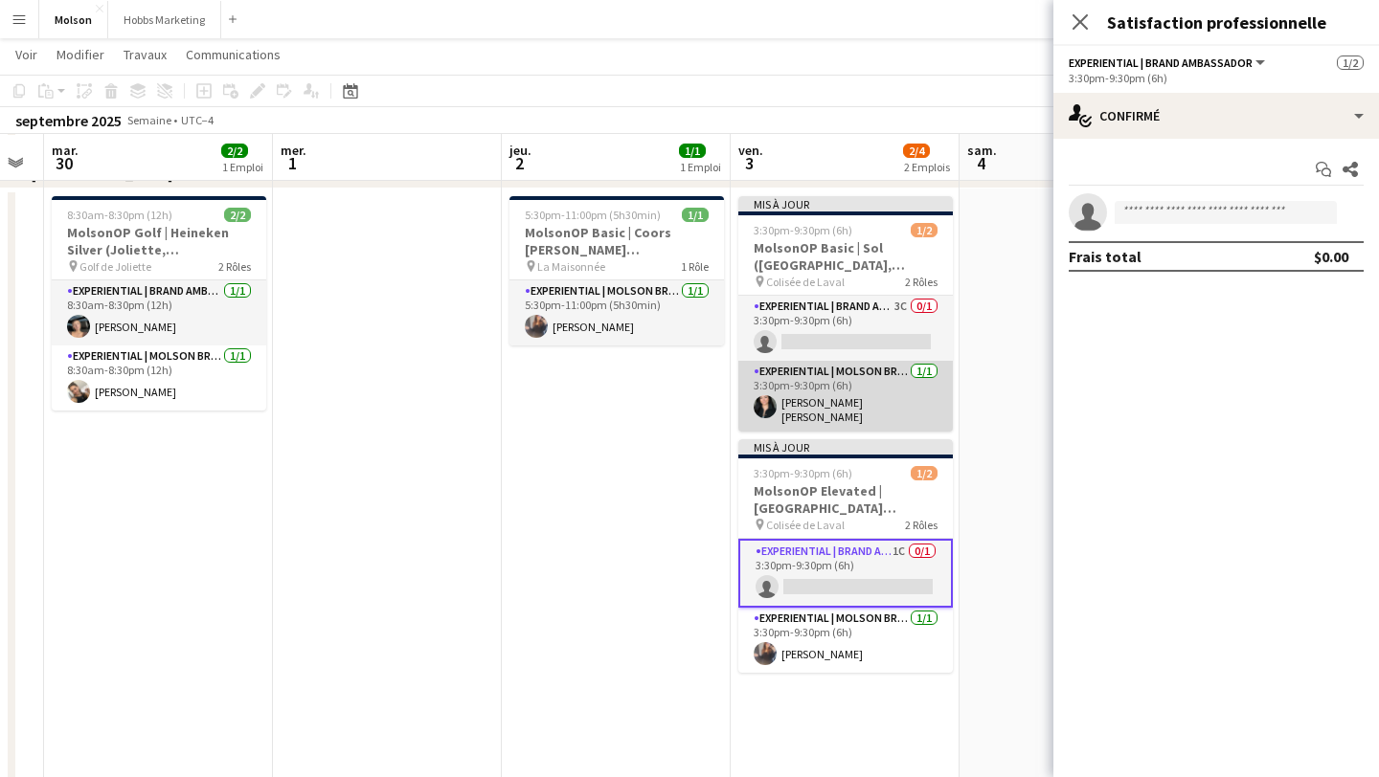
click at [834, 416] on app-card-role "Experiential | Molson Brand Specialist [DATE] 3:30pm-9:30pm (6h) [PERSON_NAME] …" at bounding box center [845, 396] width 214 height 71
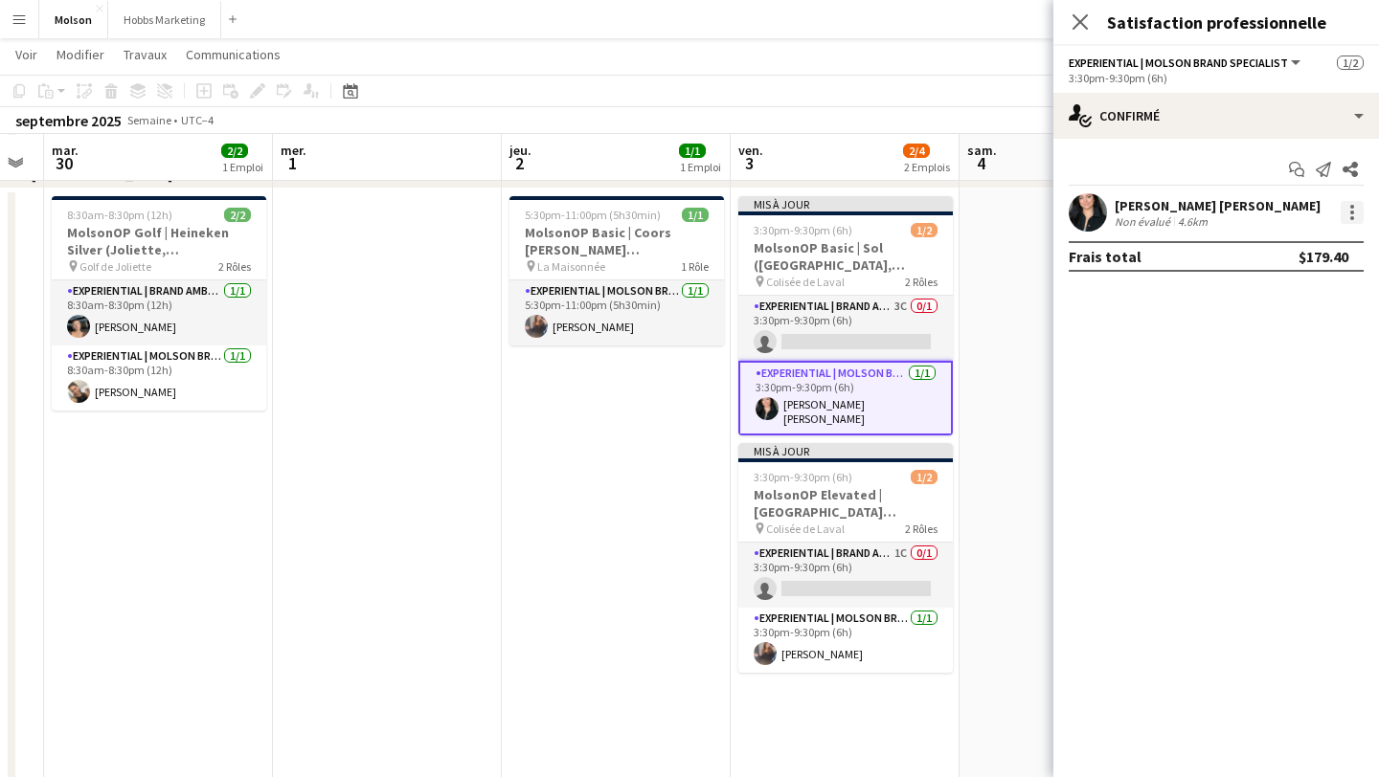
click at [1351, 209] on div at bounding box center [1351, 212] width 23 height 23
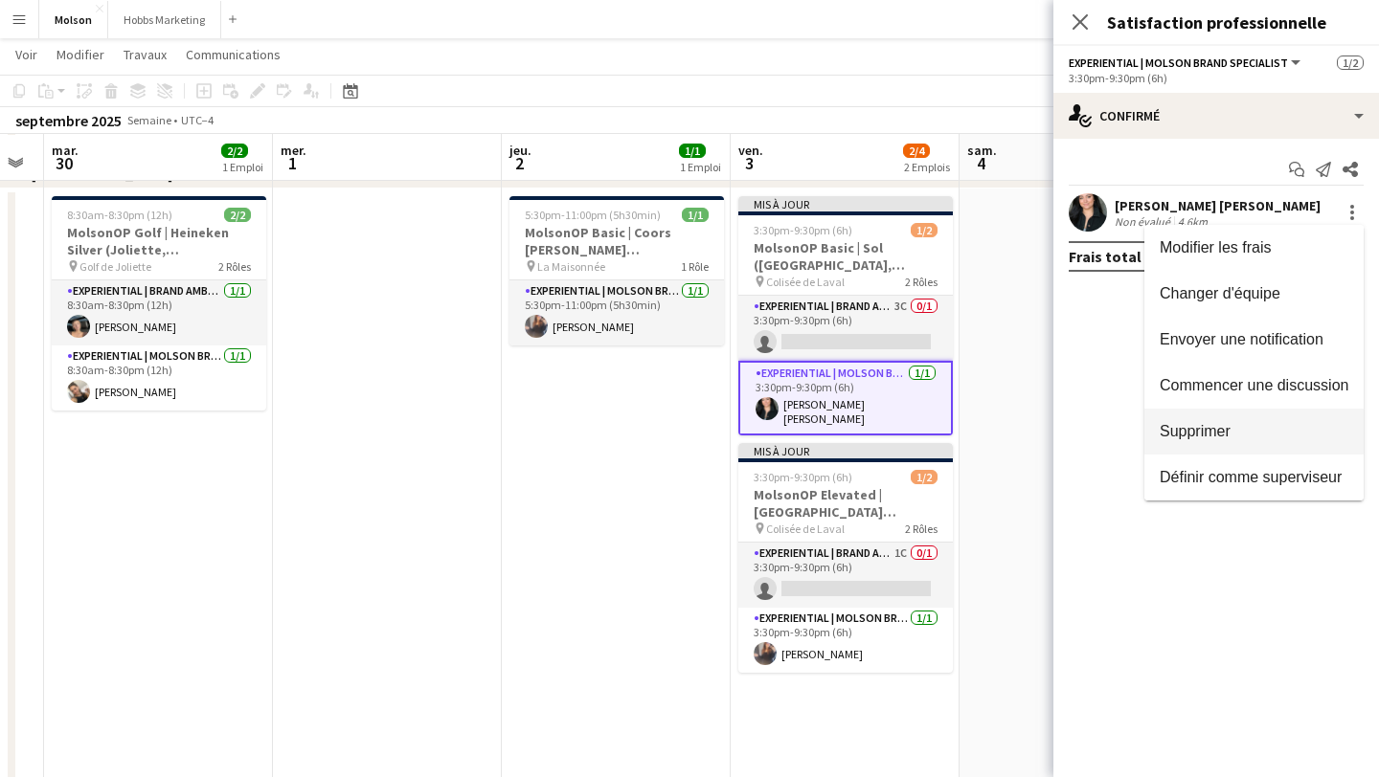
click at [1183, 428] on span "Supprimer" at bounding box center [1194, 431] width 71 height 16
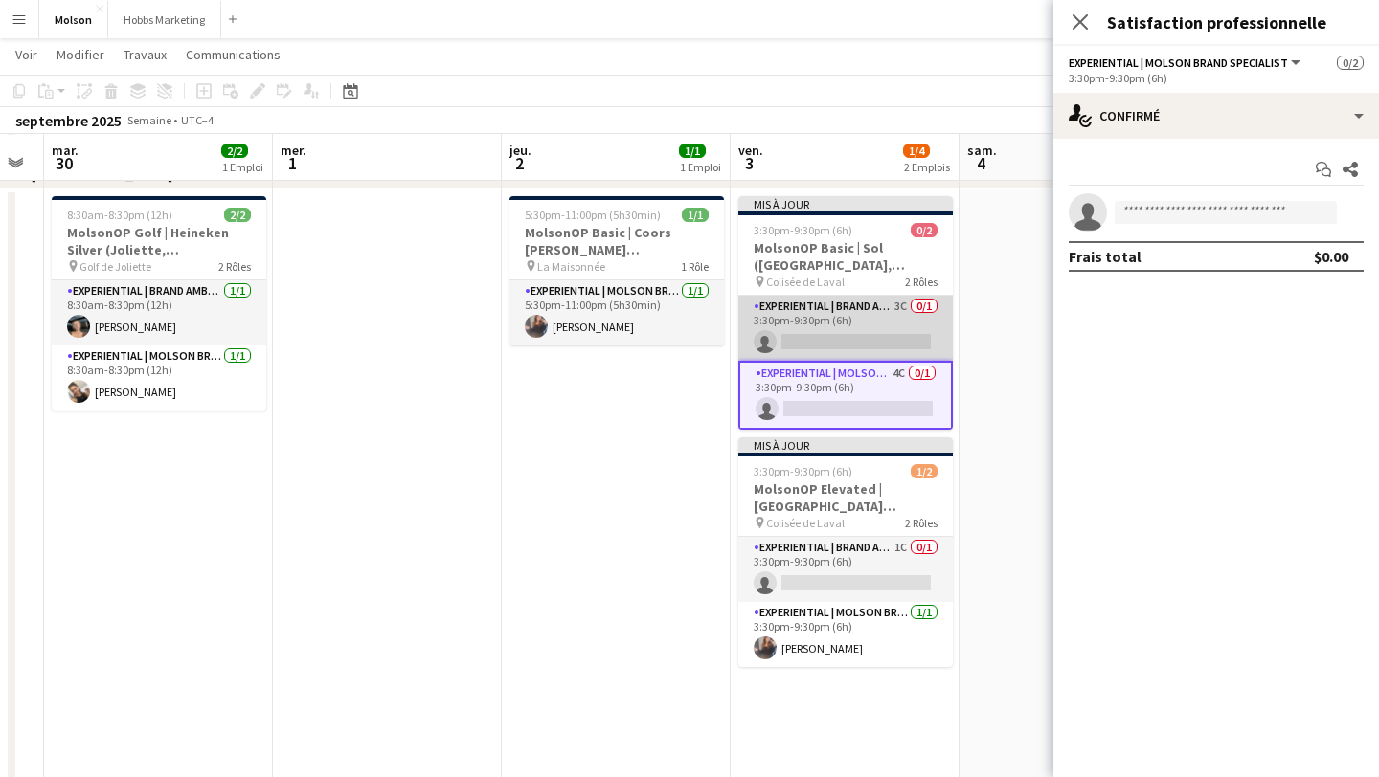
click at [889, 323] on app-card-role "Experiential | Brand Ambassador 3C 0/1 3:30pm-9:30pm (6h) single-neutral-actions" at bounding box center [845, 328] width 214 height 65
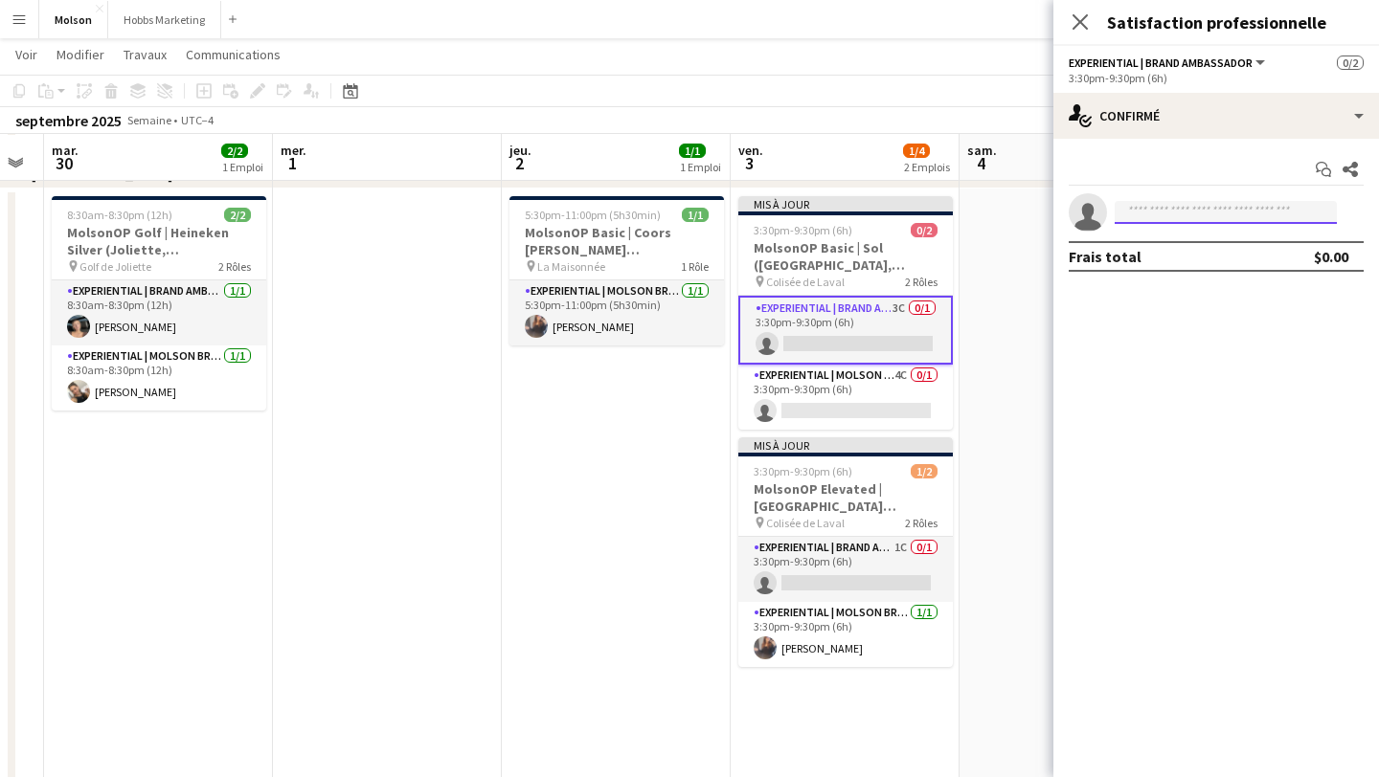
click at [1181, 215] on input at bounding box center [1225, 212] width 222 height 23
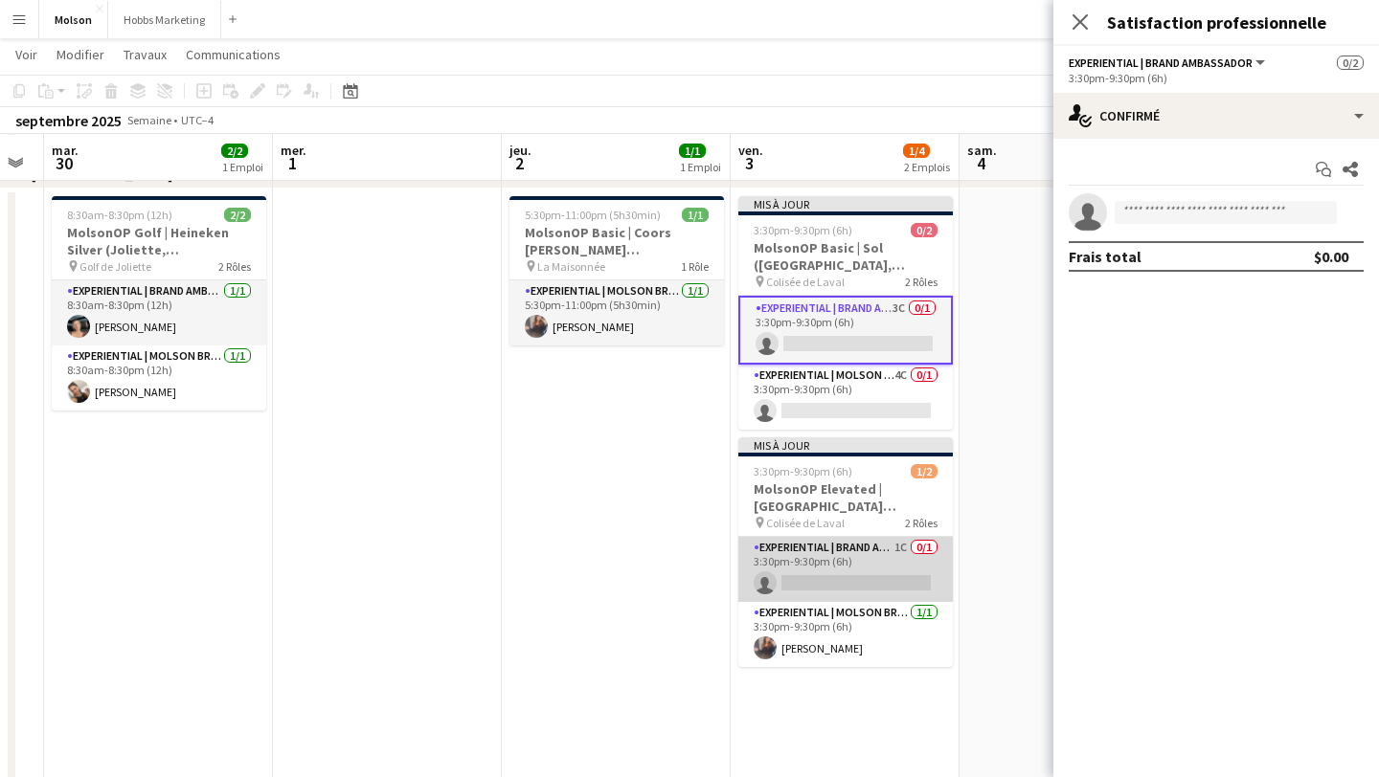
click at [849, 577] on app-card-role "Experiential | Brand Ambassador 1C 0/1 3:30pm-9:30pm (6h) single-neutral-actions" at bounding box center [845, 569] width 214 height 65
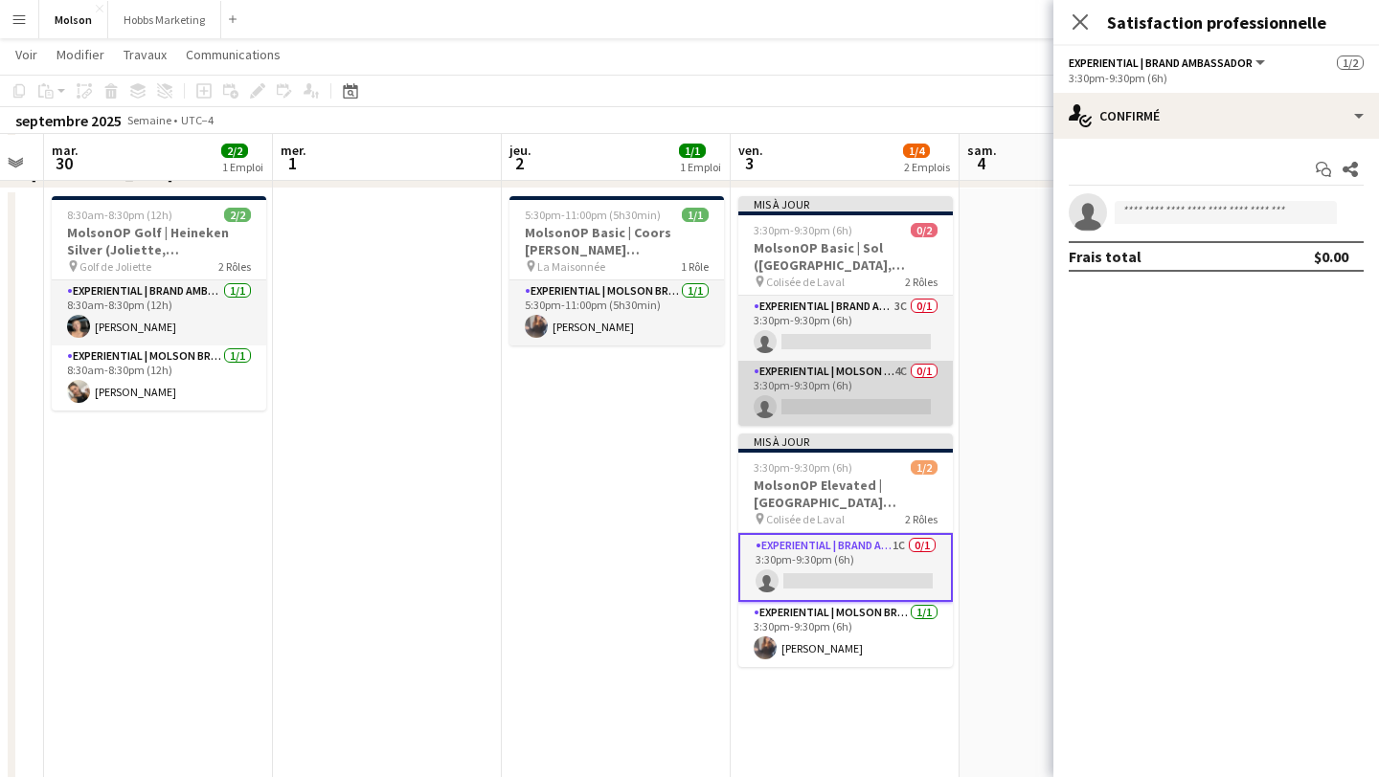
click at [837, 393] on app-card-role "Experiential | Molson Brand Specialist 4C 0/1 3:30pm-9:30pm (6h) single-neutral…" at bounding box center [845, 393] width 214 height 65
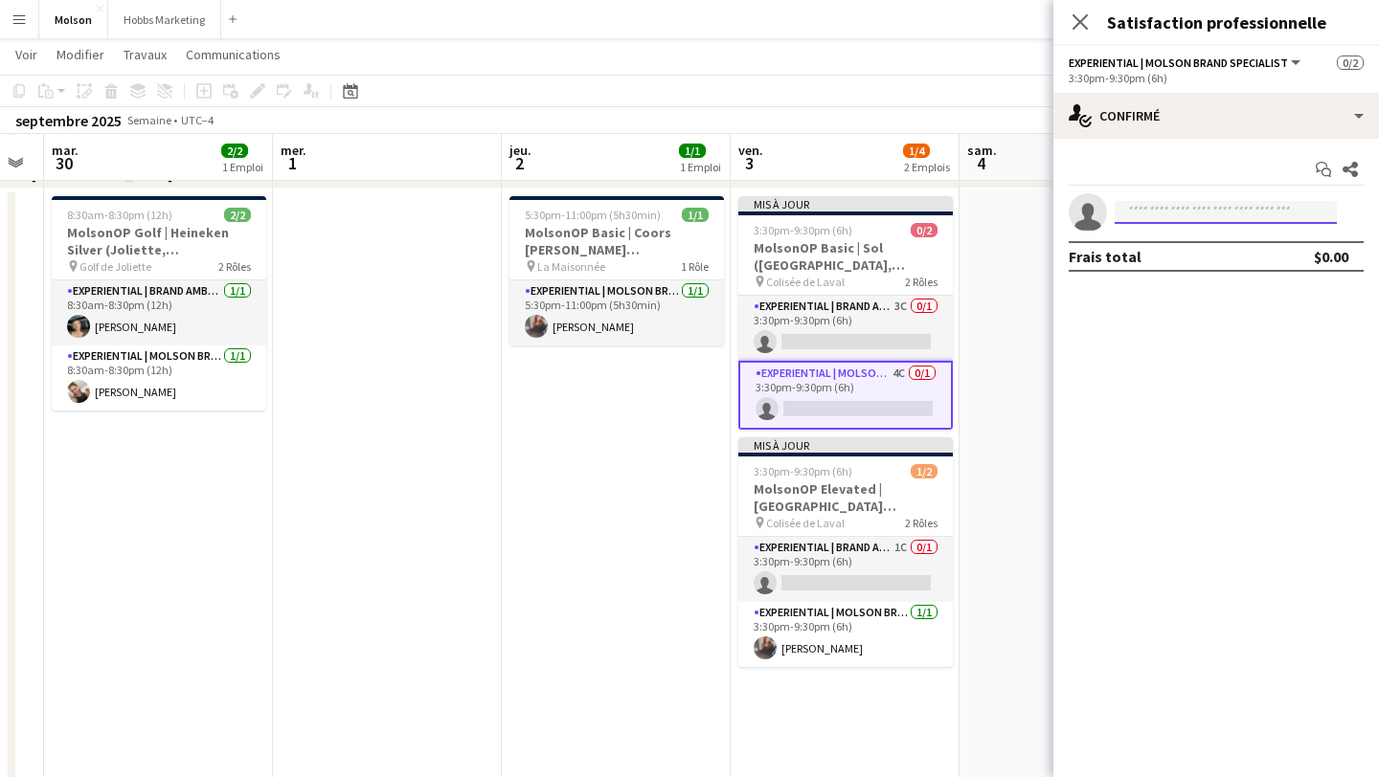
click at [1160, 203] on input at bounding box center [1225, 212] width 222 height 23
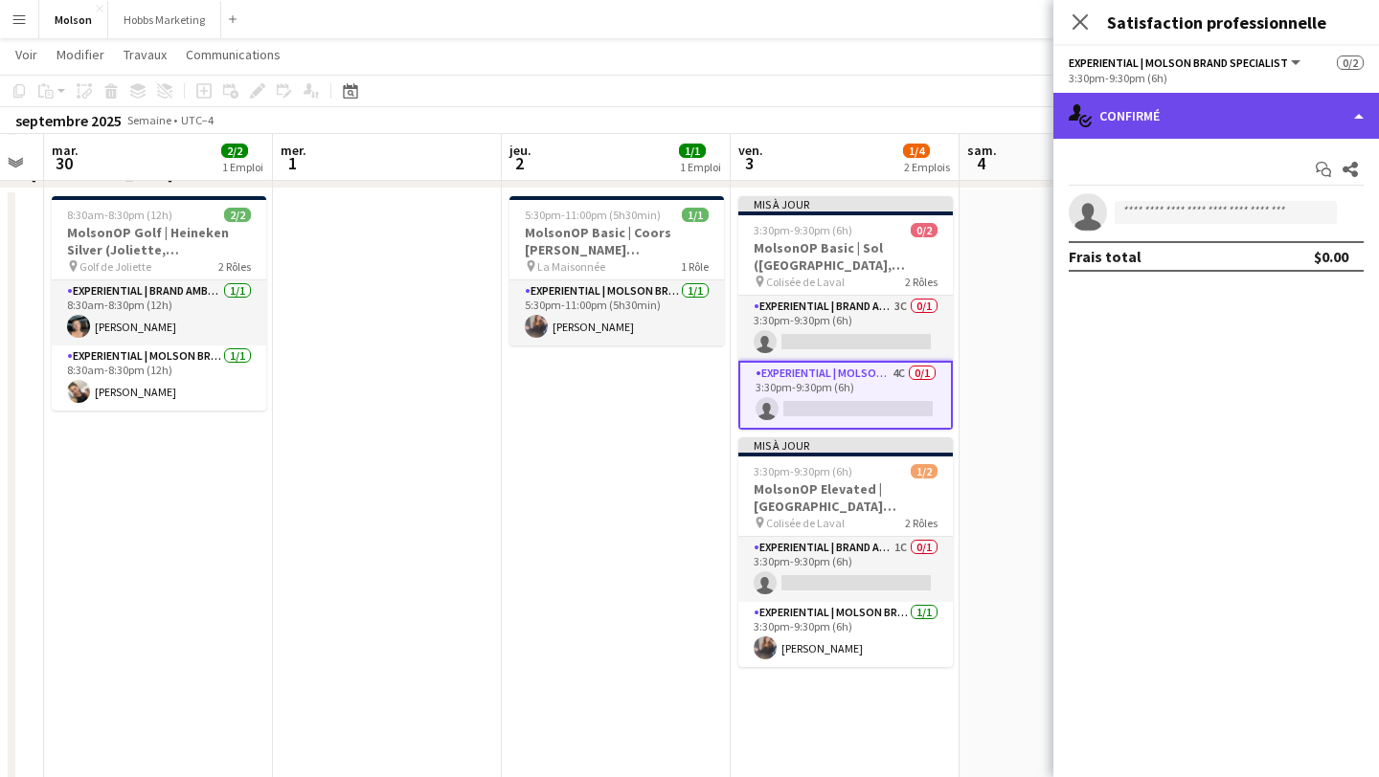
click at [1270, 113] on div "single-neutral-actions-check-2 Confirmé" at bounding box center [1216, 116] width 326 height 46
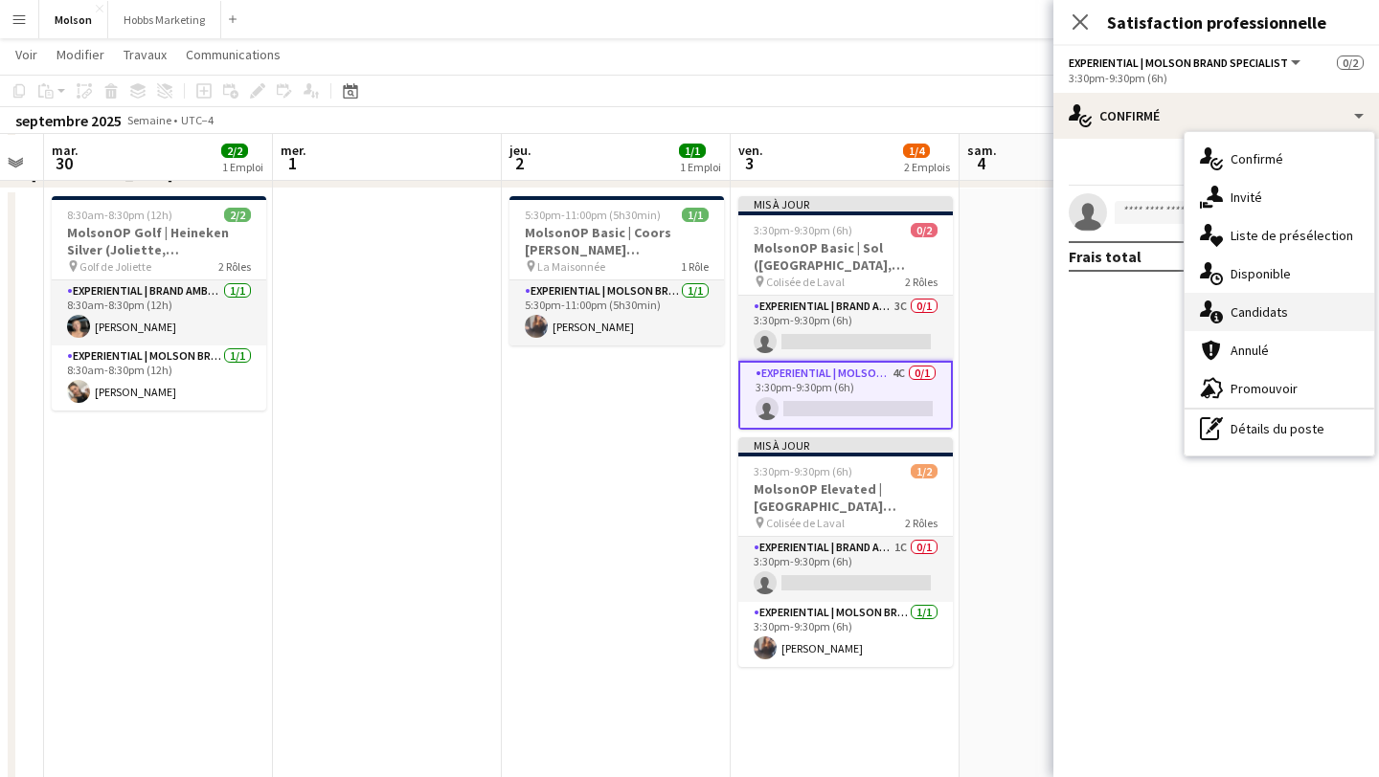
click at [1276, 306] on span "Candidats" at bounding box center [1258, 312] width 57 height 17
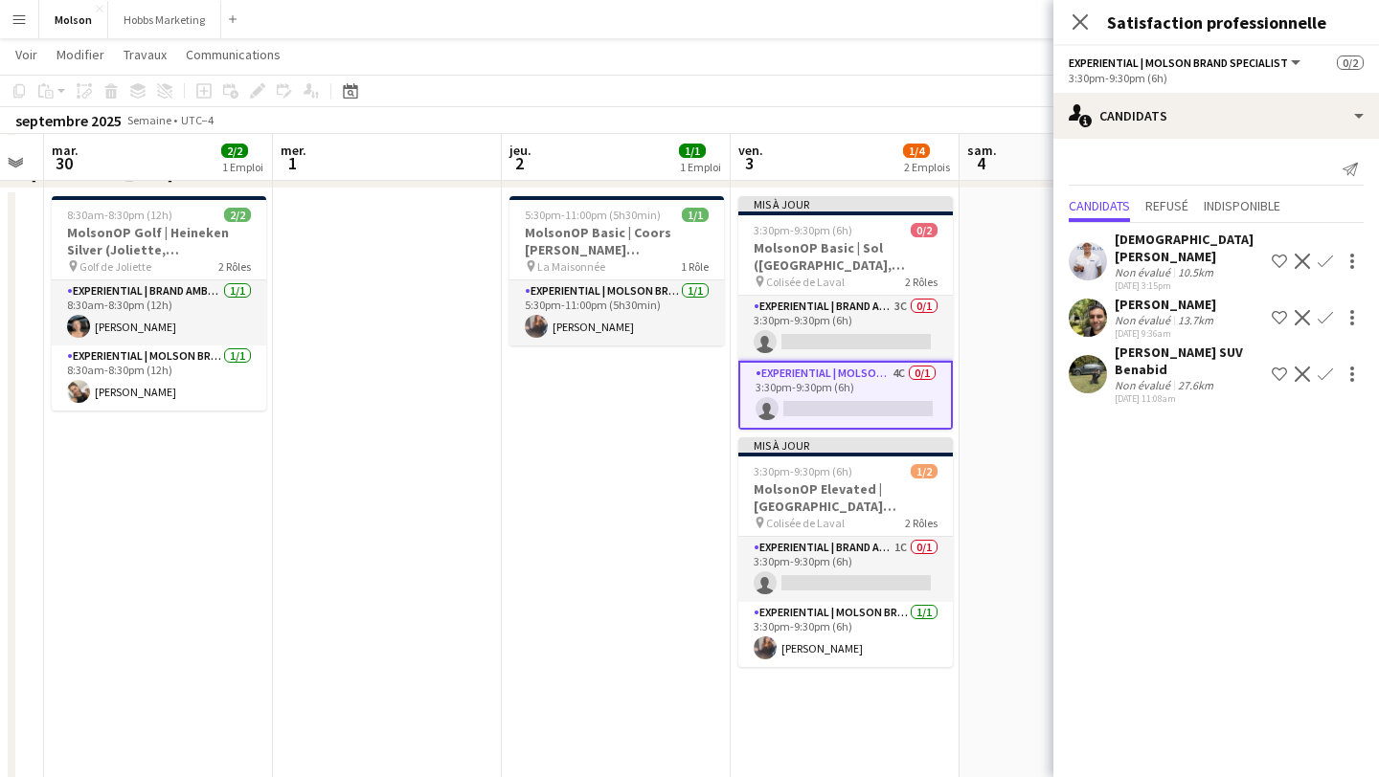
click at [1325, 367] on app-icon "Confirmer" at bounding box center [1324, 374] width 15 height 15
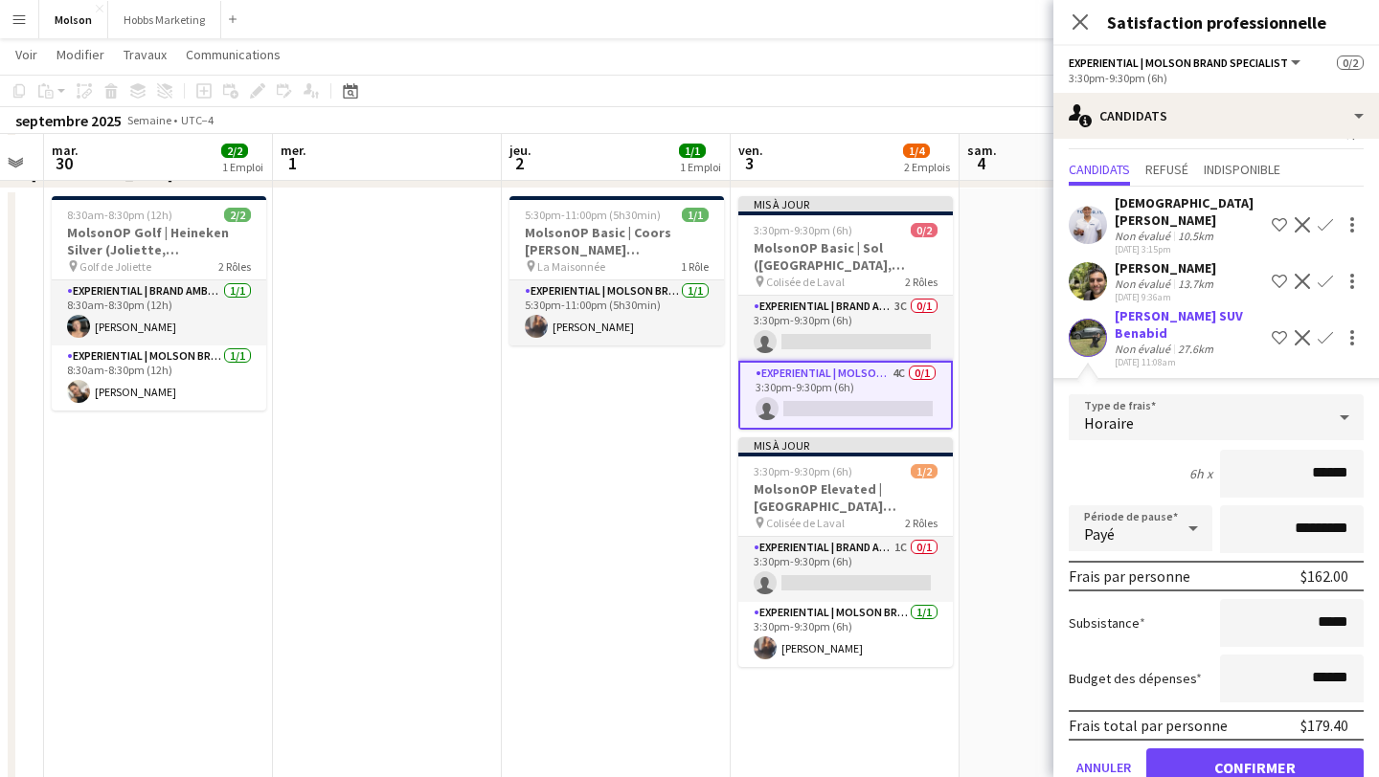
scroll to position [47, 0]
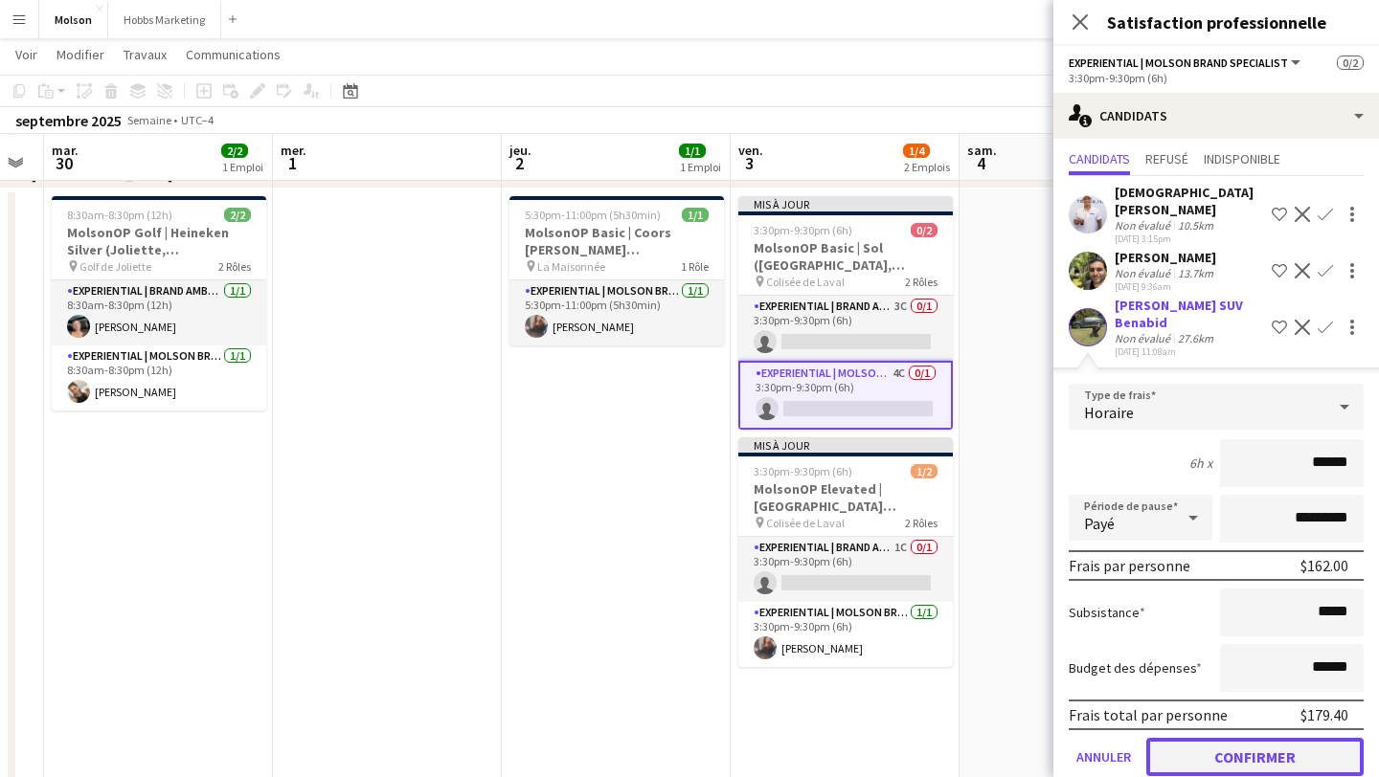
click at [1271, 738] on button "Confirmer" at bounding box center [1254, 757] width 217 height 38
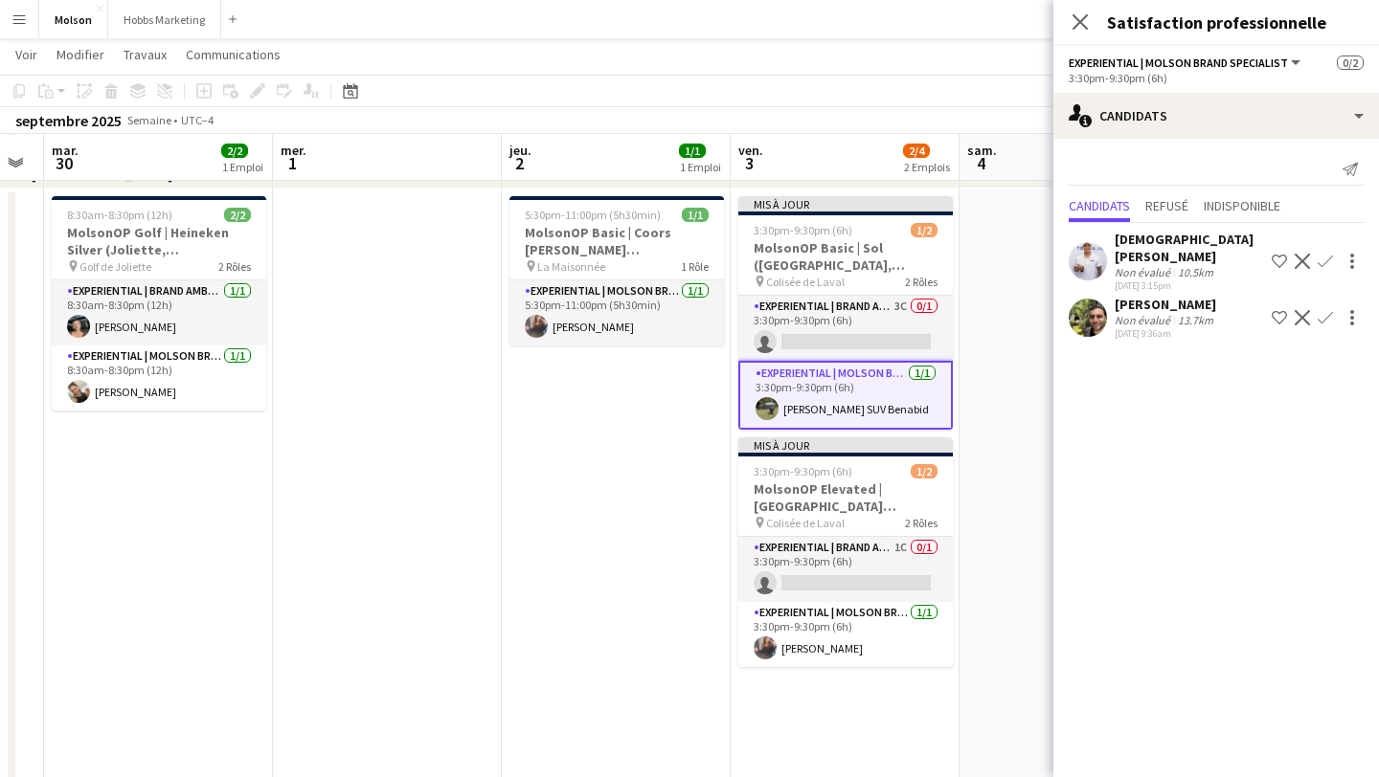
scroll to position [0, 0]
click at [857, 569] on app-card-role "Experiential | Brand Ambassador 1C 0/1 3:30pm-9:30pm (6h) single-neutral-actions" at bounding box center [845, 569] width 214 height 65
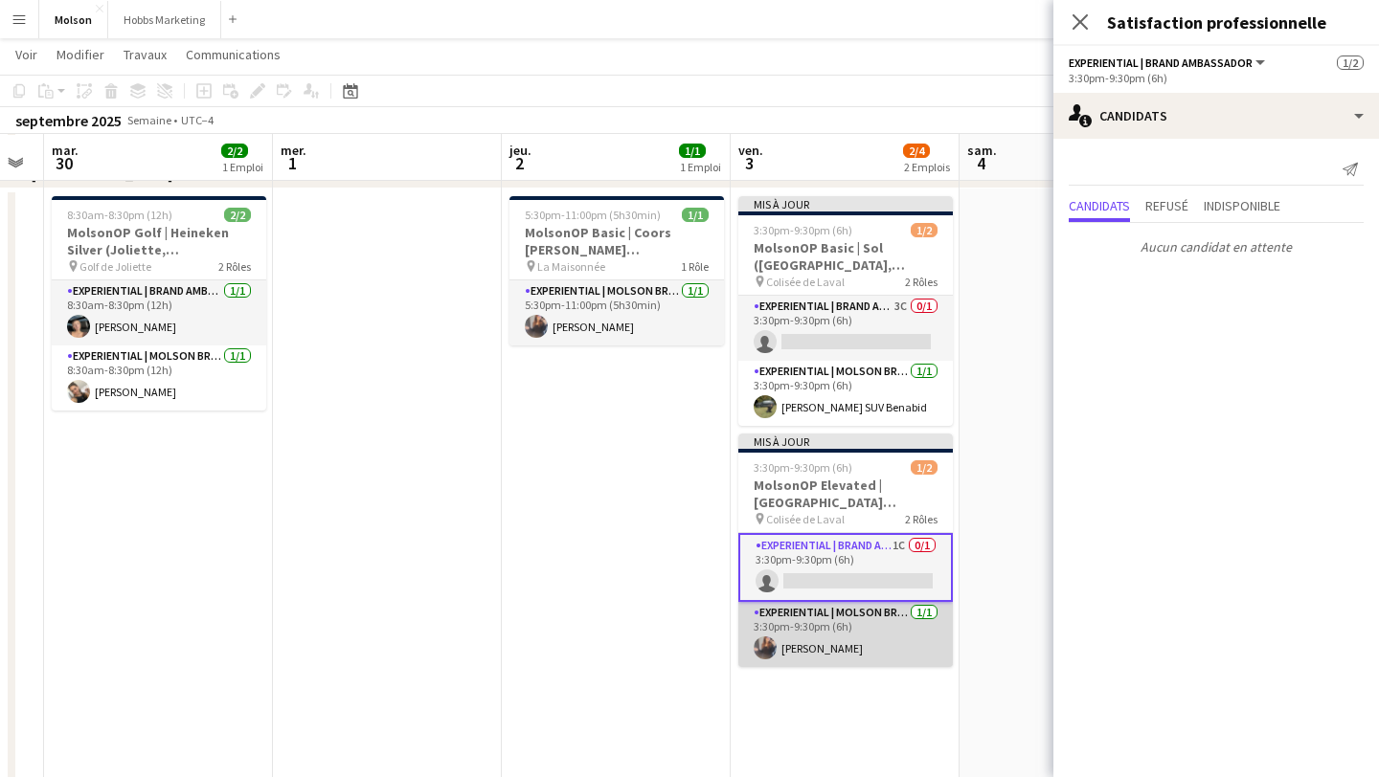
click at [865, 629] on app-card-role "Experiential | Molson Brand Specialist [DATE] 3:30pm-9:30pm (6h) [PERSON_NAME]" at bounding box center [845, 634] width 214 height 65
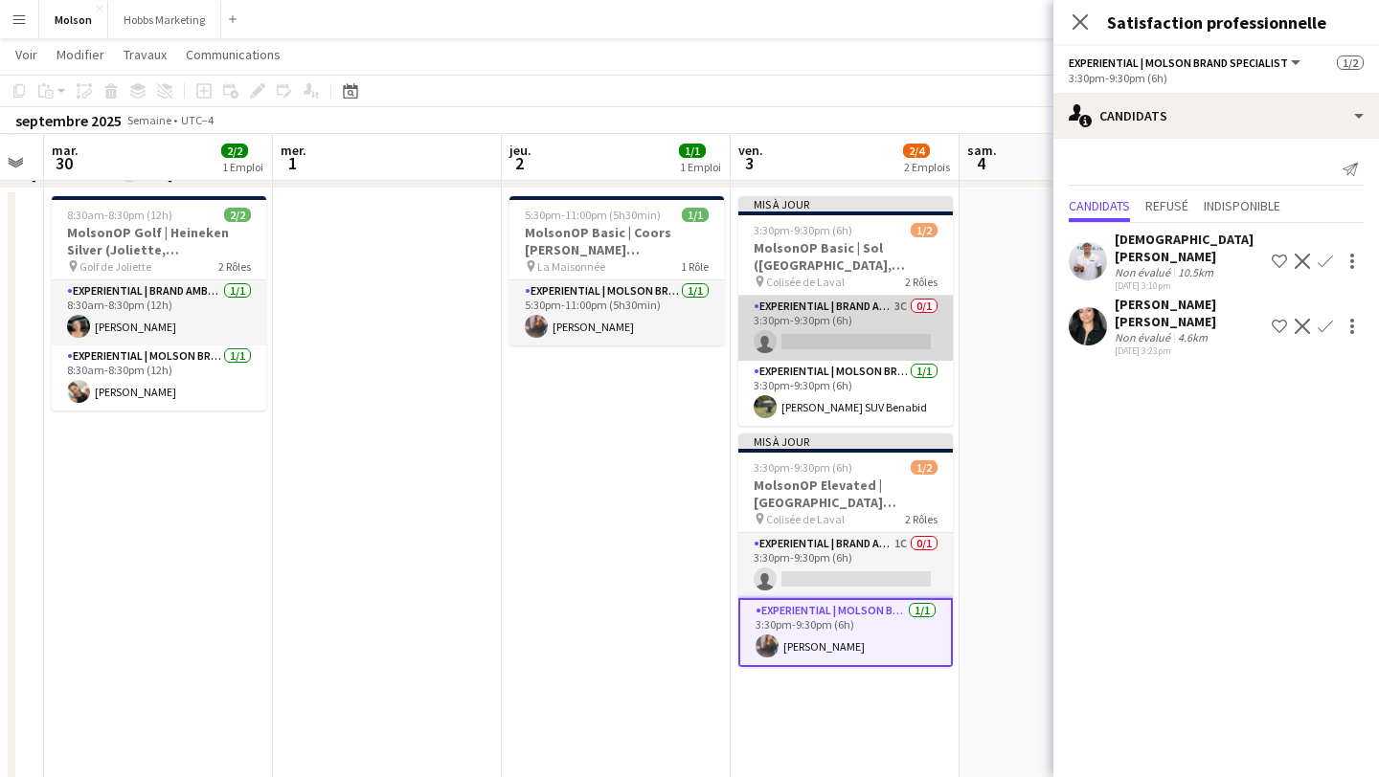
click at [852, 326] on app-card-role "Experiential | Brand Ambassador 3C 0/1 3:30pm-9:30pm (6h) single-neutral-actions" at bounding box center [845, 328] width 214 height 65
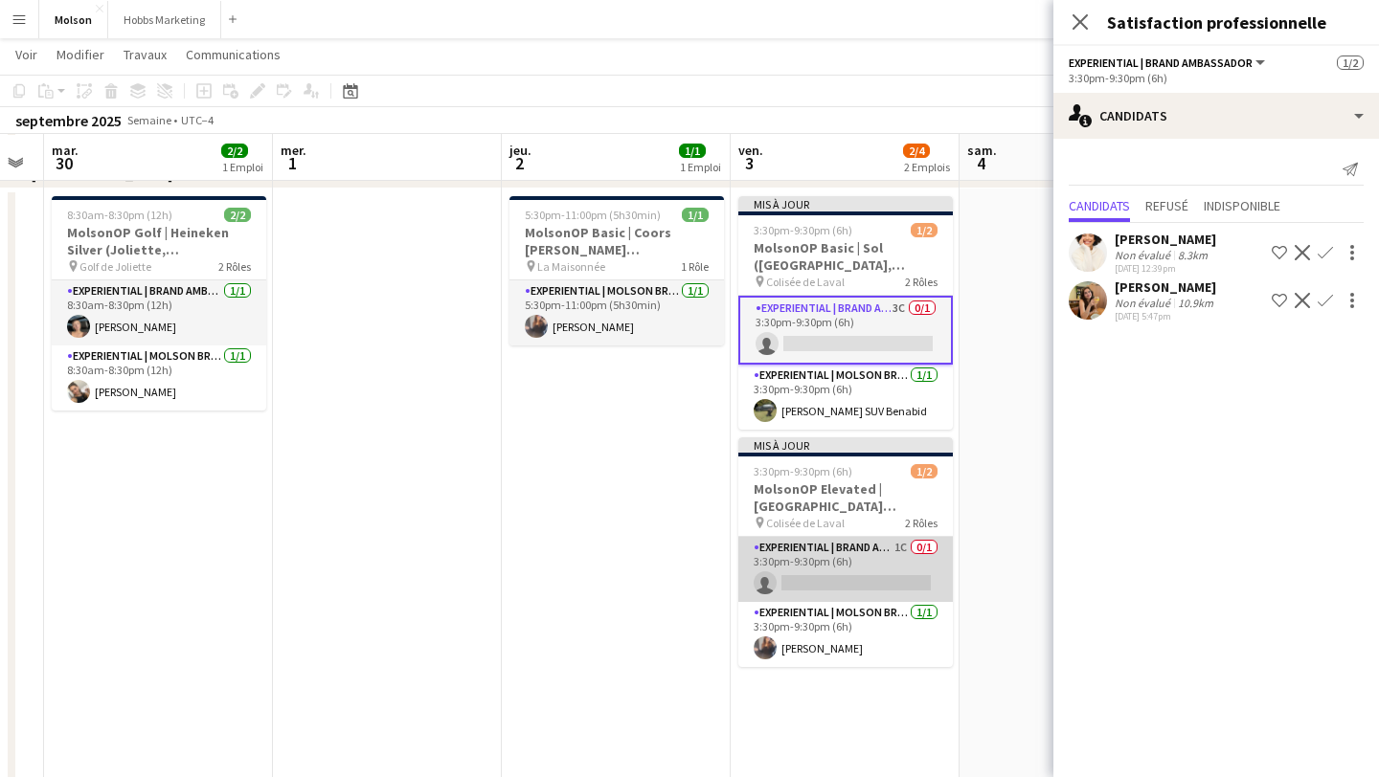
click at [835, 562] on app-card-role "Experiential | Brand Ambassador 1C 0/1 3:30pm-9:30pm (6h) single-neutral-actions" at bounding box center [845, 569] width 214 height 65
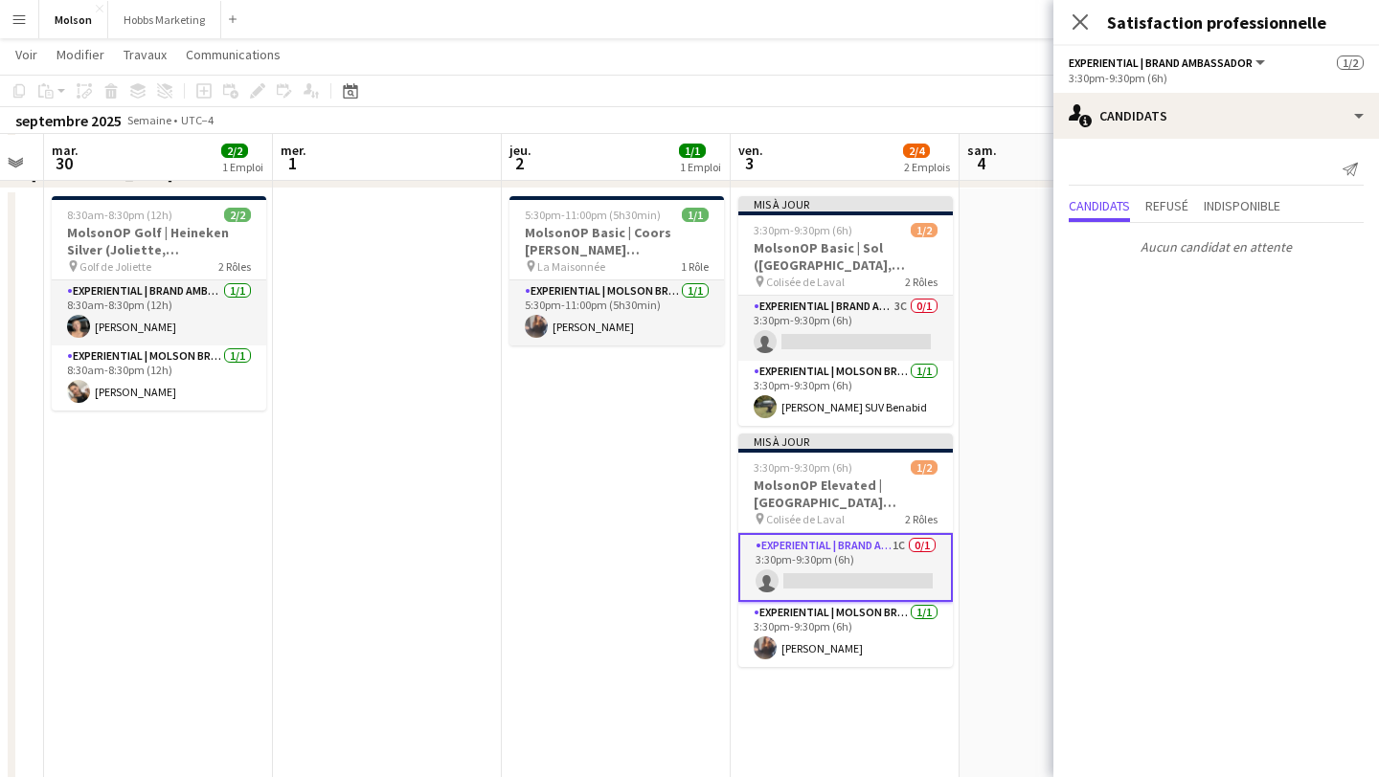
scroll to position [115, 0]
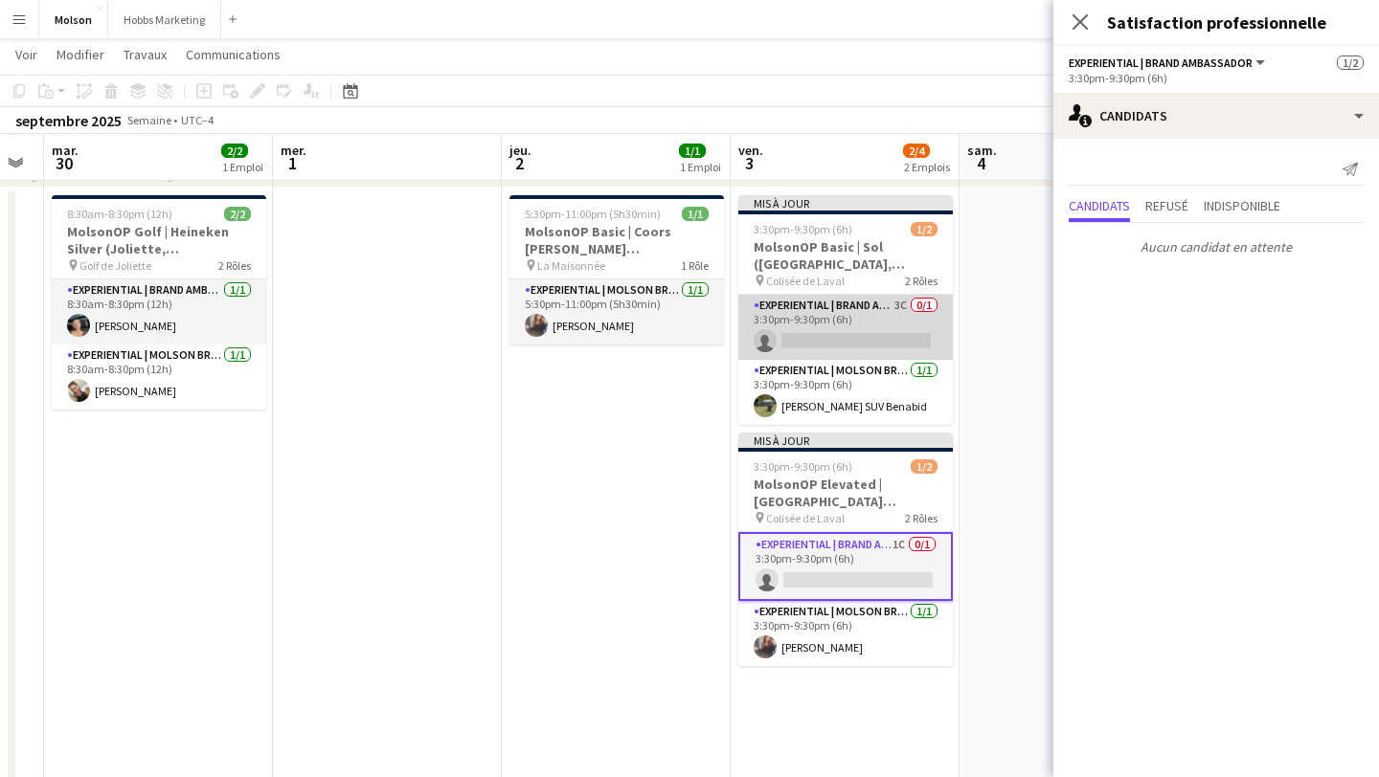
click at [843, 340] on app-card-role "Experiential | Brand Ambassador 3C 0/1 3:30pm-9:30pm (6h) single-neutral-actions" at bounding box center [845, 327] width 214 height 65
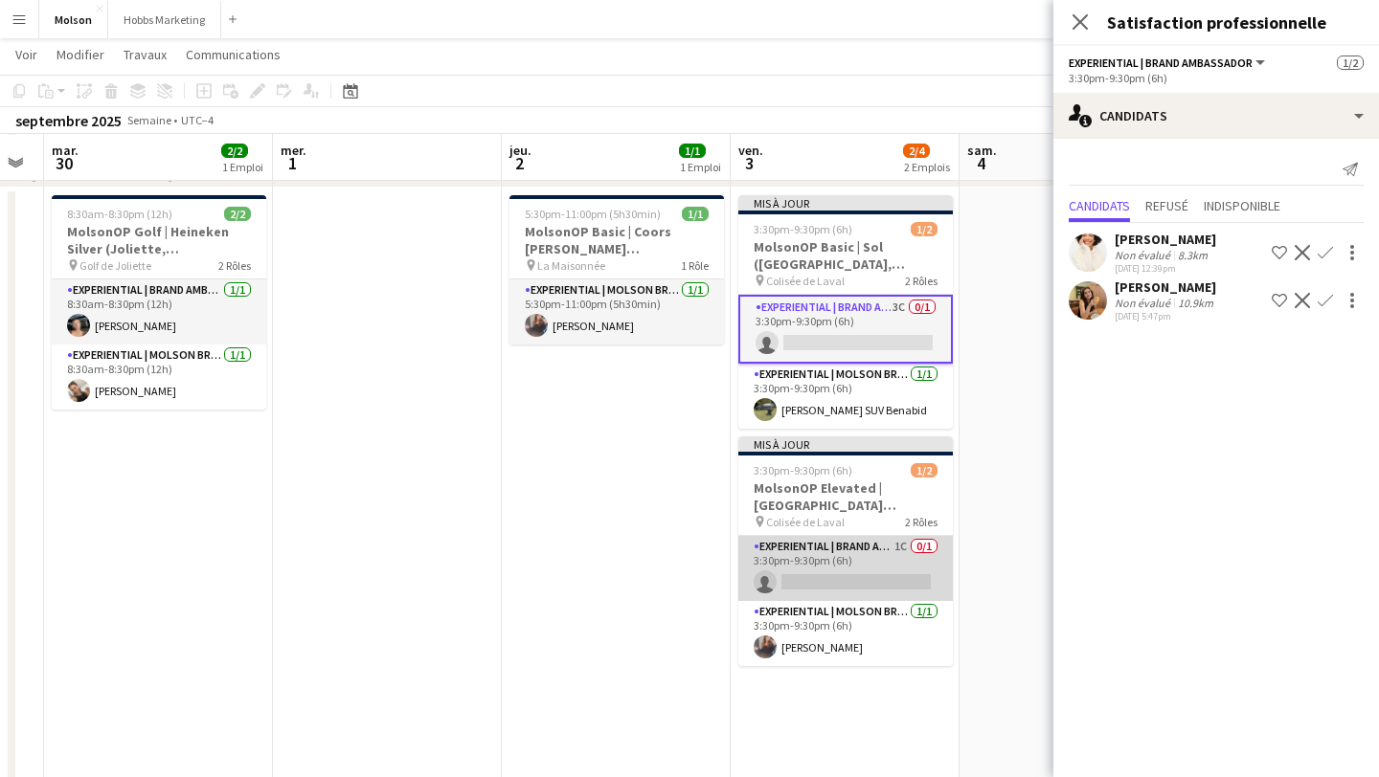
click at [833, 559] on app-card-role "Experiential | Brand Ambassador 1C 0/1 3:30pm-9:30pm (6h) single-neutral-actions" at bounding box center [845, 568] width 214 height 65
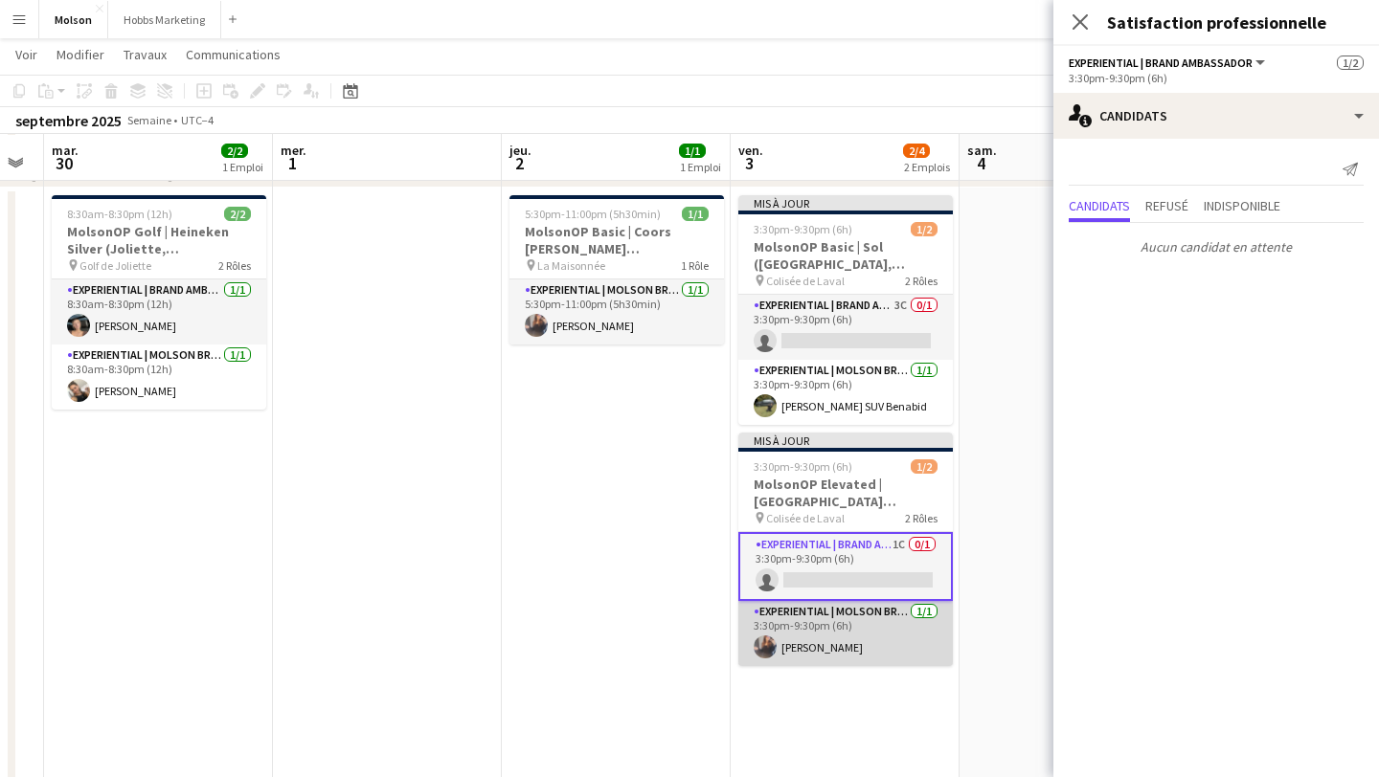
click at [846, 618] on app-card-role "Experiential | Molson Brand Specialist [DATE] 3:30pm-9:30pm (6h) [PERSON_NAME]" at bounding box center [845, 633] width 214 height 65
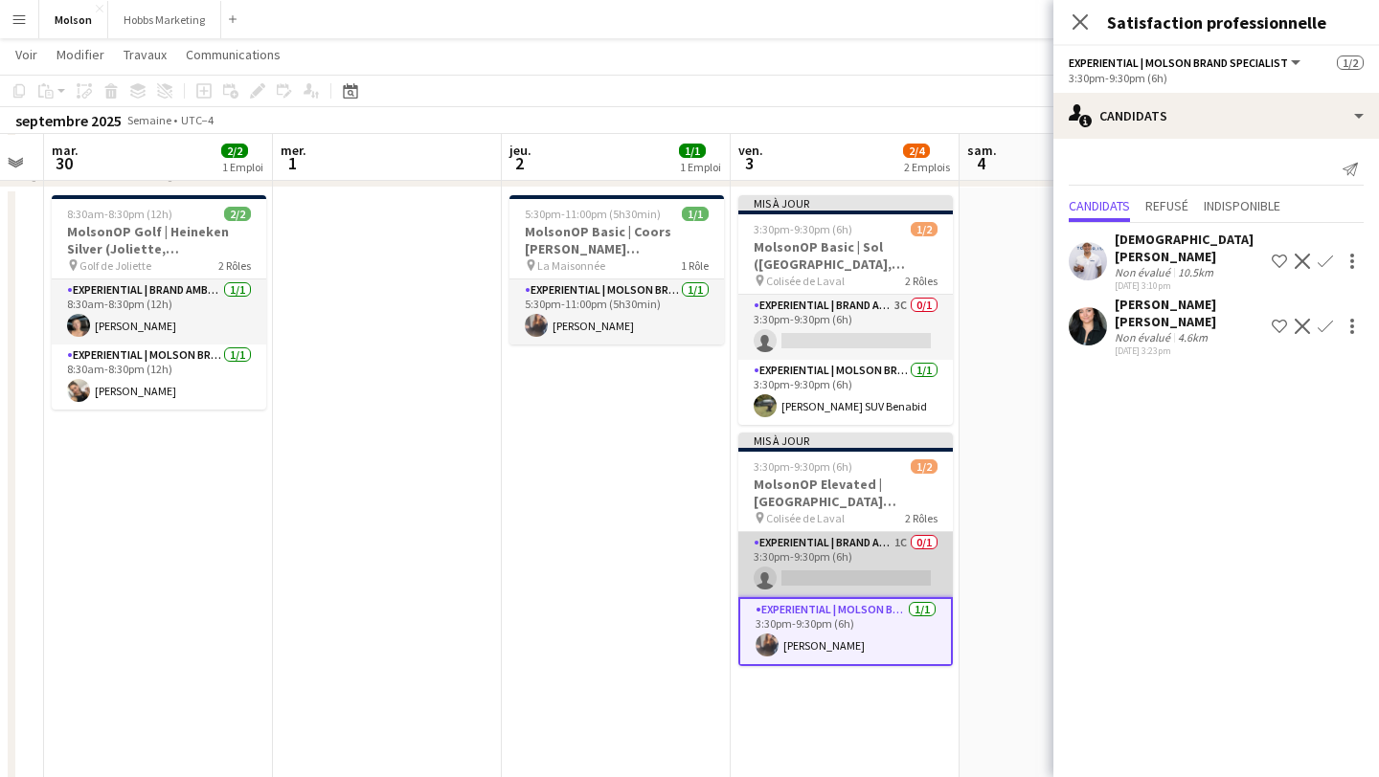
click at [836, 554] on app-card-role "Experiential | Brand Ambassador 1C 0/1 3:30pm-9:30pm (6h) single-neutral-actions" at bounding box center [845, 564] width 214 height 65
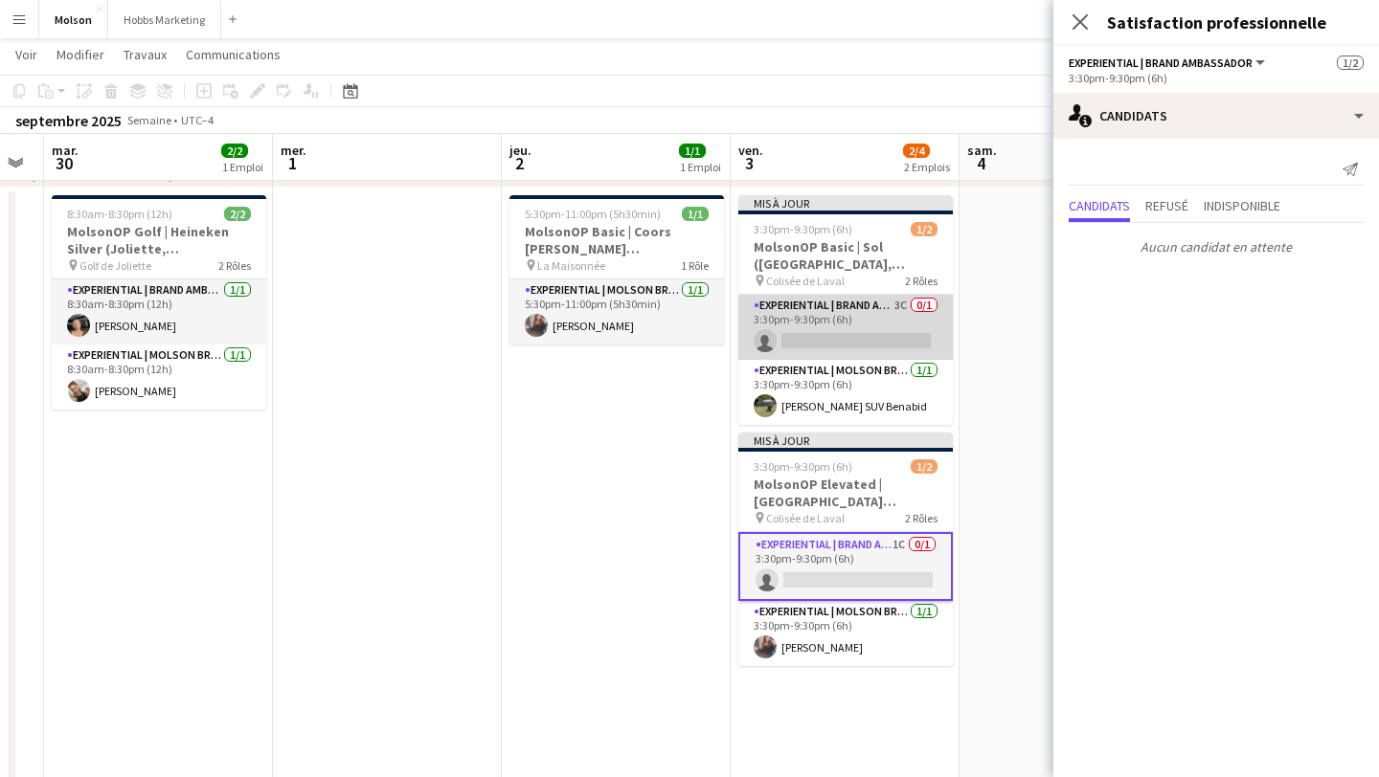
click at [832, 332] on app-card-role "Experiential | Brand Ambassador 3C 0/1 3:30pm-9:30pm (6h) single-neutral-actions" at bounding box center [845, 327] width 214 height 65
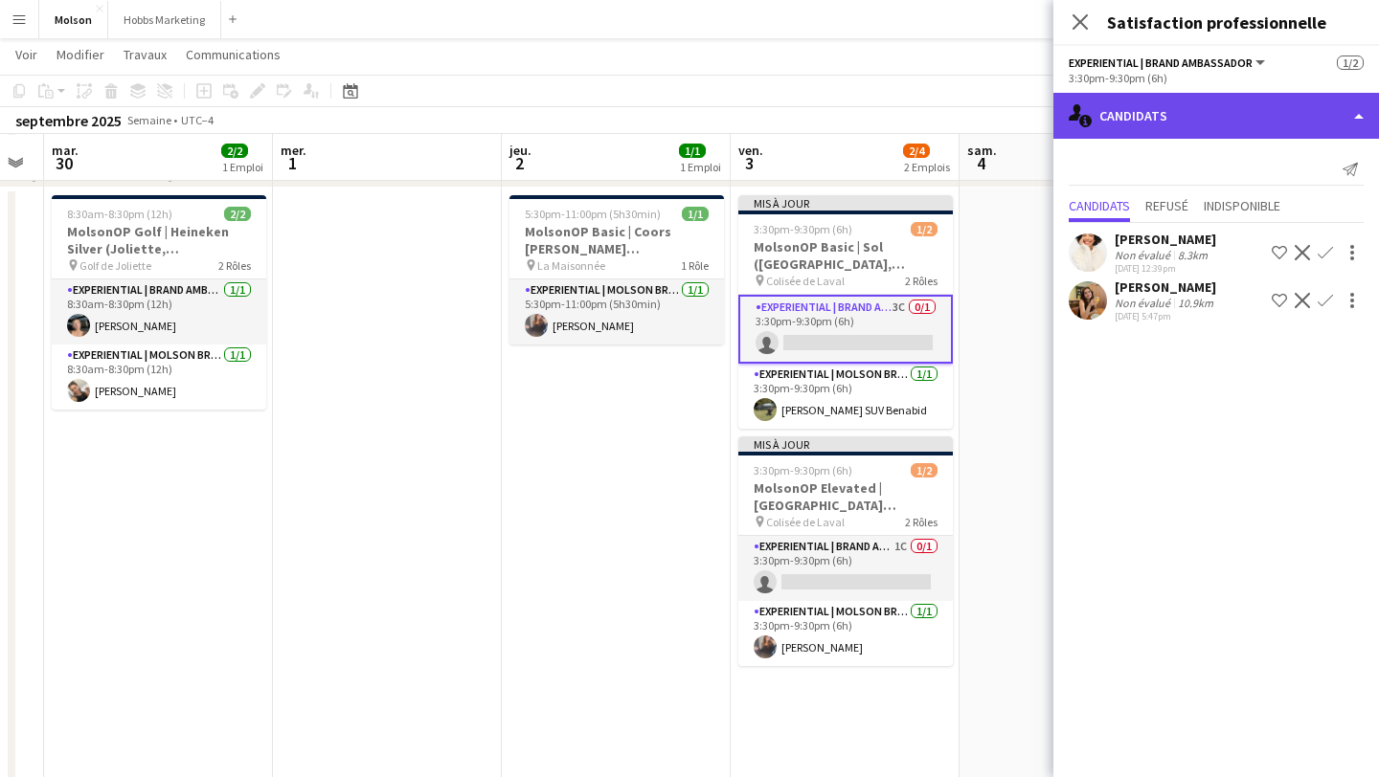
click at [1307, 114] on div "single-neutral-actions-information Candidats" at bounding box center [1216, 116] width 326 height 46
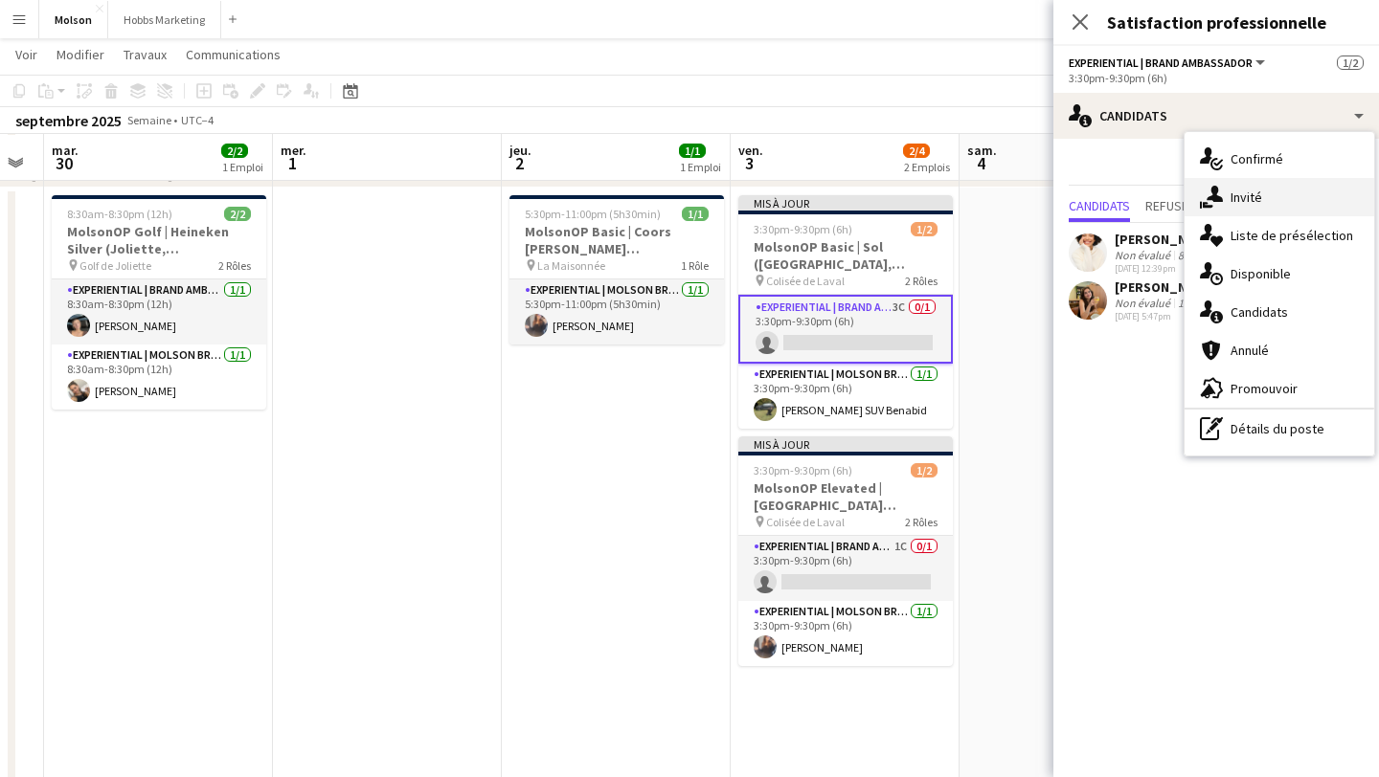
click at [1258, 190] on span "Invité" at bounding box center [1246, 197] width 32 height 17
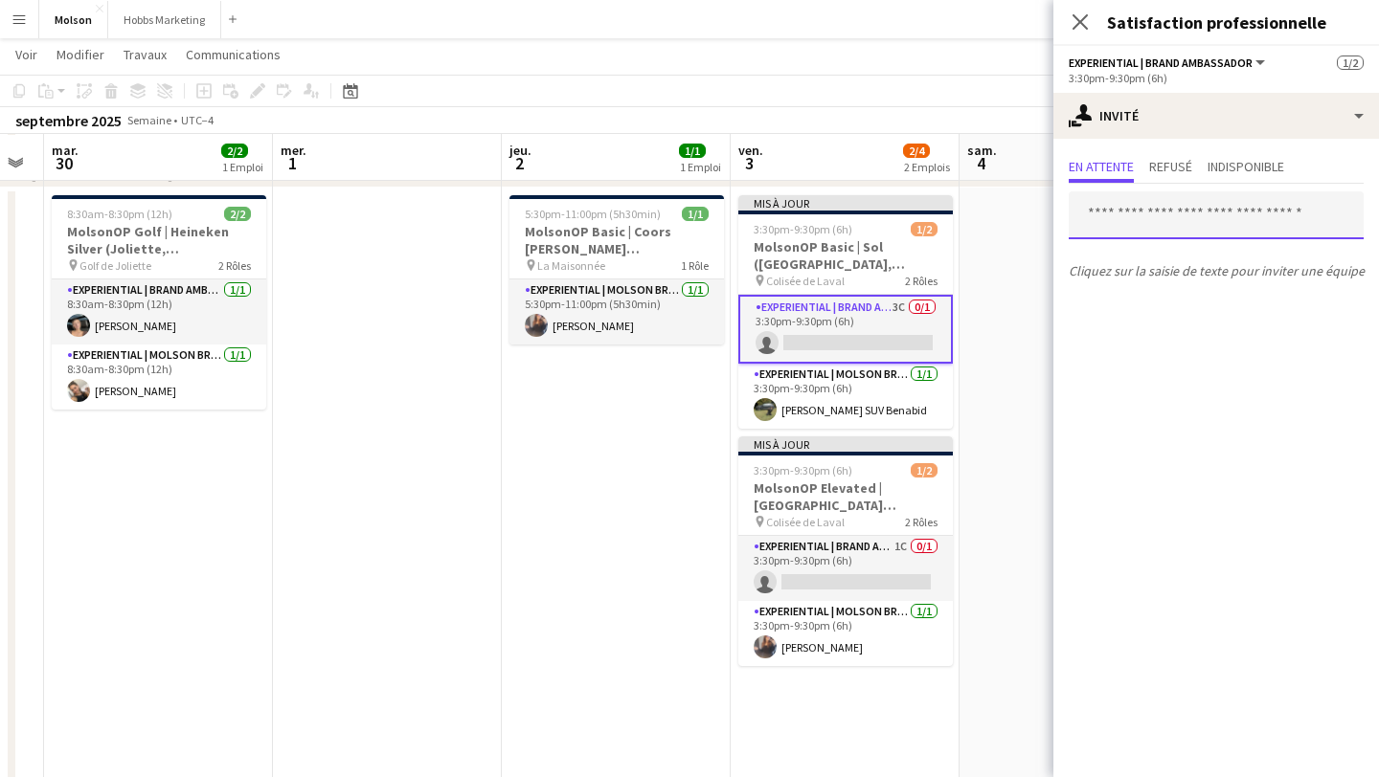
click at [1136, 223] on input "text" at bounding box center [1216, 215] width 295 height 48
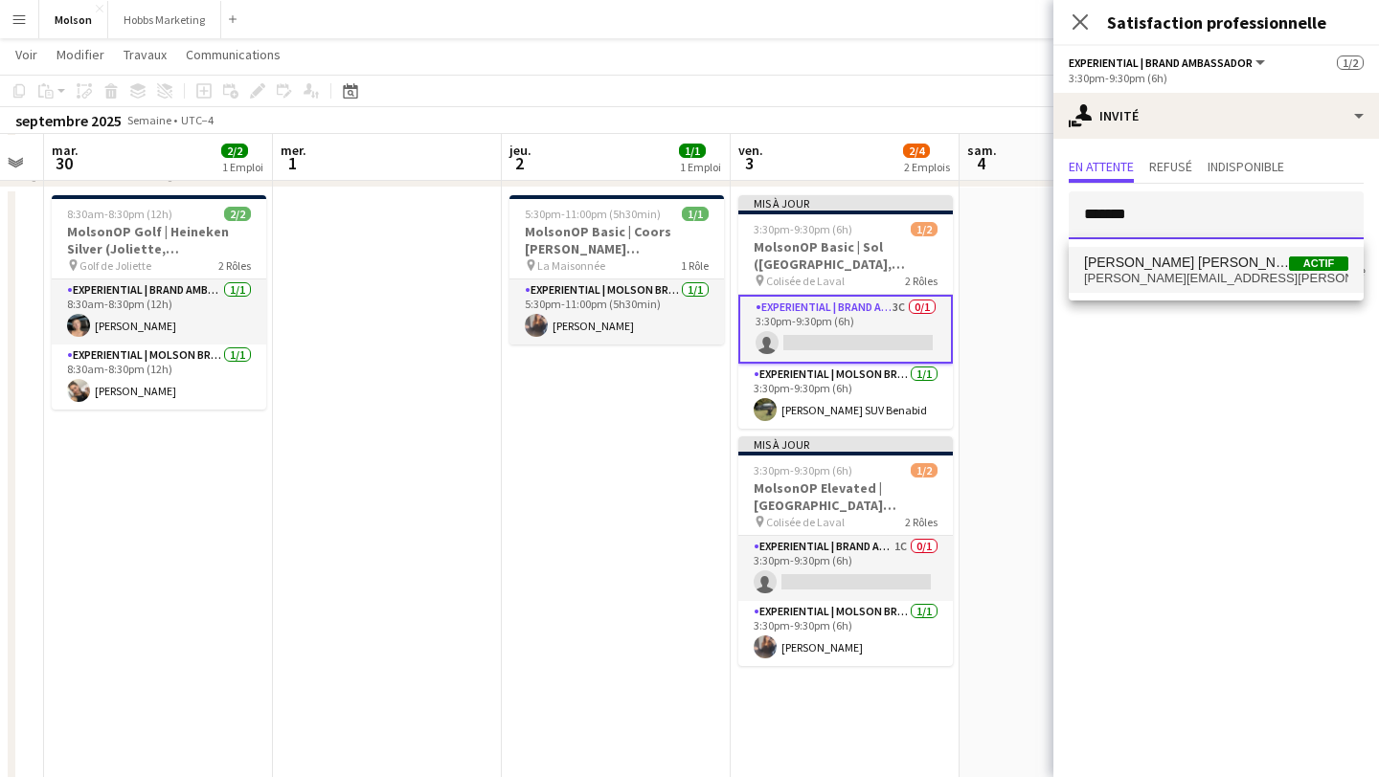
type input "*******"
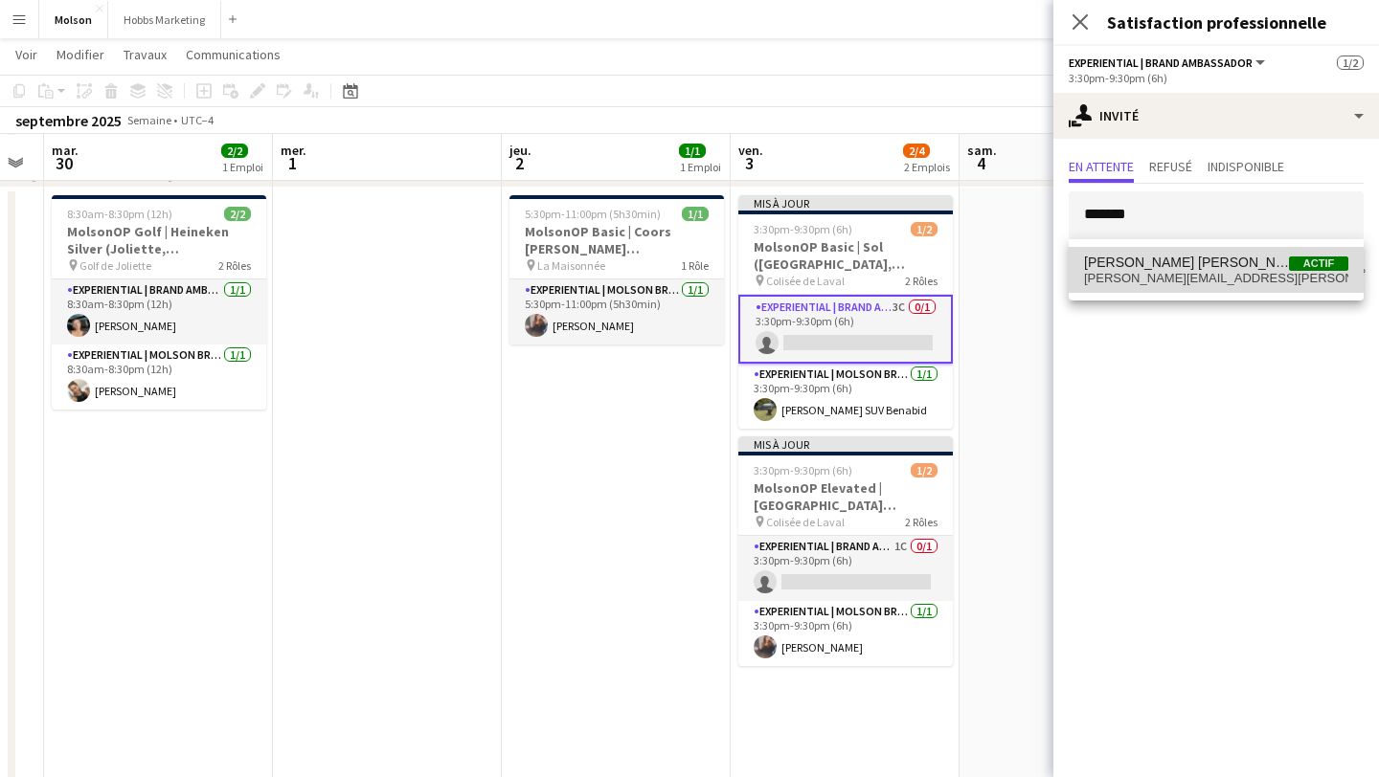
click at [1208, 277] on span "[PERSON_NAME][EMAIL_ADDRESS][PERSON_NAME][DOMAIN_NAME]" at bounding box center [1216, 278] width 264 height 15
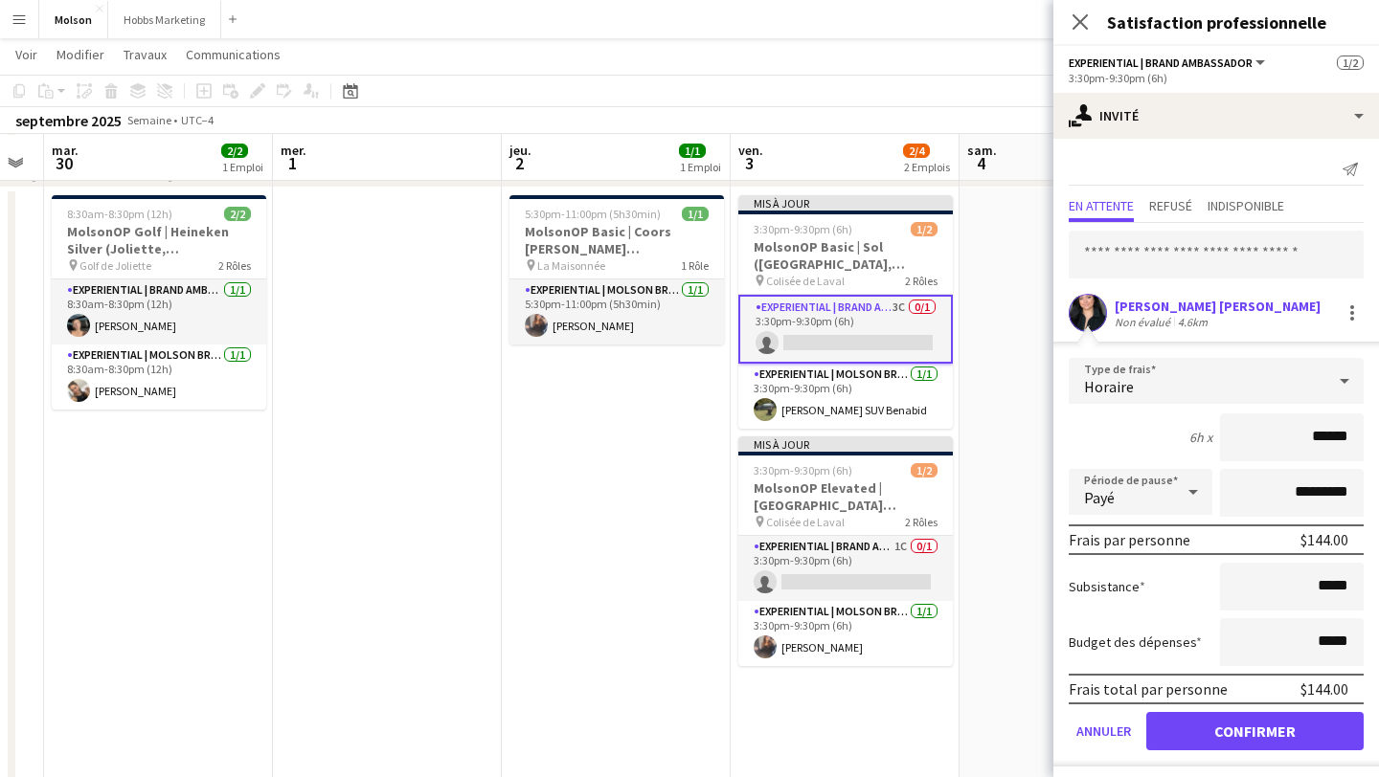
scroll to position [9, 0]
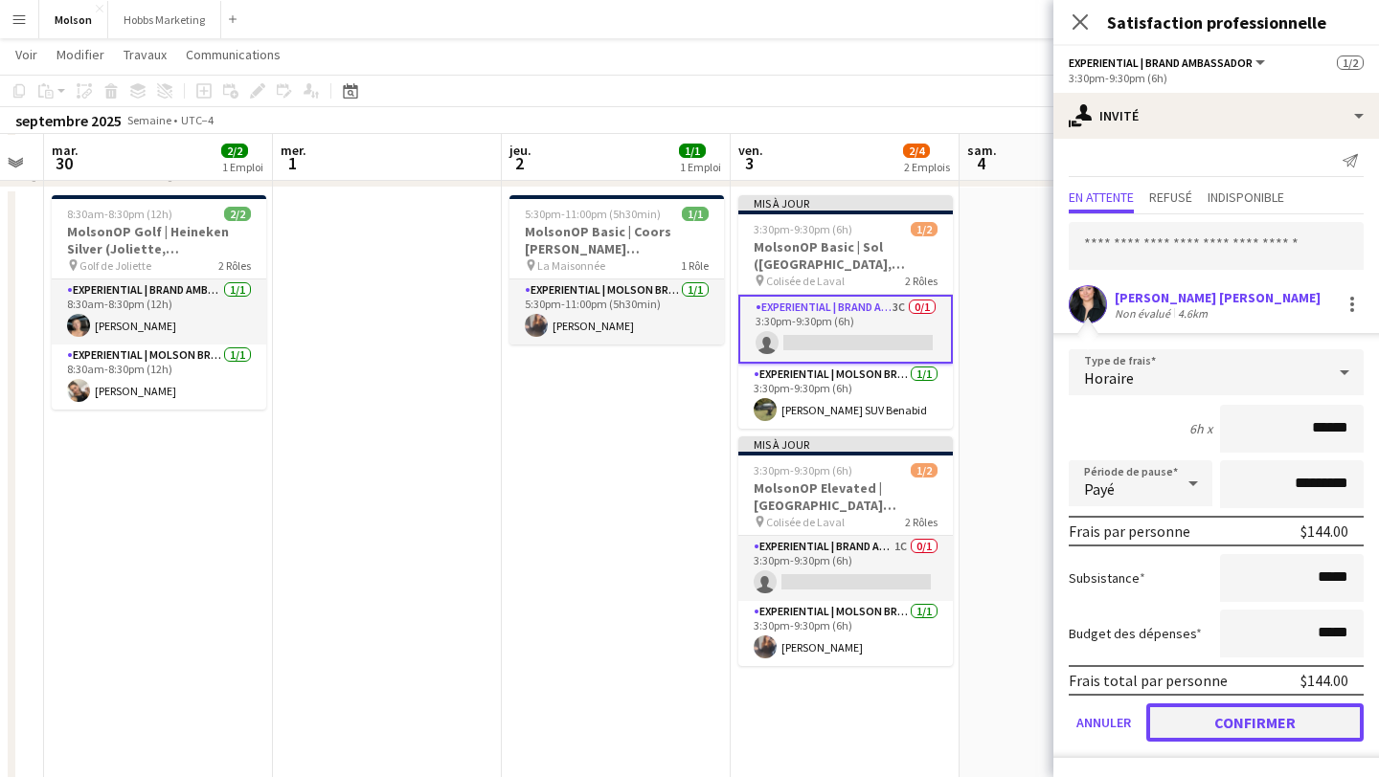
click at [1247, 726] on button "Confirmer" at bounding box center [1254, 723] width 217 height 38
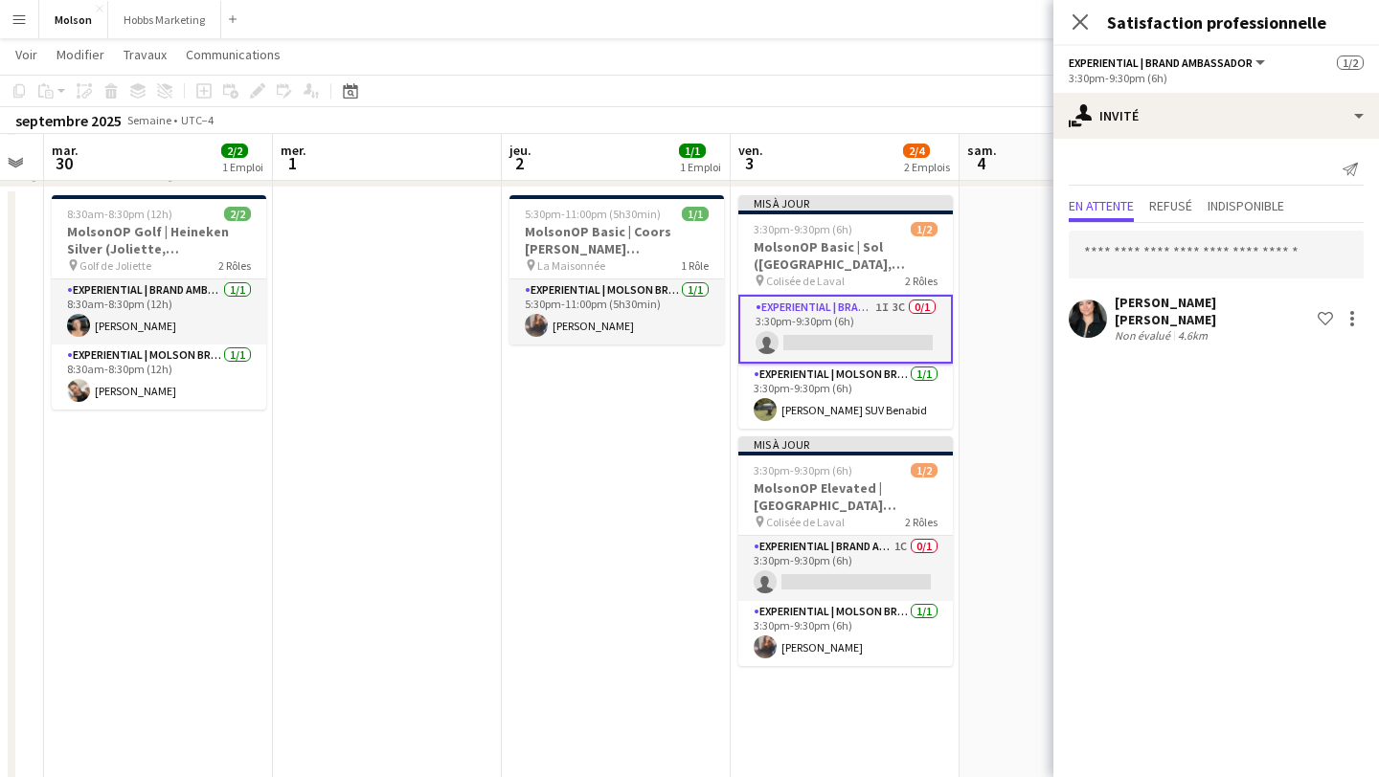
scroll to position [0, 0]
click at [1176, 208] on span "Refusé" at bounding box center [1170, 205] width 43 height 13
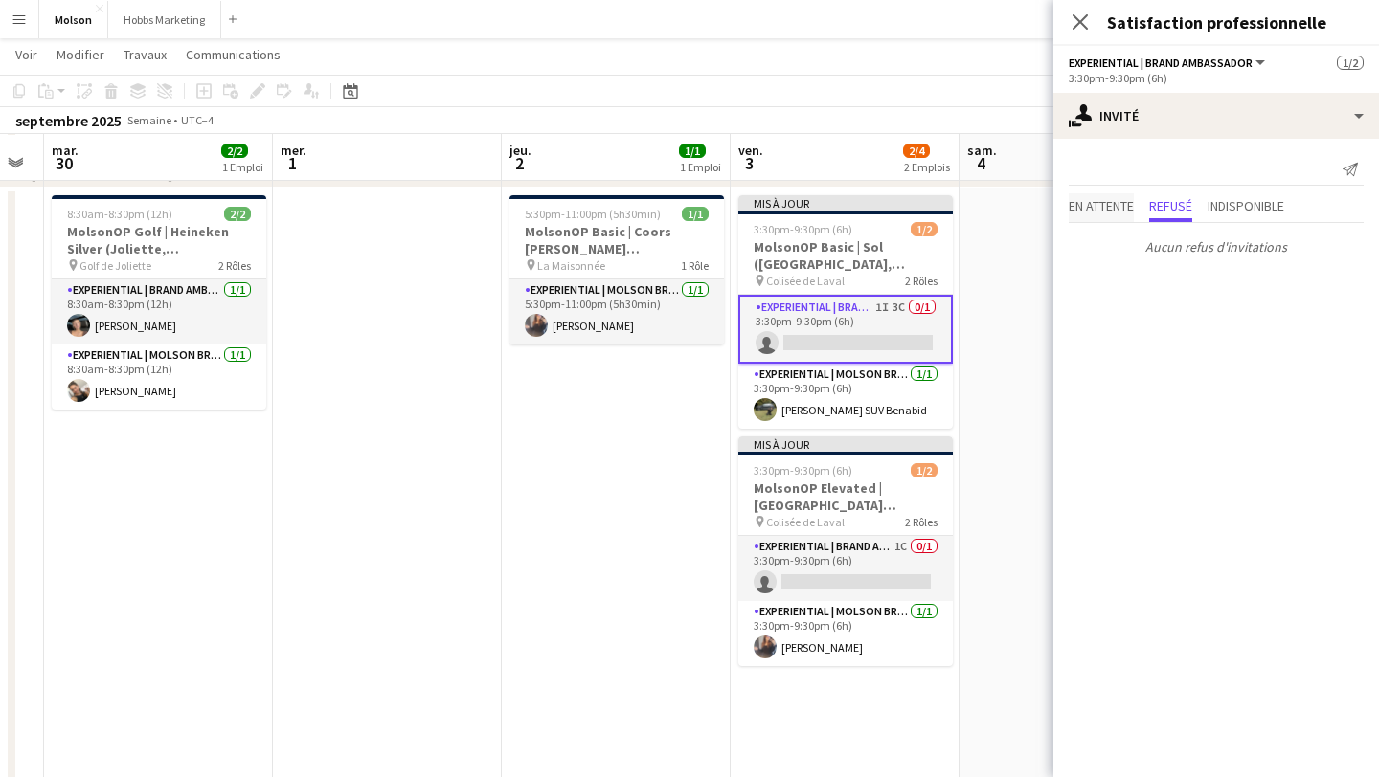
click at [1112, 209] on span "En attente" at bounding box center [1101, 205] width 65 height 13
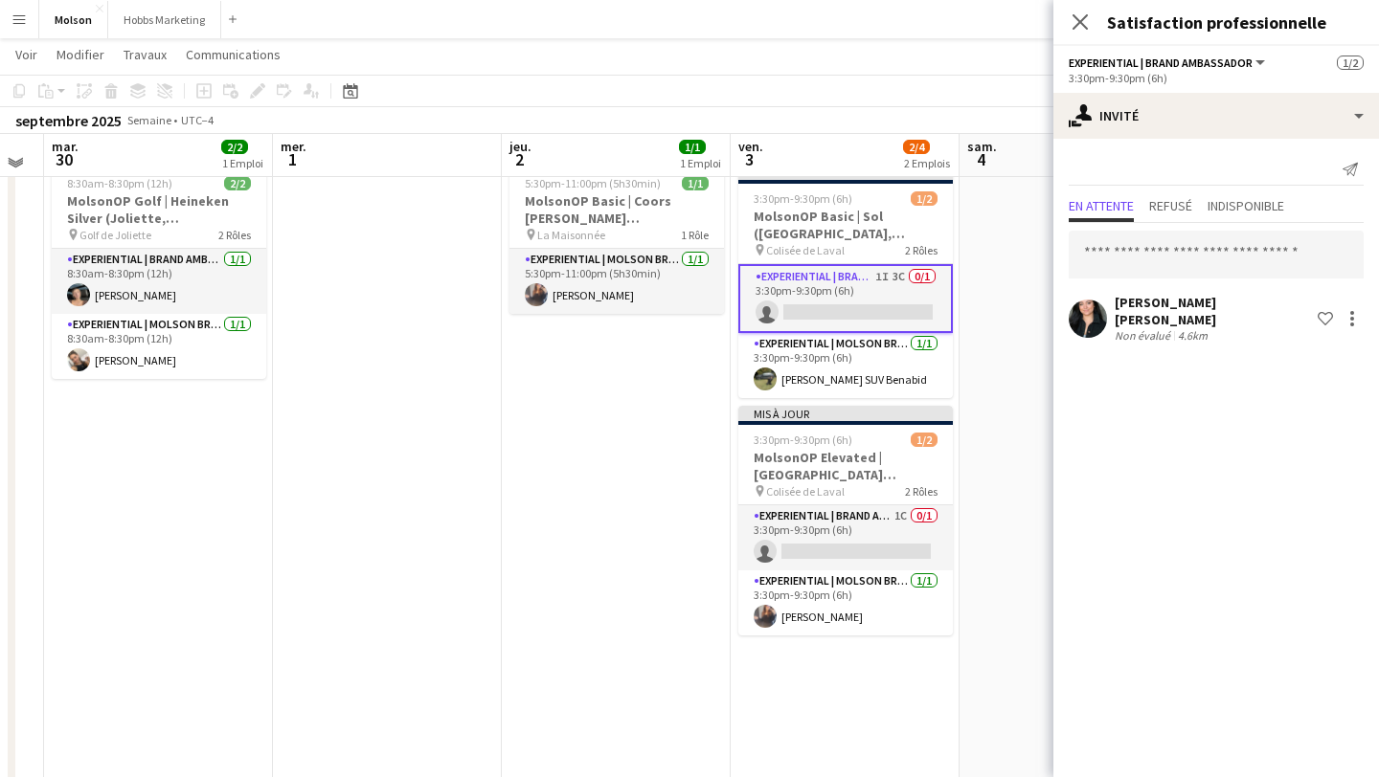
scroll to position [148, 0]
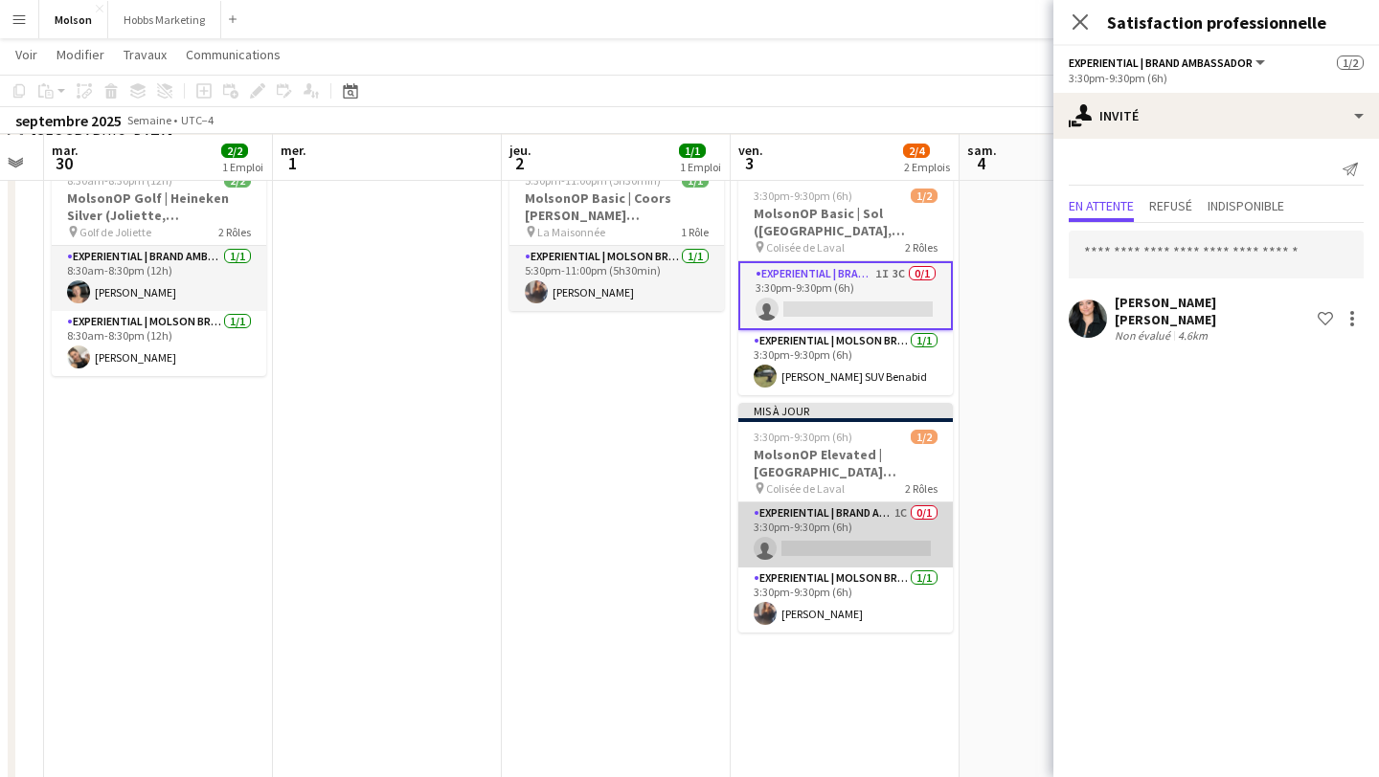
click at [834, 546] on app-card-role "Experiential | Brand Ambassador 1C 0/1 3:30pm-9:30pm (6h) single-neutral-actions" at bounding box center [845, 535] width 214 height 65
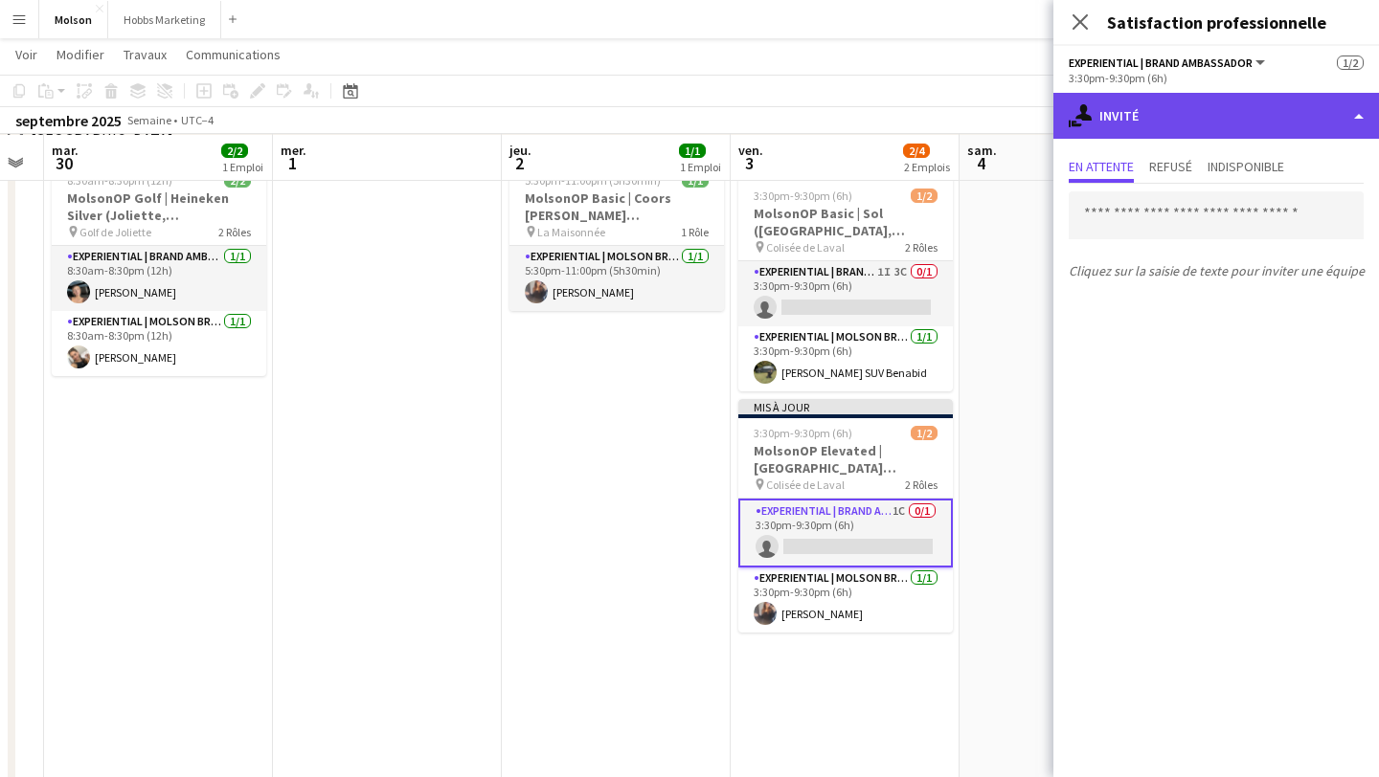
click at [1276, 112] on div "single-neutral-actions-share-1 Invité" at bounding box center [1216, 116] width 326 height 46
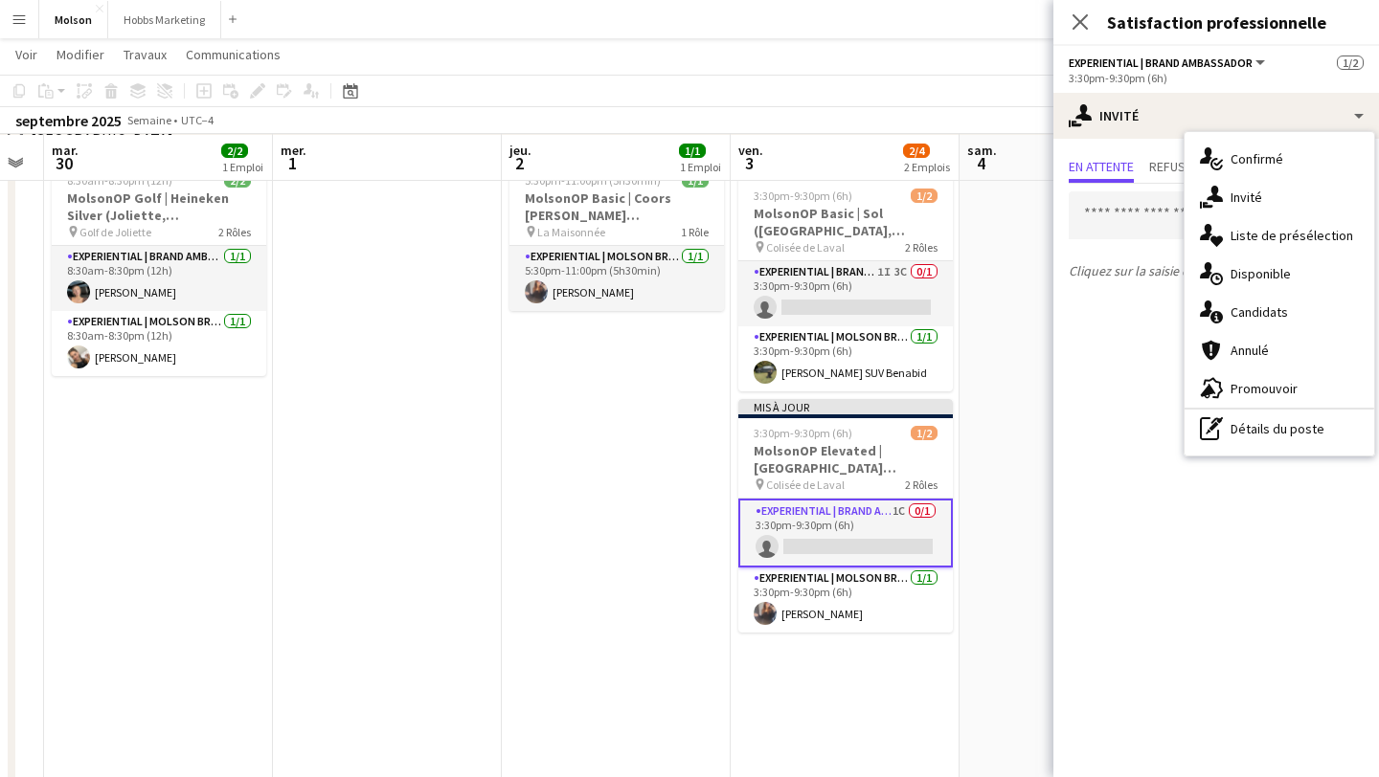
click at [1114, 239] on div "Cliquez sur la saisie de texte pour inviter une équipe" at bounding box center [1216, 235] width 326 height 103
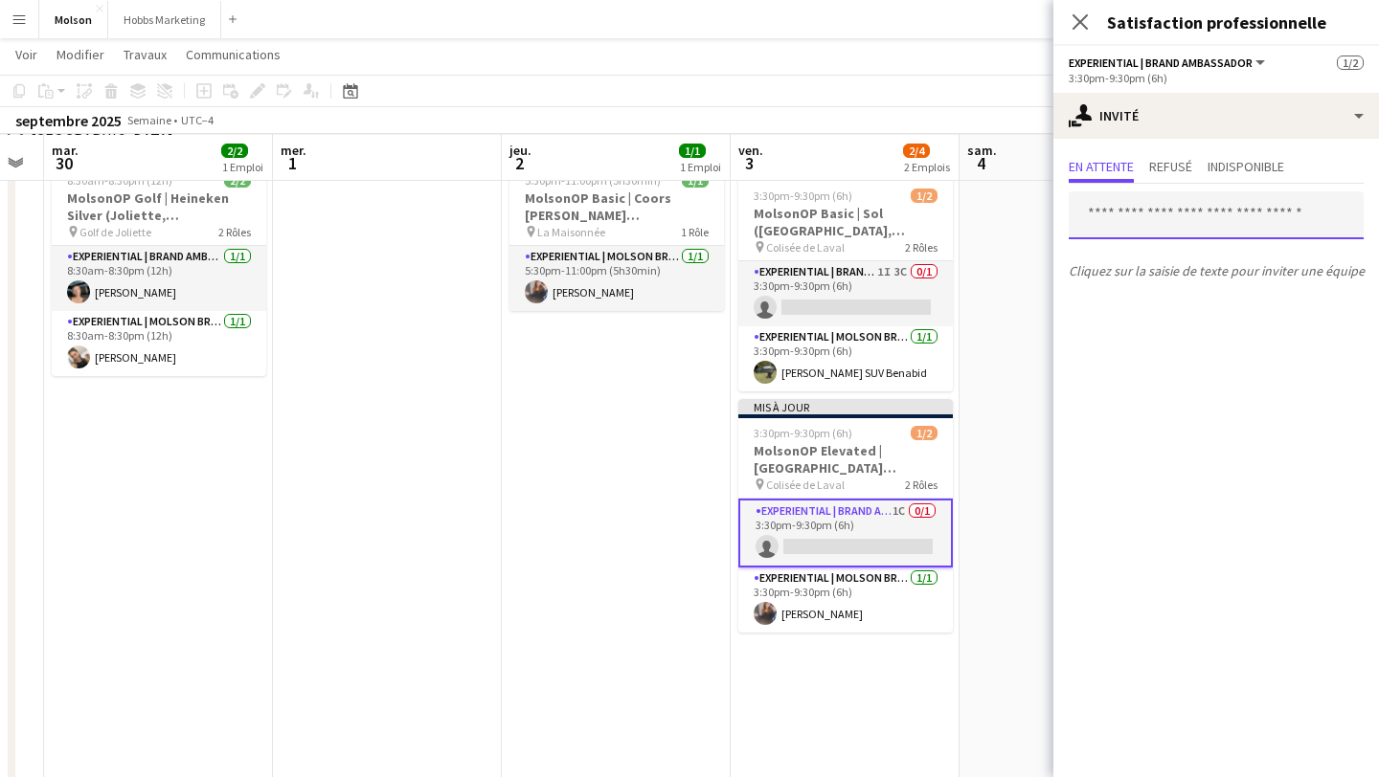
click at [1114, 218] on input "text" at bounding box center [1216, 215] width 295 height 48
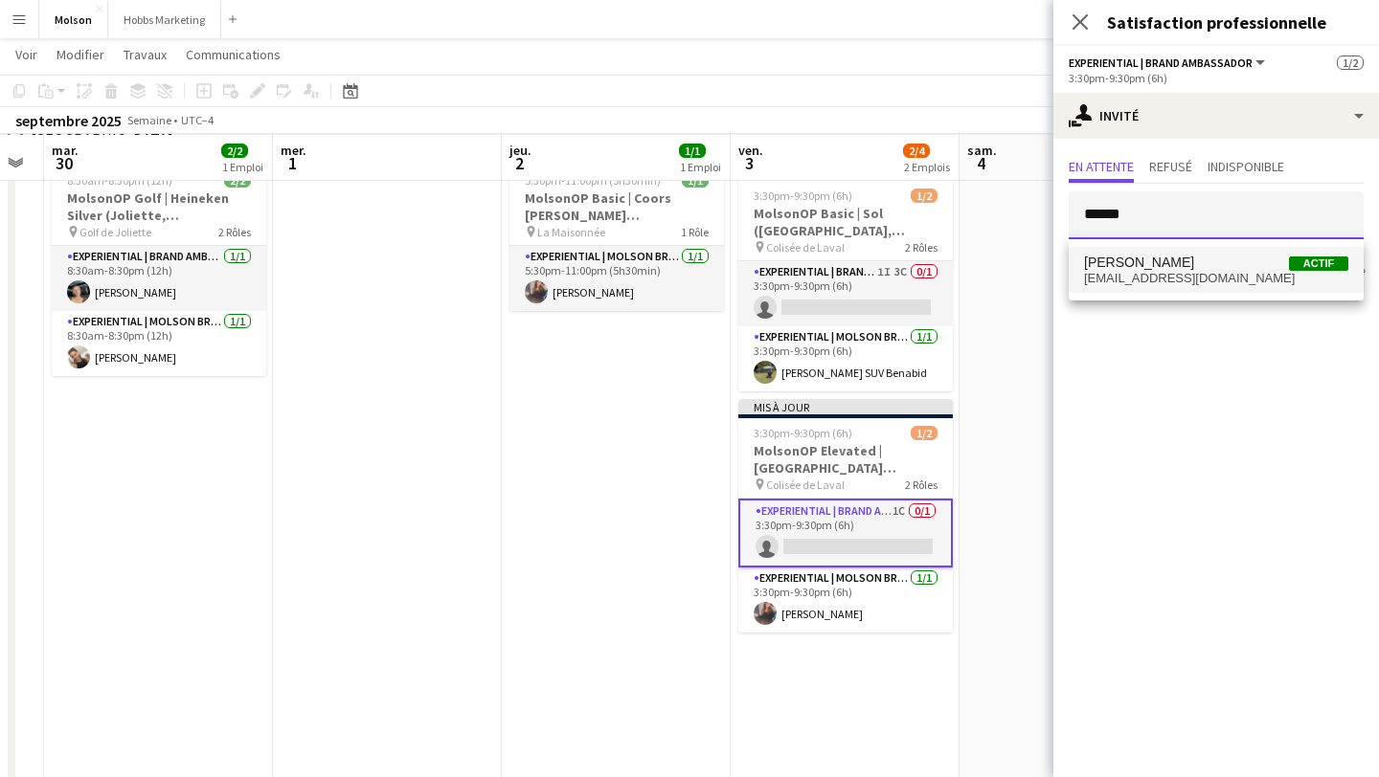
type input "******"
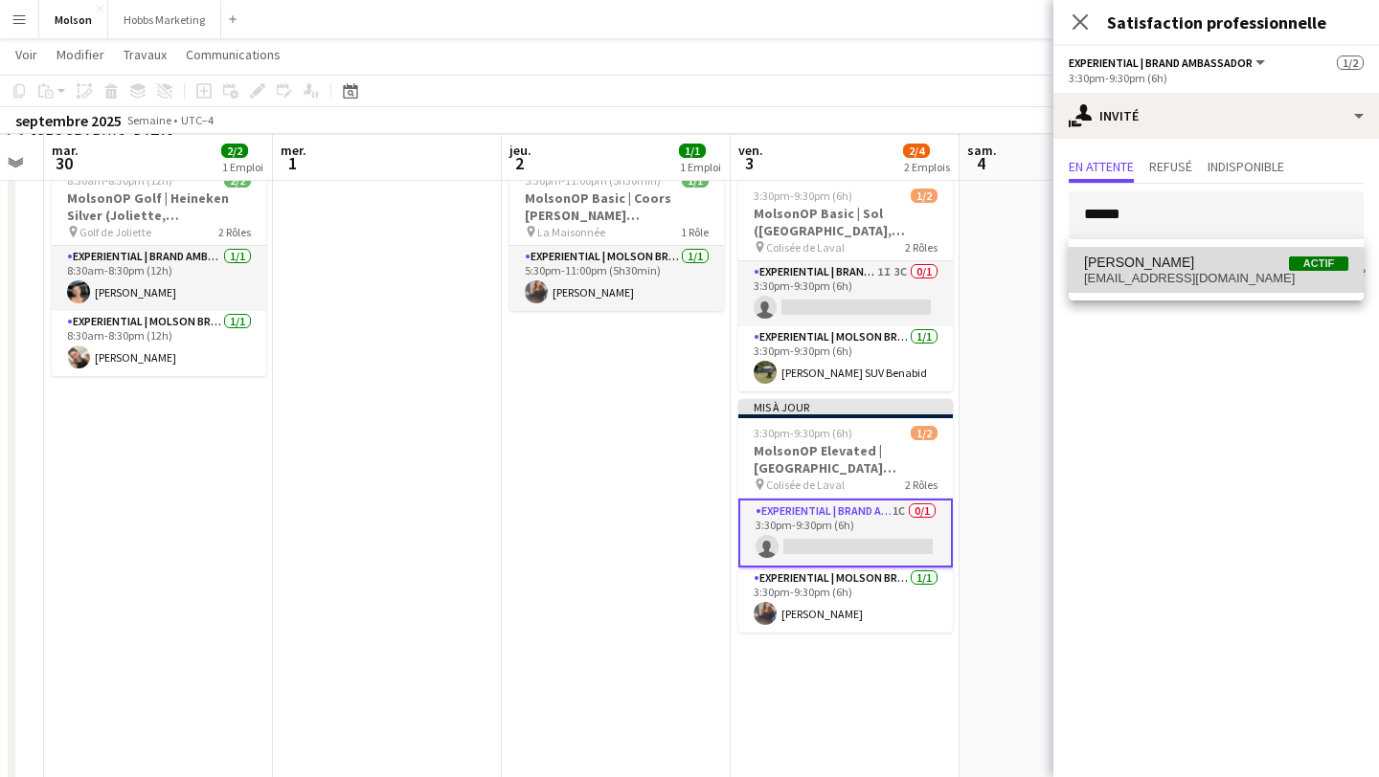
click at [1137, 272] on span "[EMAIL_ADDRESS][DOMAIN_NAME]" at bounding box center [1216, 278] width 264 height 15
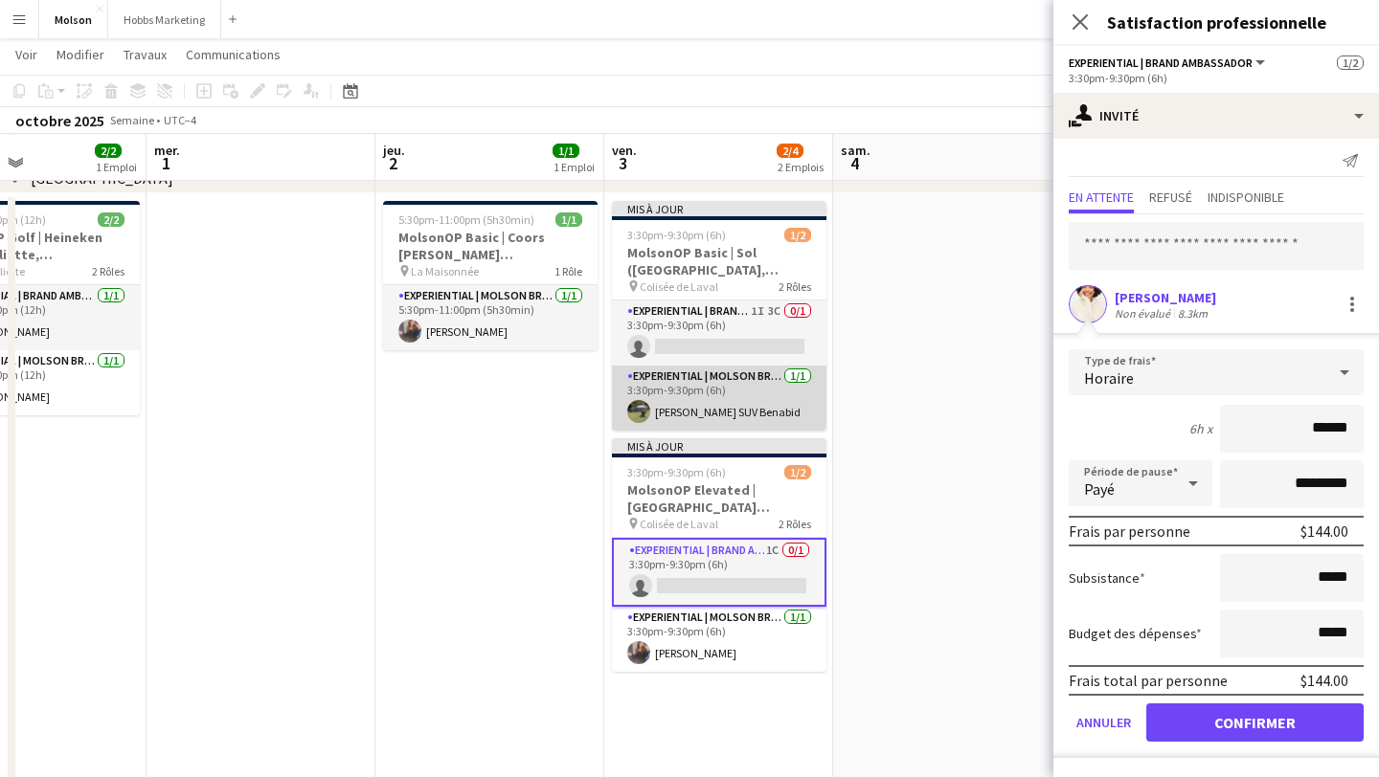
scroll to position [0, 780]
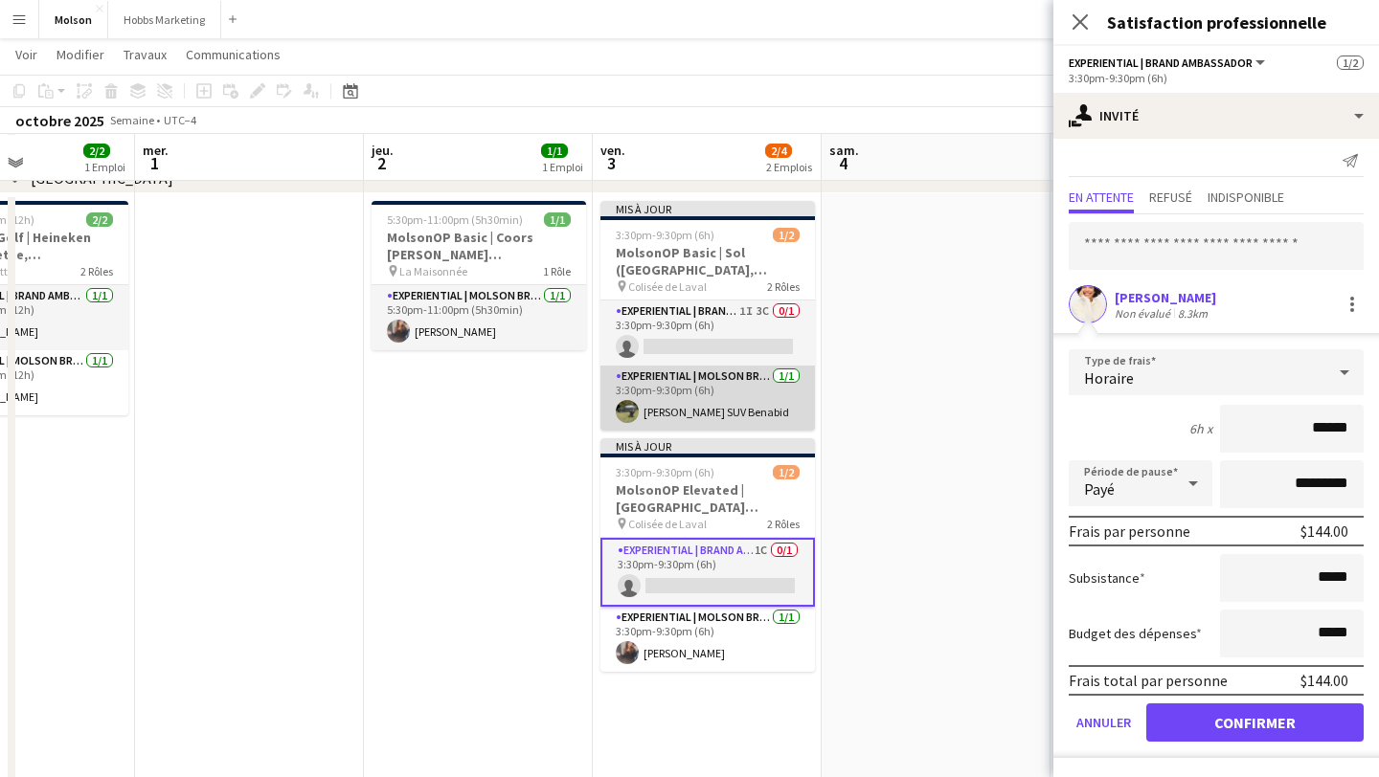
click at [742, 397] on app-card-role "Experiential | Molson Brand Specialist [DATE] 3:30pm-9:30pm (6h) [PERSON_NAME] …" at bounding box center [707, 398] width 214 height 65
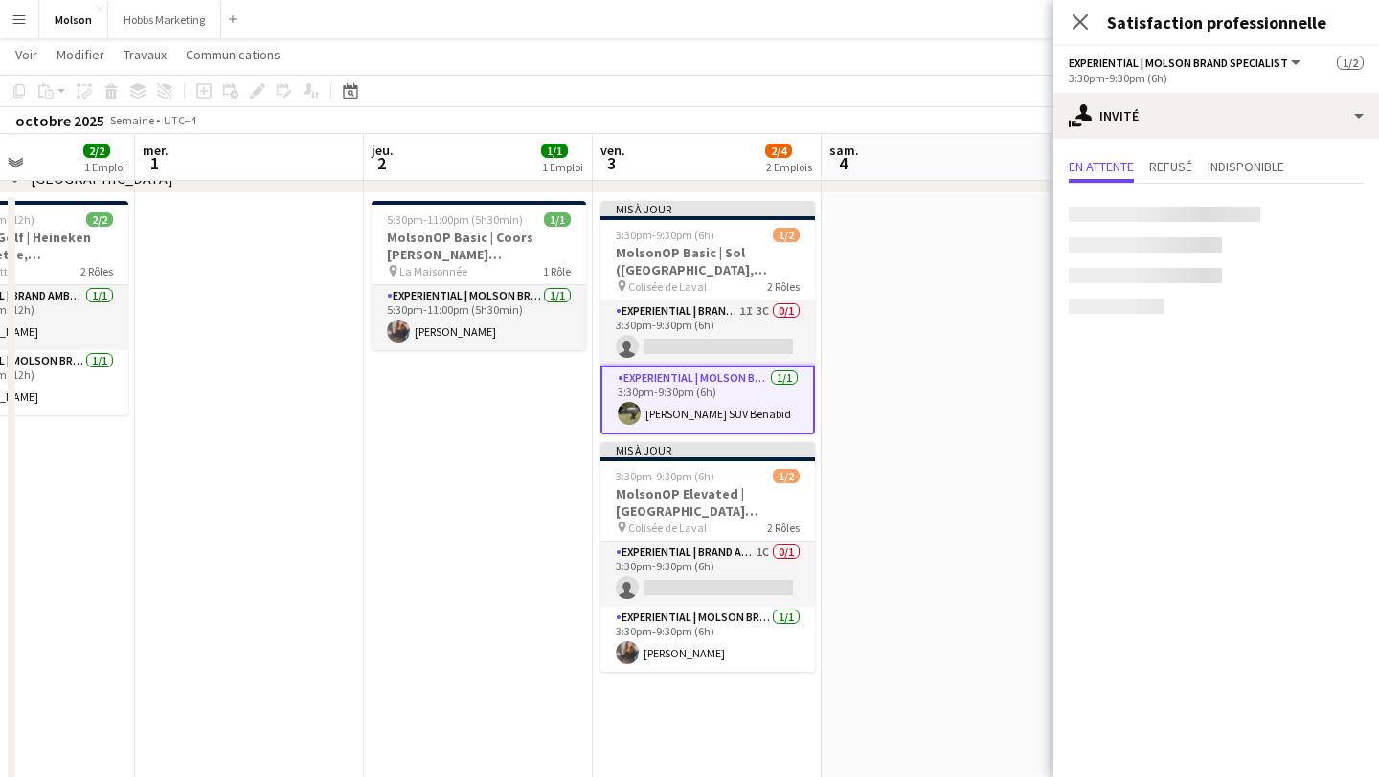
scroll to position [0, 0]
click at [1170, 161] on span "Refusé" at bounding box center [1170, 166] width 43 height 13
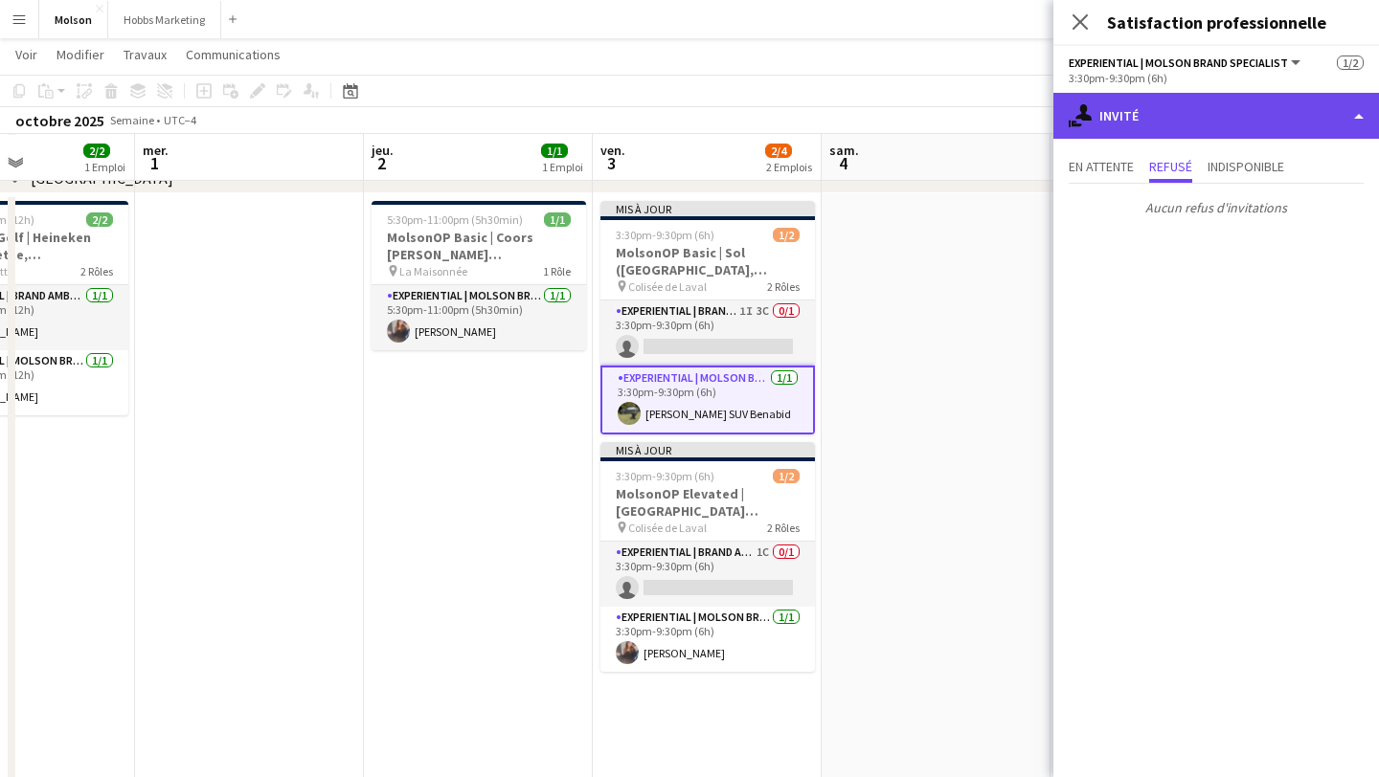
click at [1239, 122] on div "single-neutral-actions-share-1 Invité" at bounding box center [1216, 116] width 326 height 46
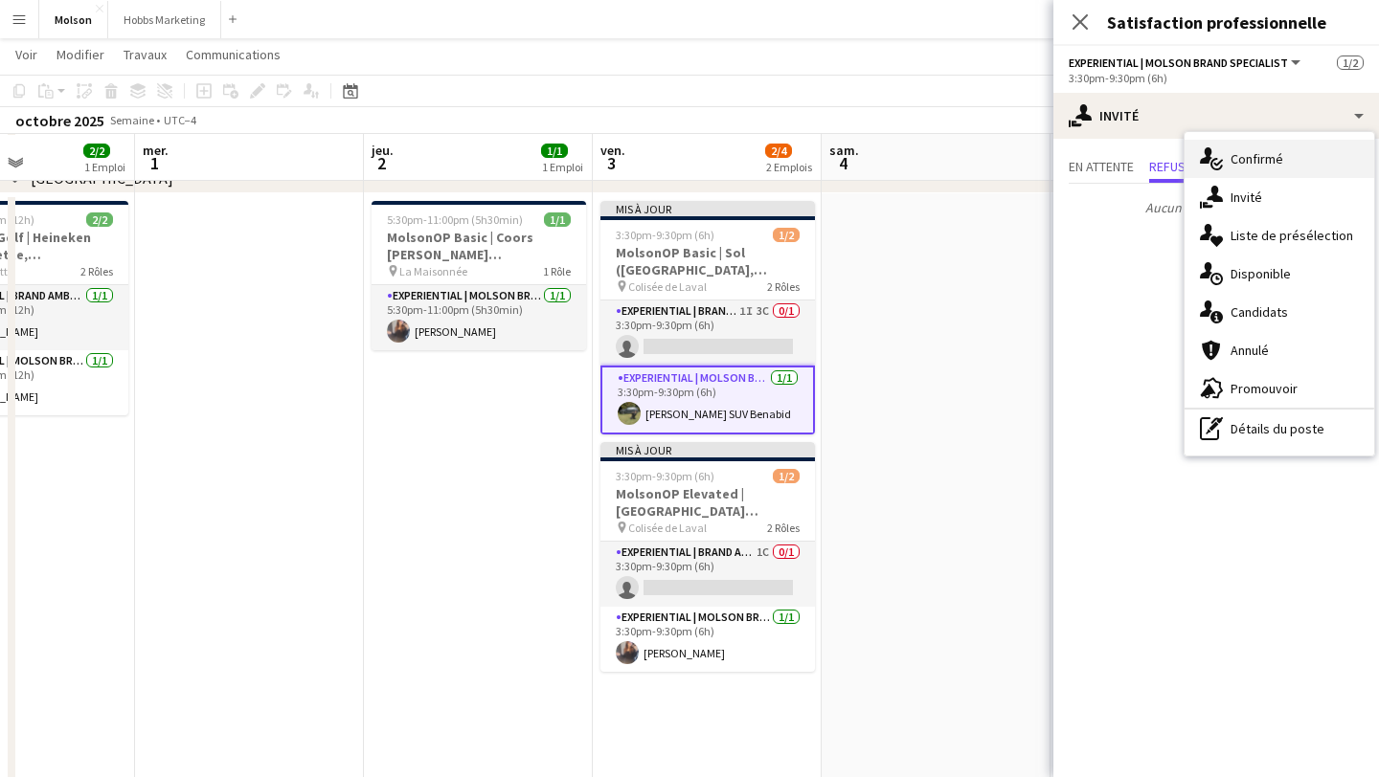
click at [1251, 163] on span "Confirmé" at bounding box center [1256, 158] width 53 height 17
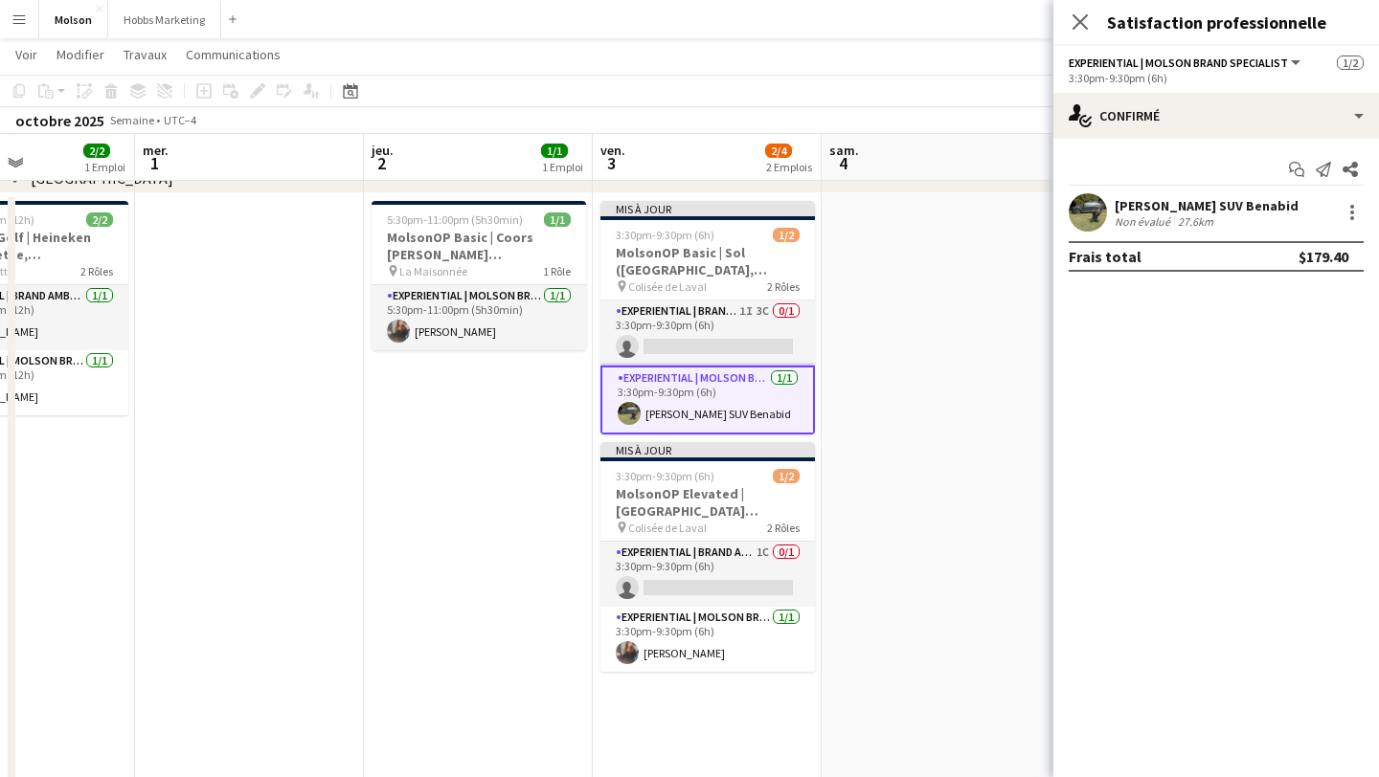
click at [1216, 227] on div "Non évalué 27.6km" at bounding box center [1206, 221] width 184 height 14
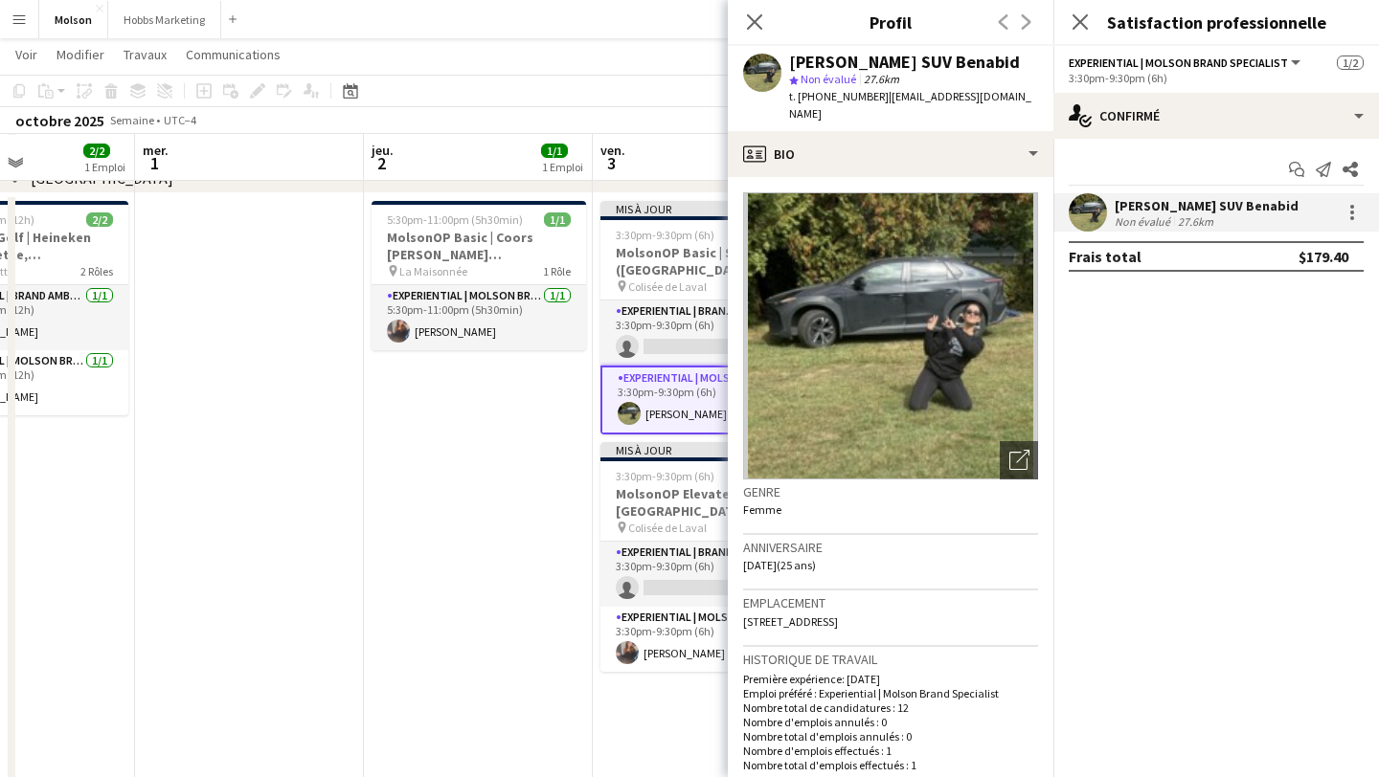
click at [1216, 227] on div "Non évalué 27.6km" at bounding box center [1206, 221] width 184 height 14
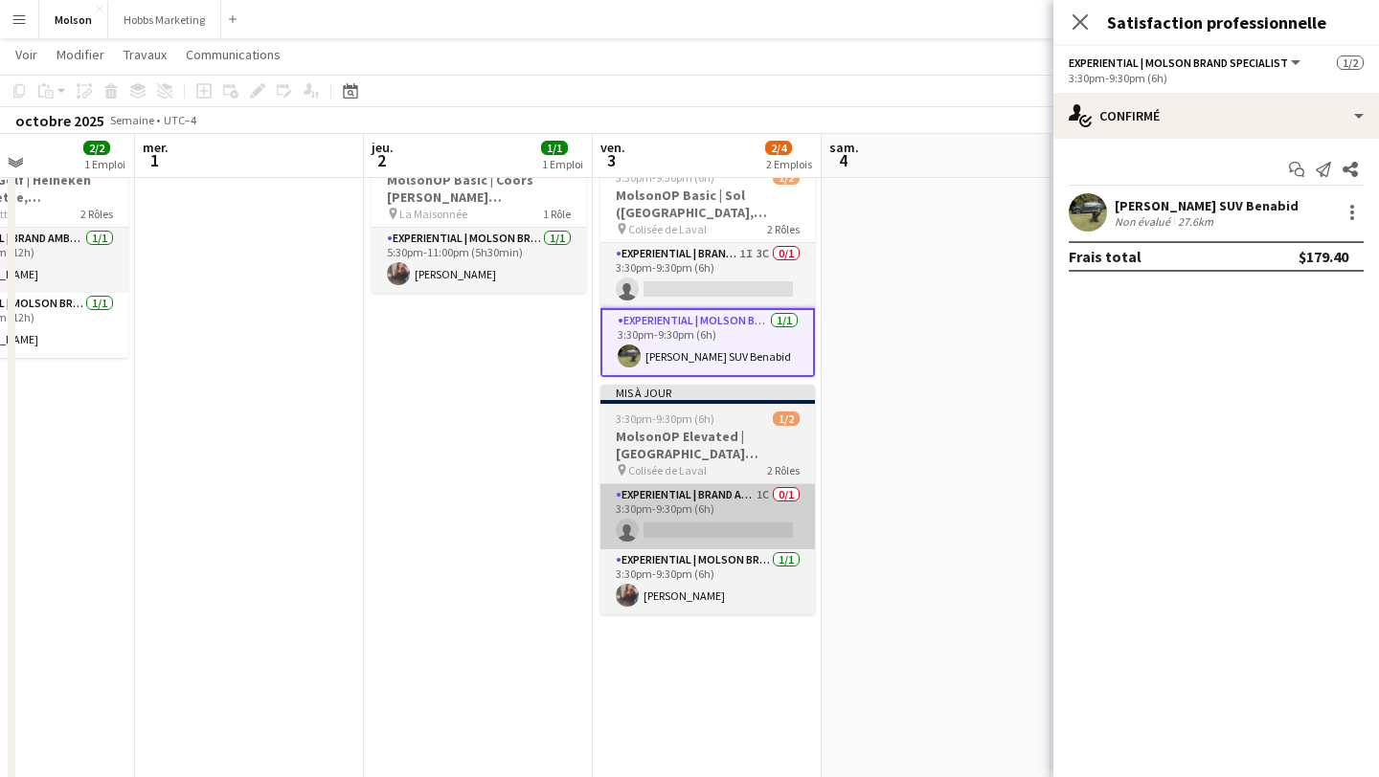
scroll to position [173, 0]
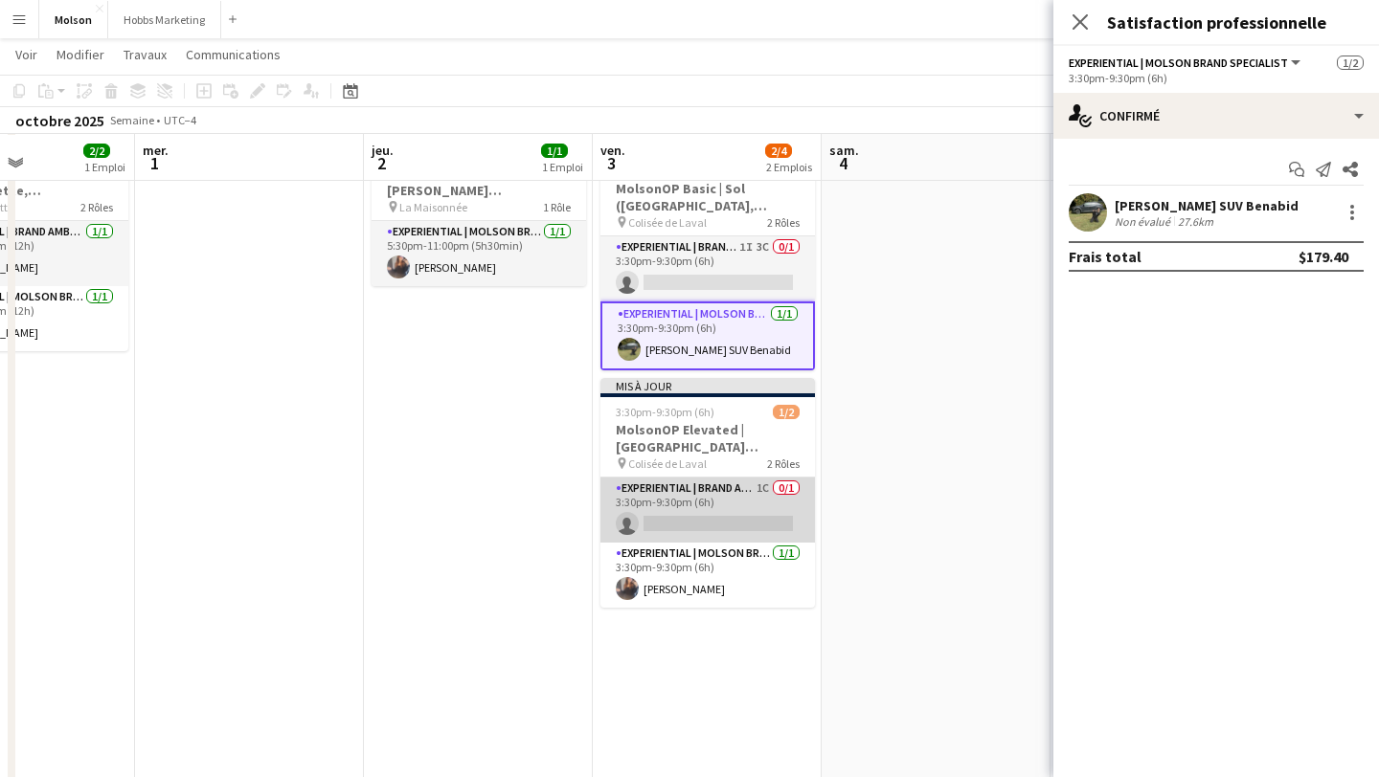
click at [714, 504] on app-card-role "Experiential | Brand Ambassador 1C 0/1 3:30pm-9:30pm (6h) single-neutral-actions" at bounding box center [707, 510] width 214 height 65
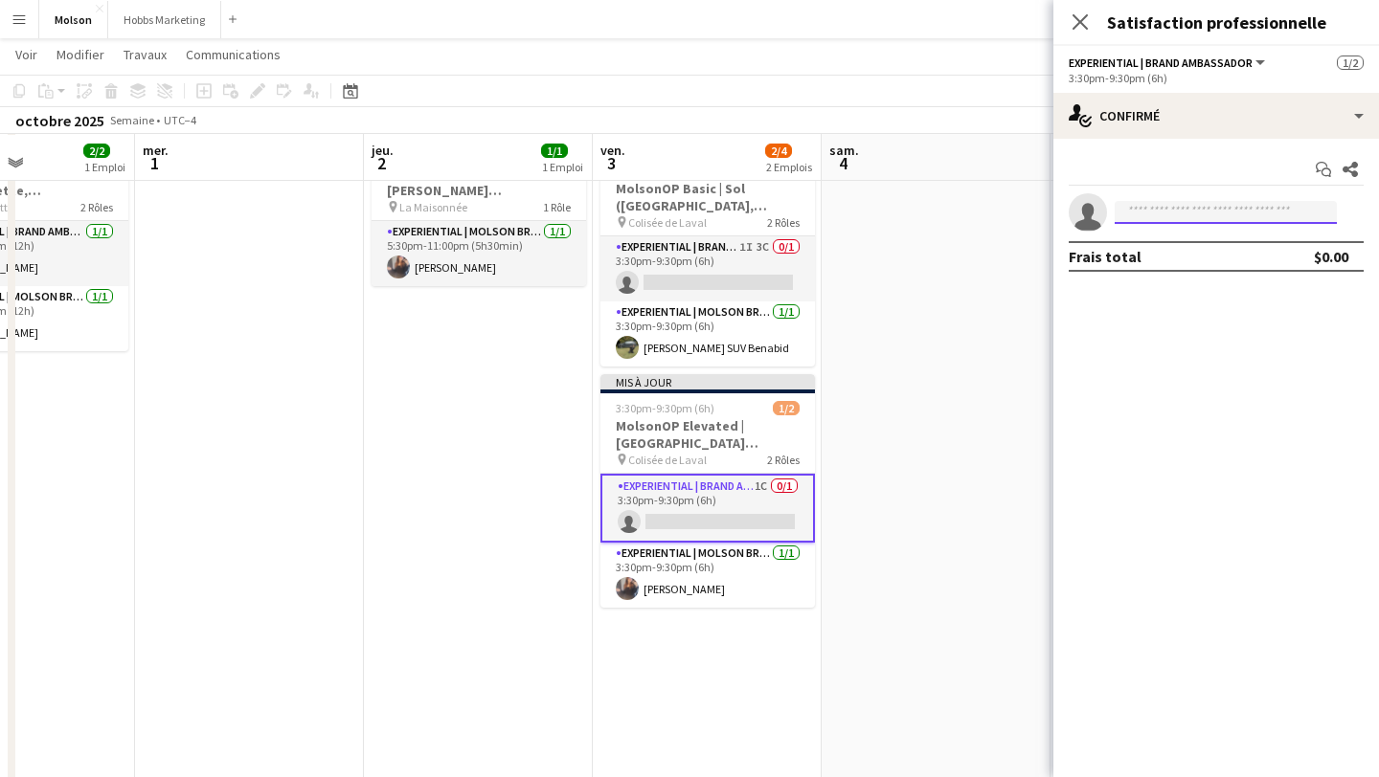
click at [1155, 218] on input at bounding box center [1225, 212] width 222 height 23
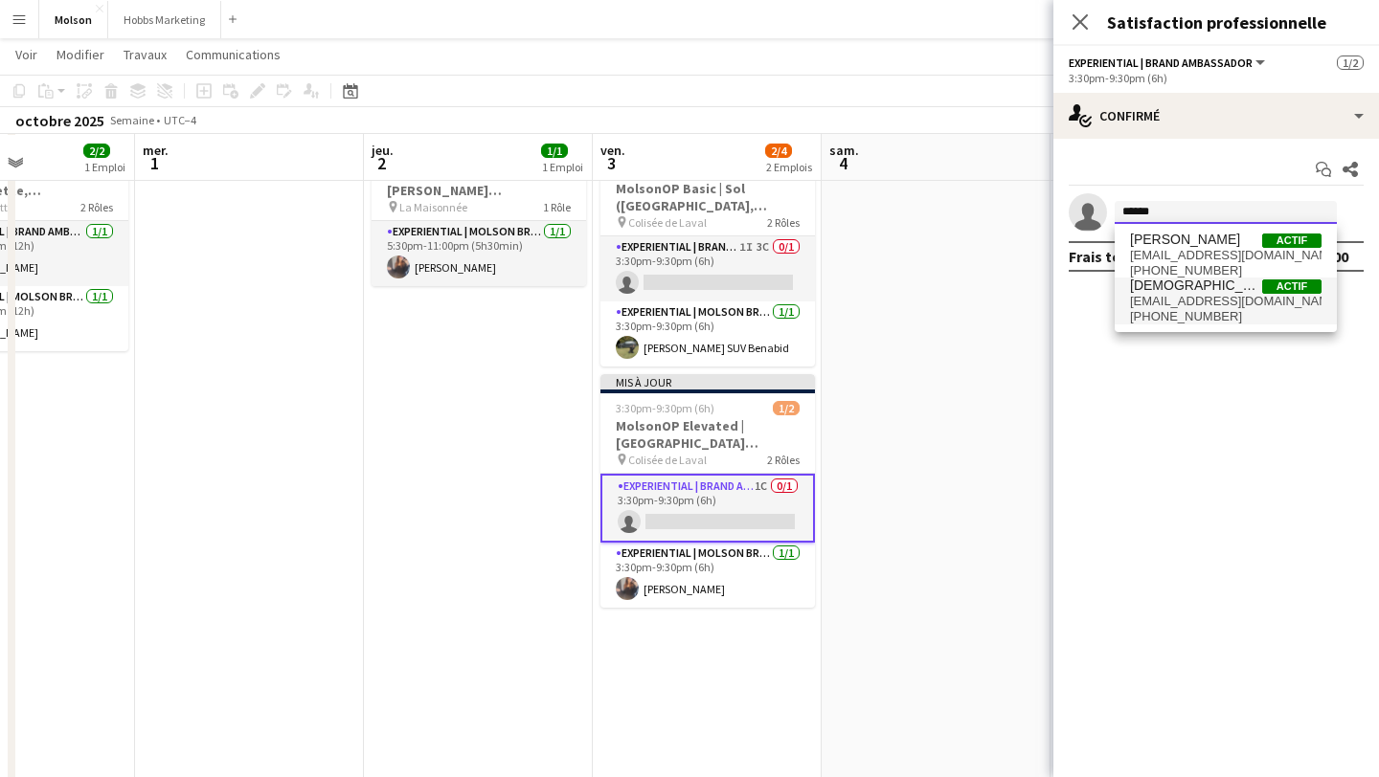
type input "******"
click at [1185, 304] on span "[EMAIL_ADDRESS][DOMAIN_NAME]" at bounding box center [1225, 301] width 191 height 15
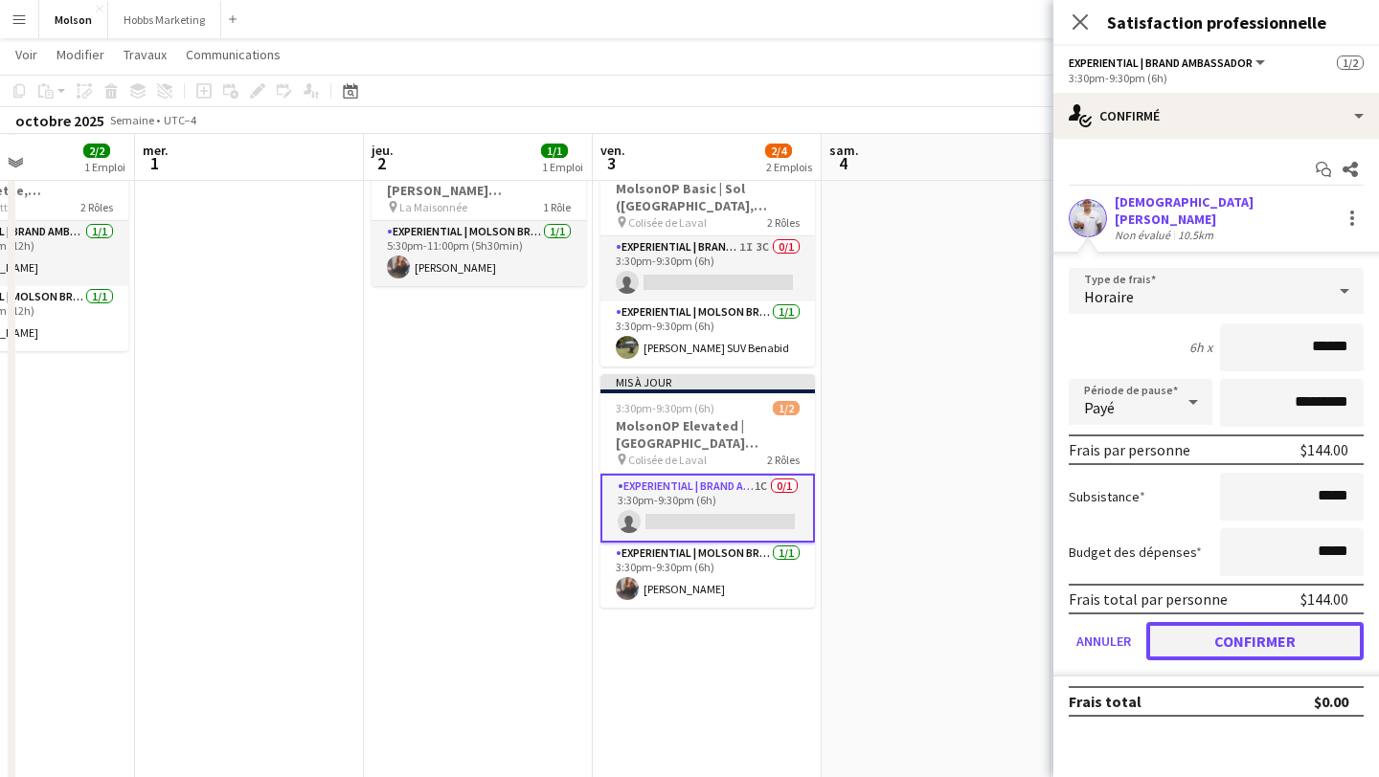
click at [1251, 636] on button "Confirmer" at bounding box center [1254, 641] width 217 height 38
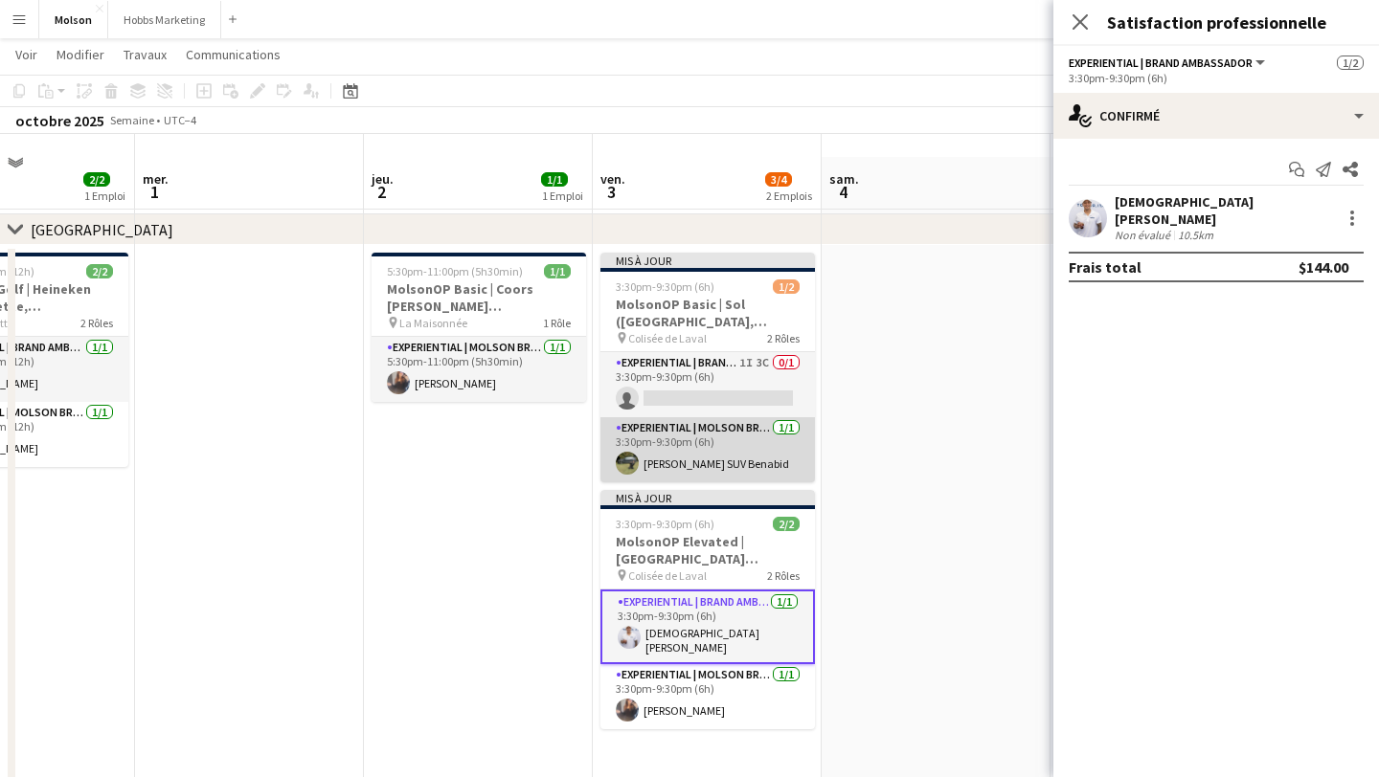
scroll to position [53, 0]
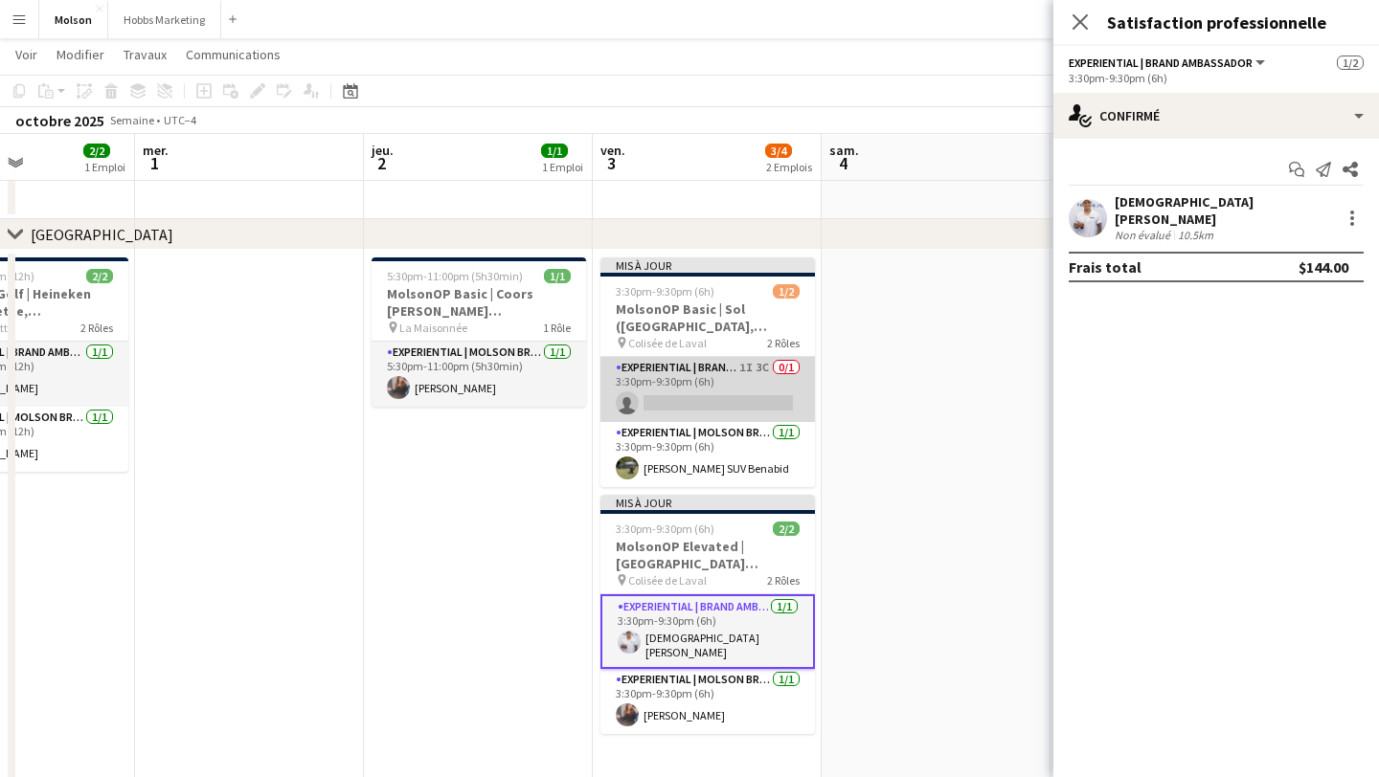
click at [707, 389] on app-card-role "Experiential | Brand Ambassador 1I 3C 0/1 3:30pm-9:30pm (6h) single-neutral-act…" at bounding box center [707, 389] width 214 height 65
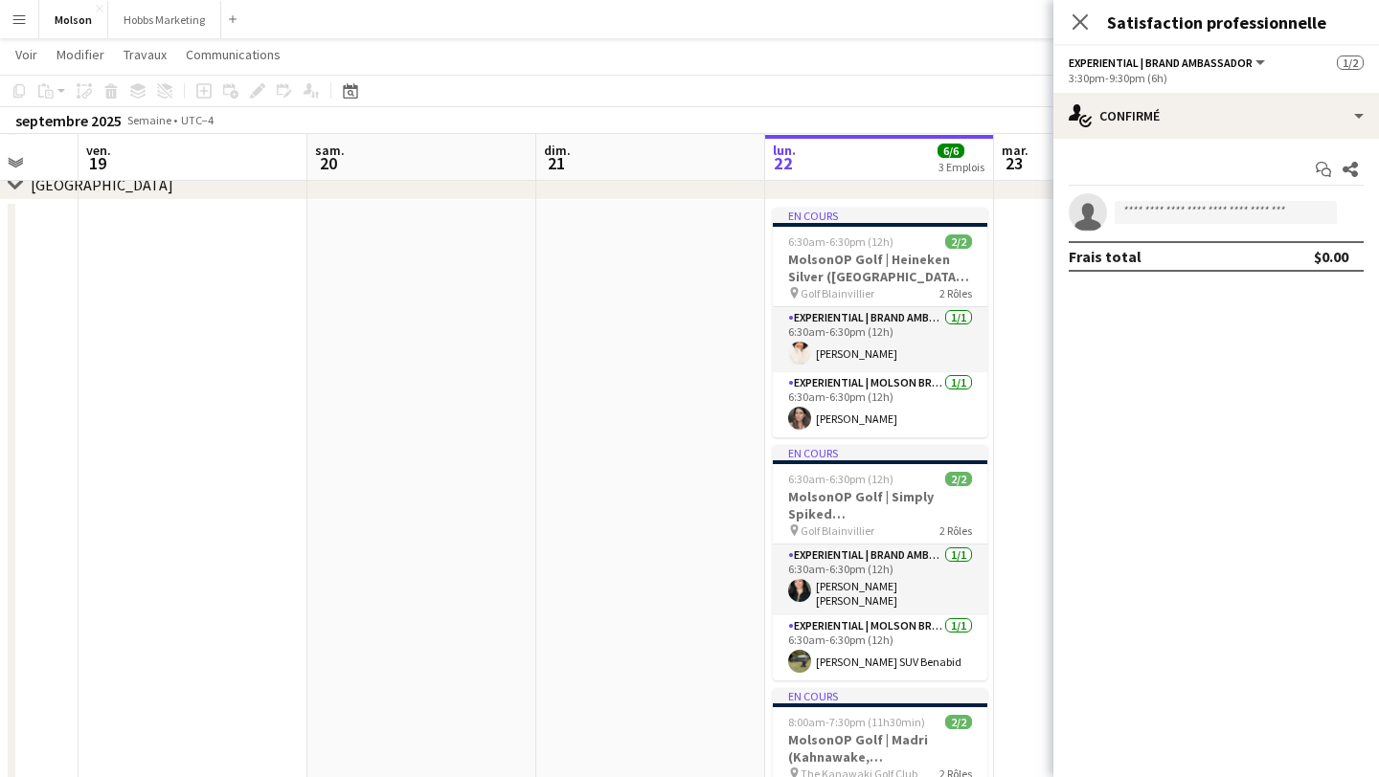
scroll to position [0, 607]
